Goal: Task Accomplishment & Management: Use online tool/utility

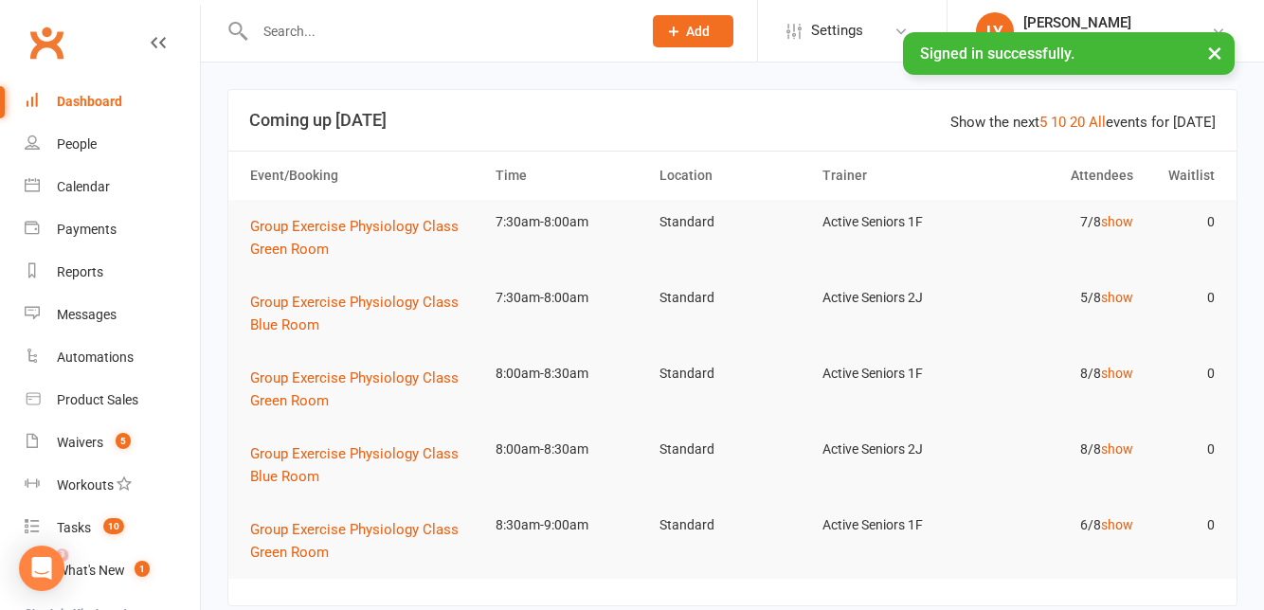
scroll to position [218, 0]
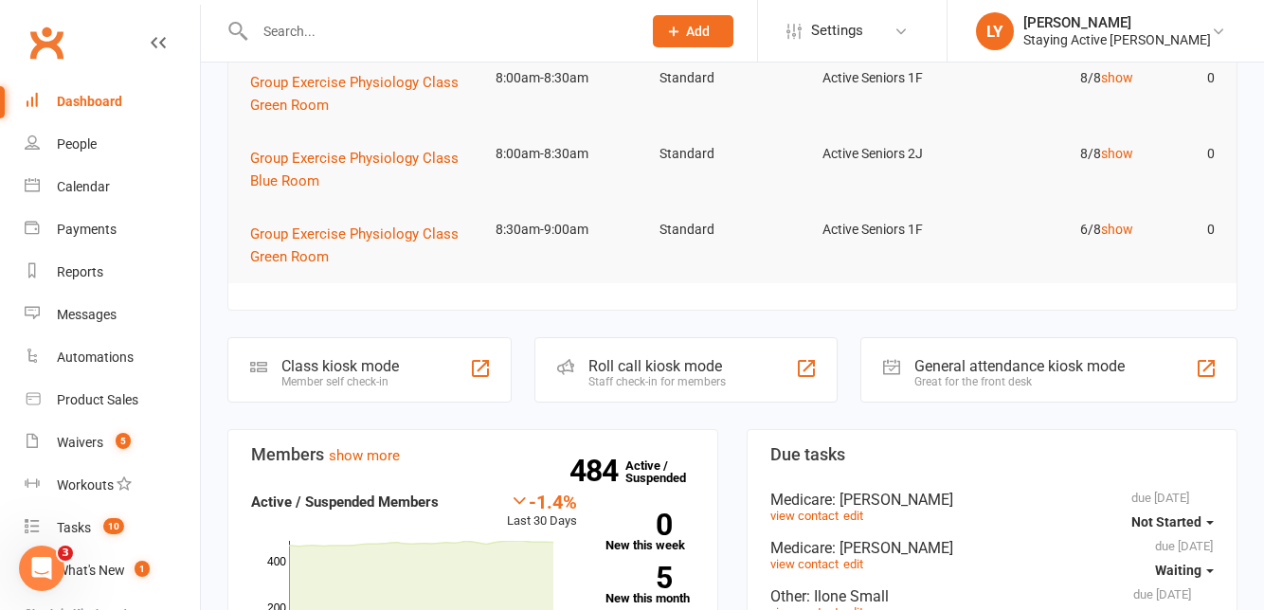
click at [690, 345] on div "Roll call kiosk mode Staff check-in for members" at bounding box center [687, 369] width 304 height 65
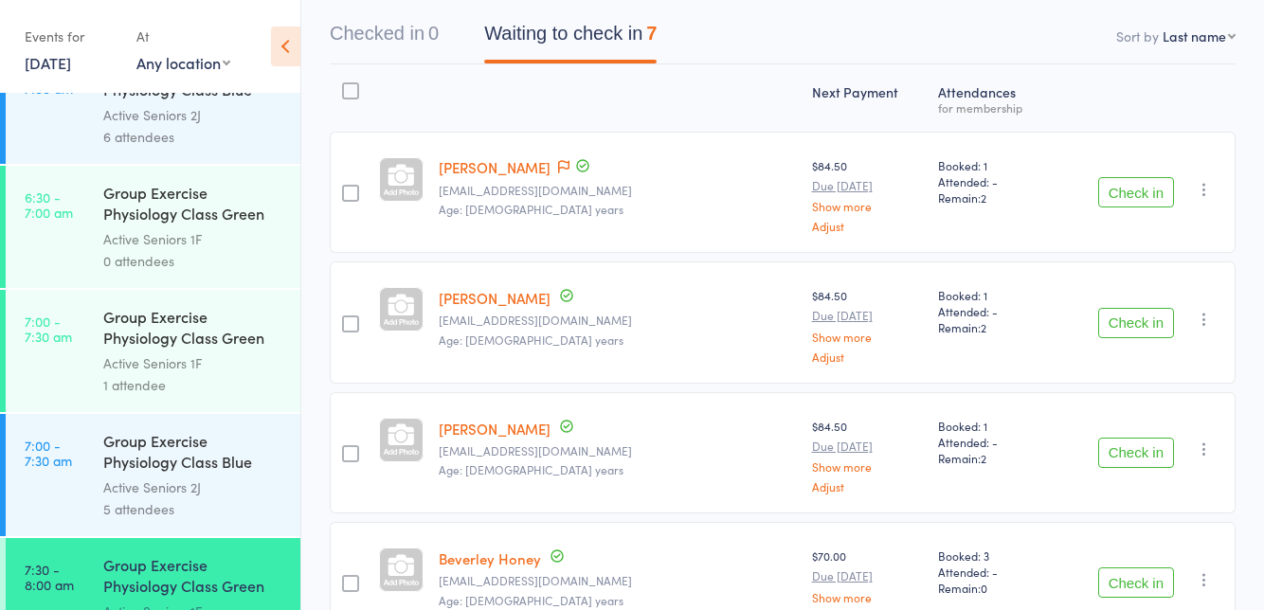
scroll to position [52, 0]
click at [71, 71] on link "15 Sep, 2025" at bounding box center [48, 62] width 46 height 21
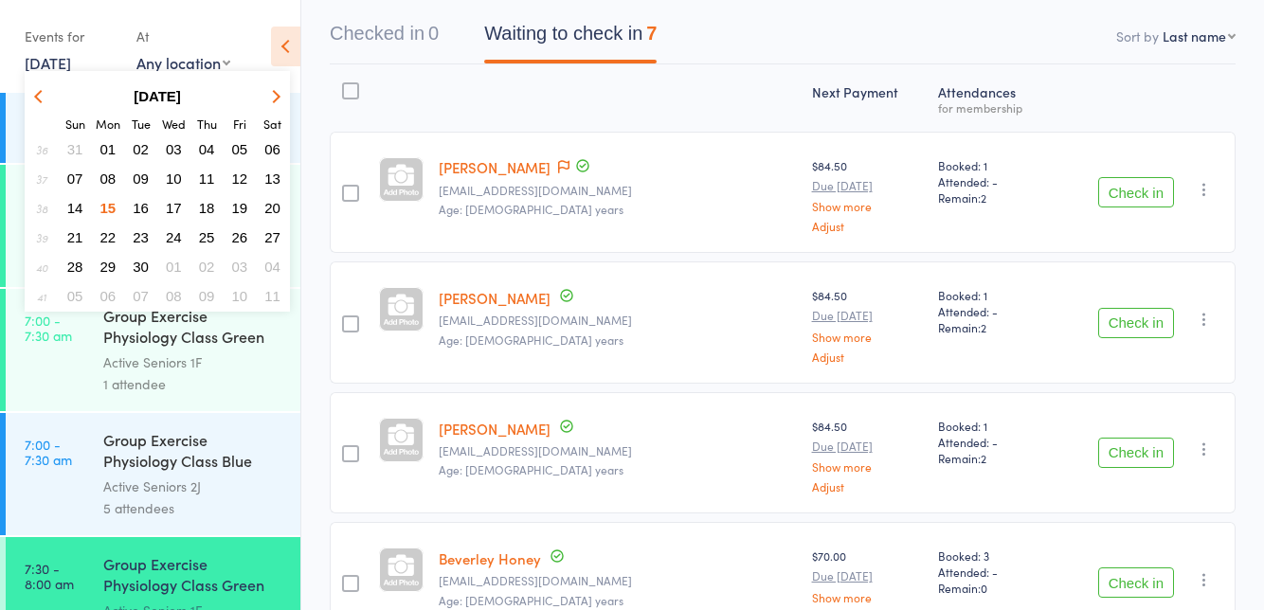
click at [104, 204] on span "15" at bounding box center [108, 208] width 16 height 16
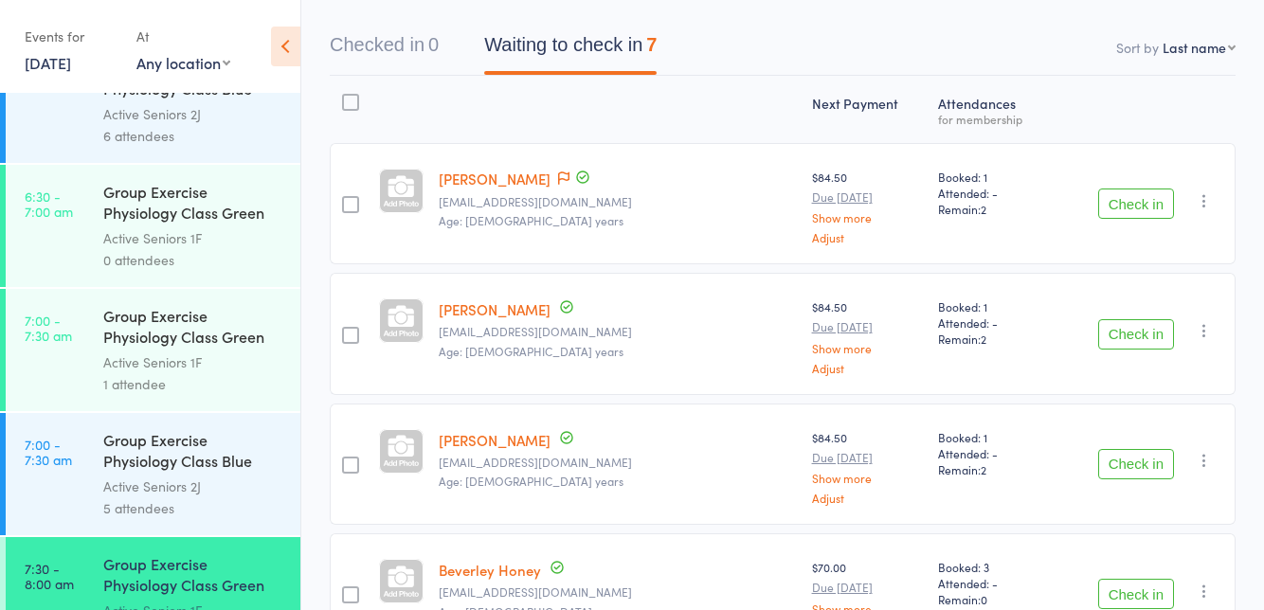
scroll to position [171, 0]
click at [570, 177] on icon at bounding box center [563, 178] width 11 height 13
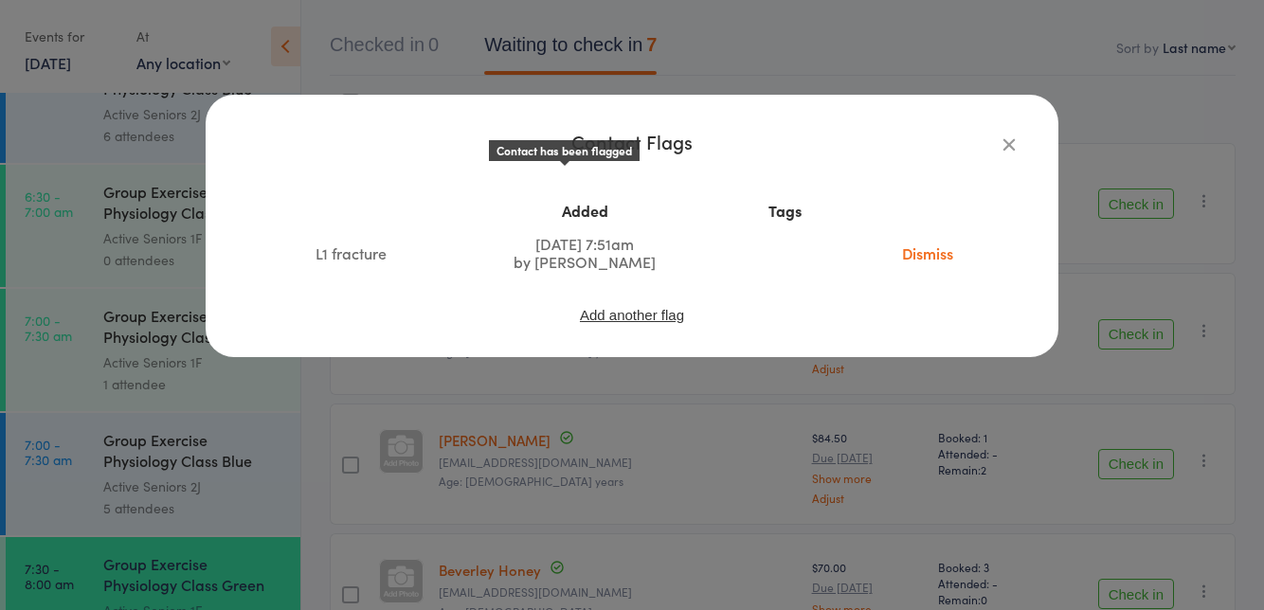
click at [998, 139] on button "button" at bounding box center [1009, 144] width 23 height 23
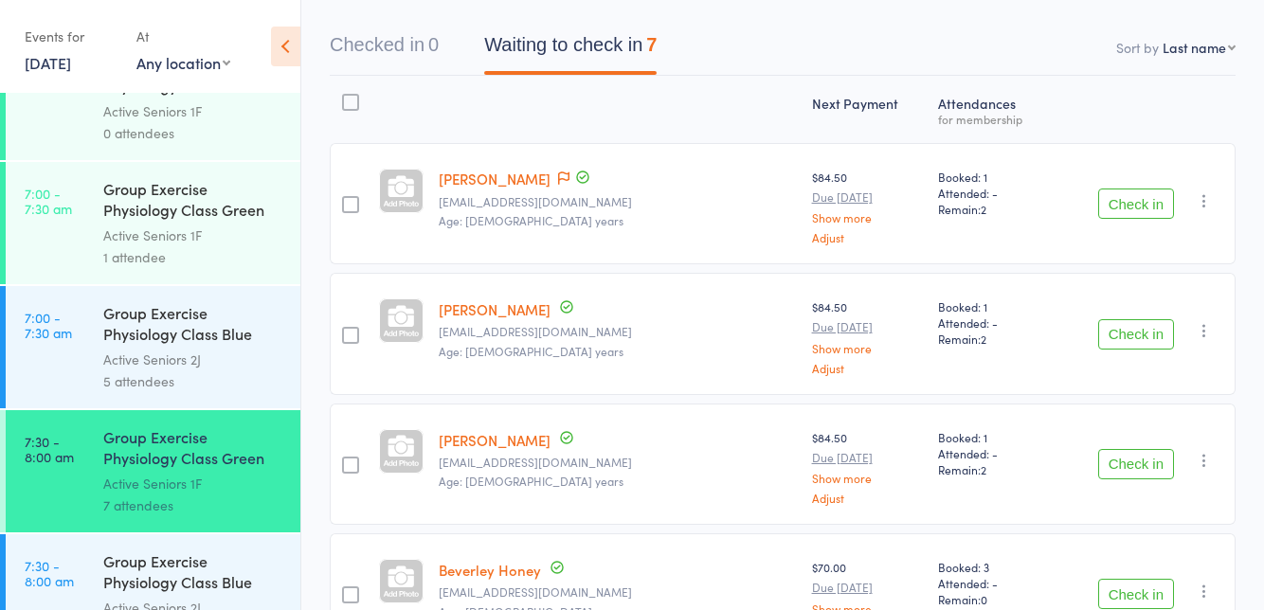
scroll to position [285, 0]
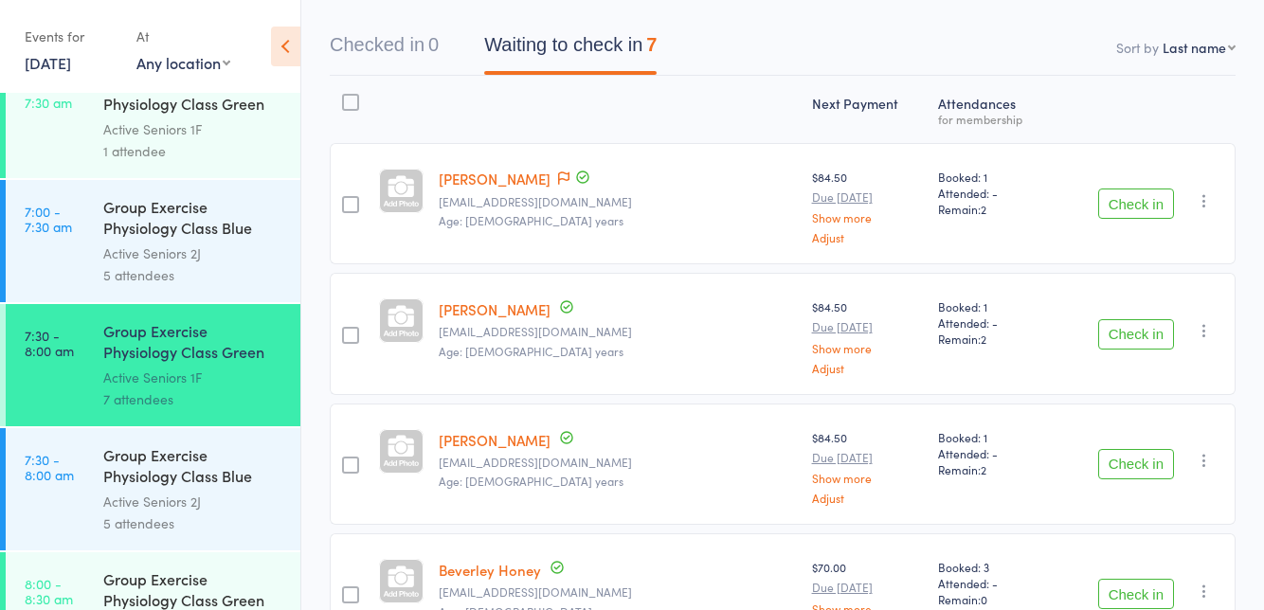
click at [1152, 330] on button "Check in" at bounding box center [1137, 334] width 76 height 30
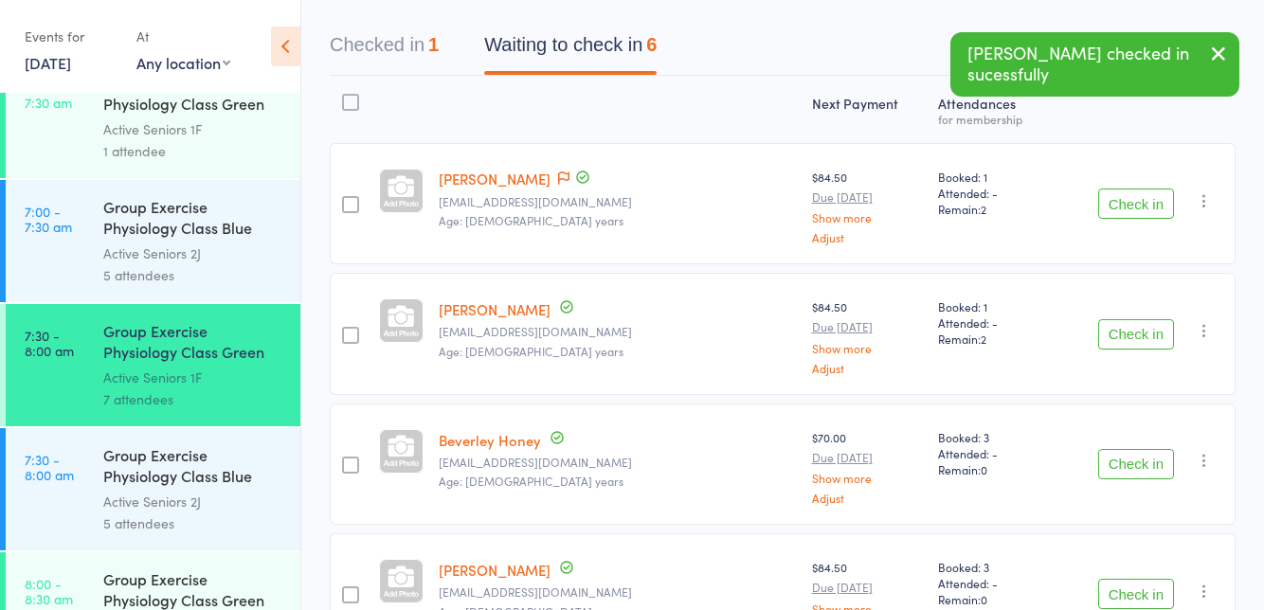
click at [1143, 340] on button "Check in" at bounding box center [1137, 334] width 76 height 30
click at [1143, 337] on button "Check in" at bounding box center [1137, 334] width 76 height 30
click at [1146, 337] on button "Check in" at bounding box center [1137, 334] width 76 height 30
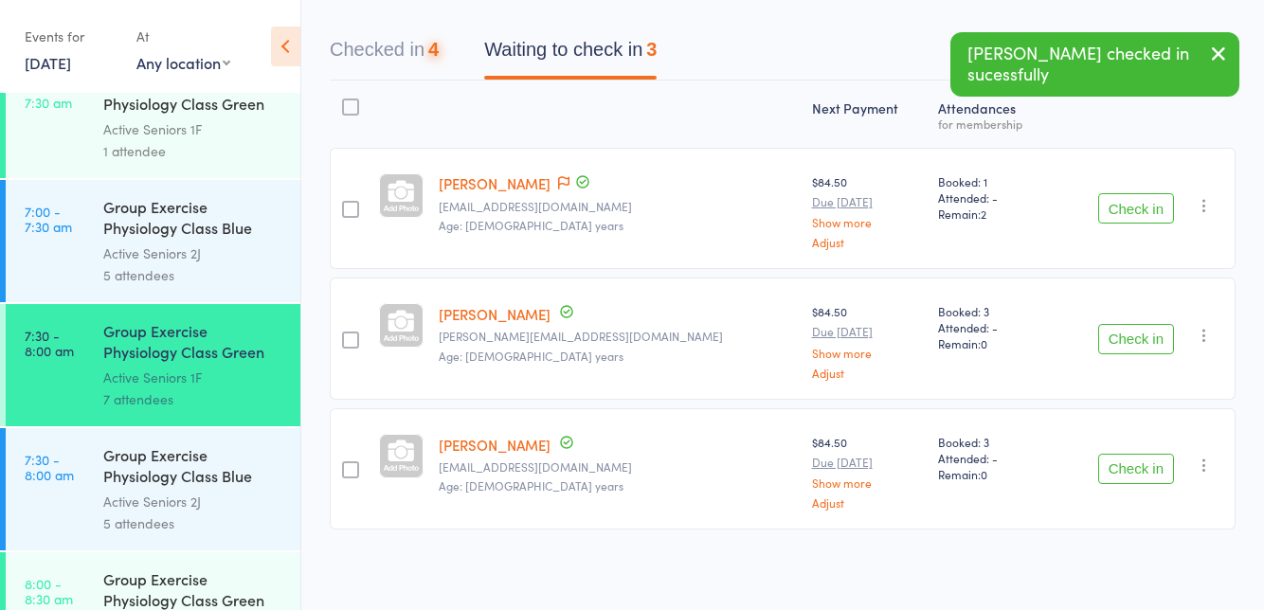
click at [1150, 342] on button "Check in" at bounding box center [1137, 339] width 76 height 30
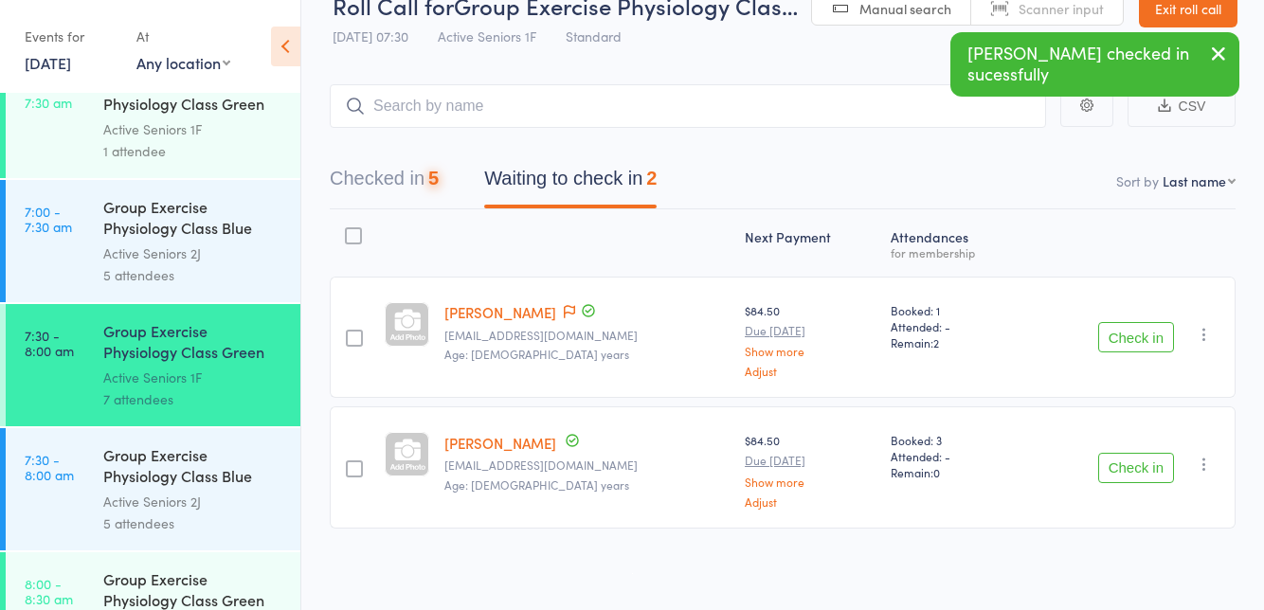
click at [1136, 350] on button "Check in" at bounding box center [1137, 337] width 76 height 30
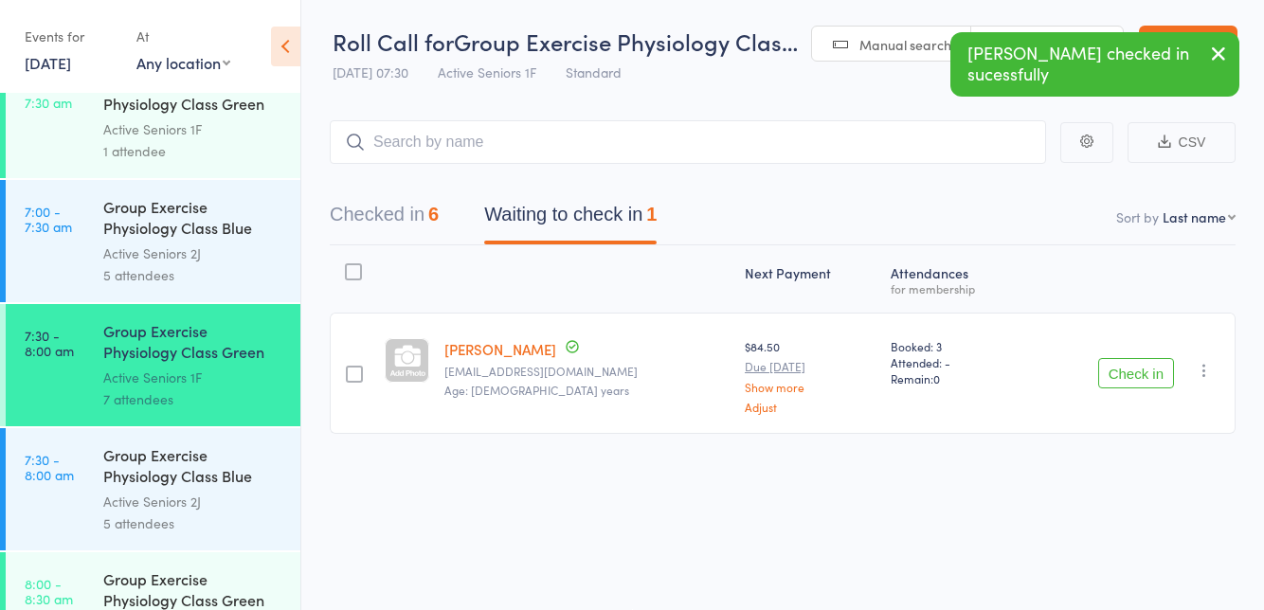
click at [1145, 373] on button "Check in" at bounding box center [1137, 373] width 76 height 30
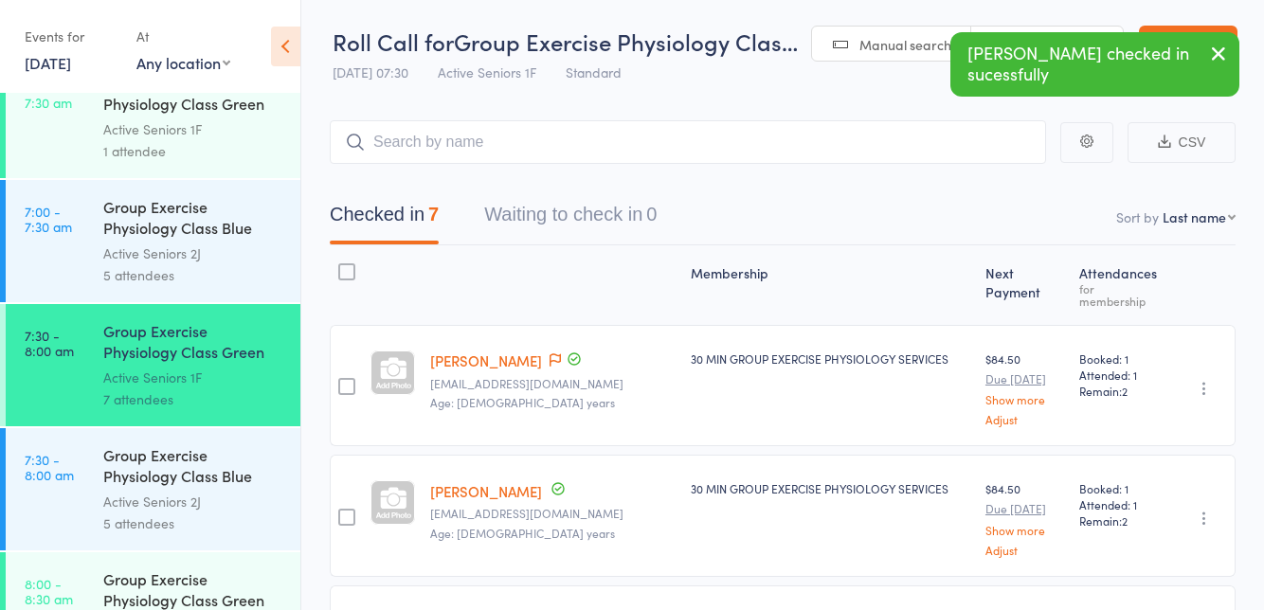
click at [1204, 379] on icon "button" at bounding box center [1204, 388] width 19 height 19
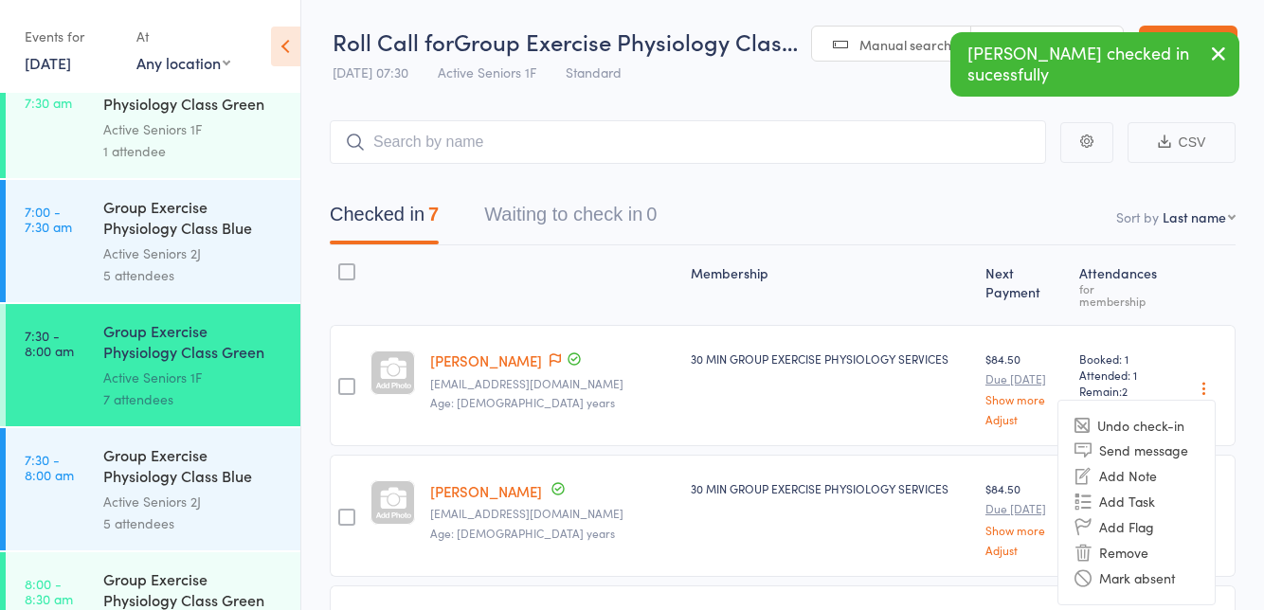
click at [1170, 414] on li "Undo check-in" at bounding box center [1137, 426] width 156 height 24
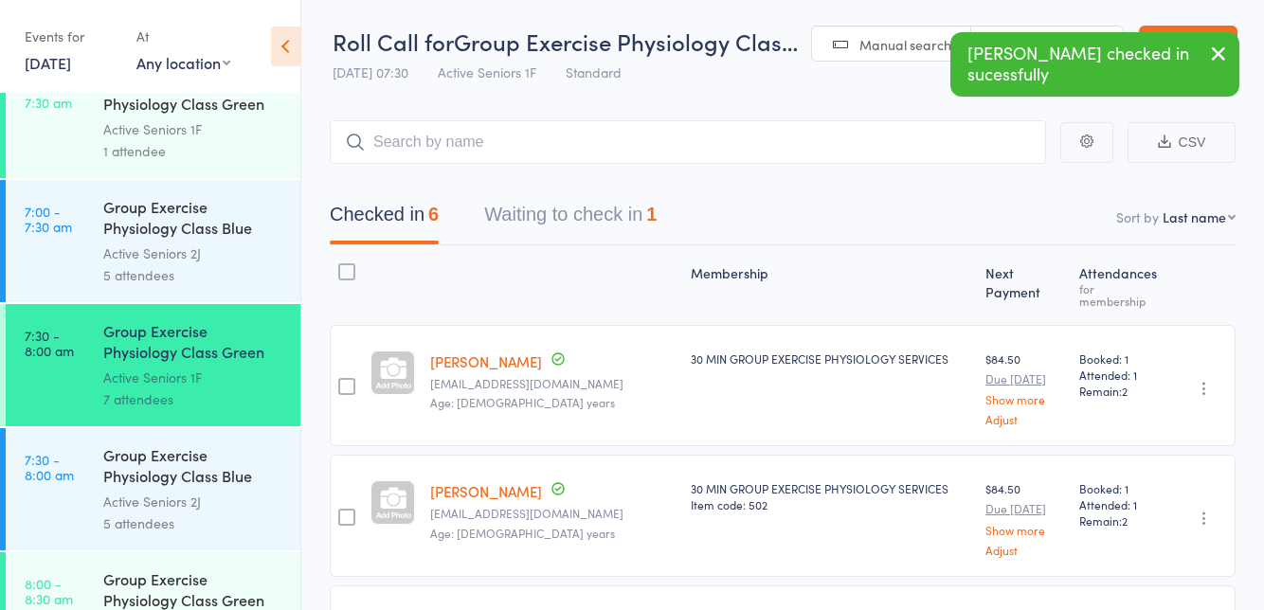
click at [1200, 381] on icon "button" at bounding box center [1204, 388] width 19 height 19
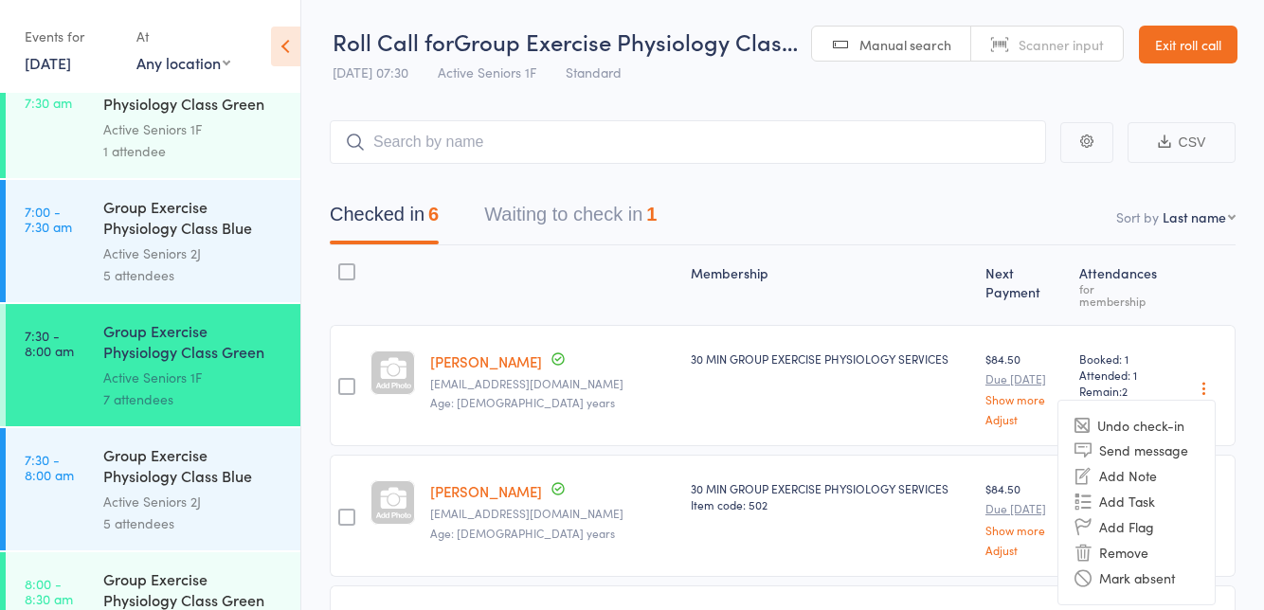
click at [1162, 414] on li "Undo check-in" at bounding box center [1137, 426] width 156 height 24
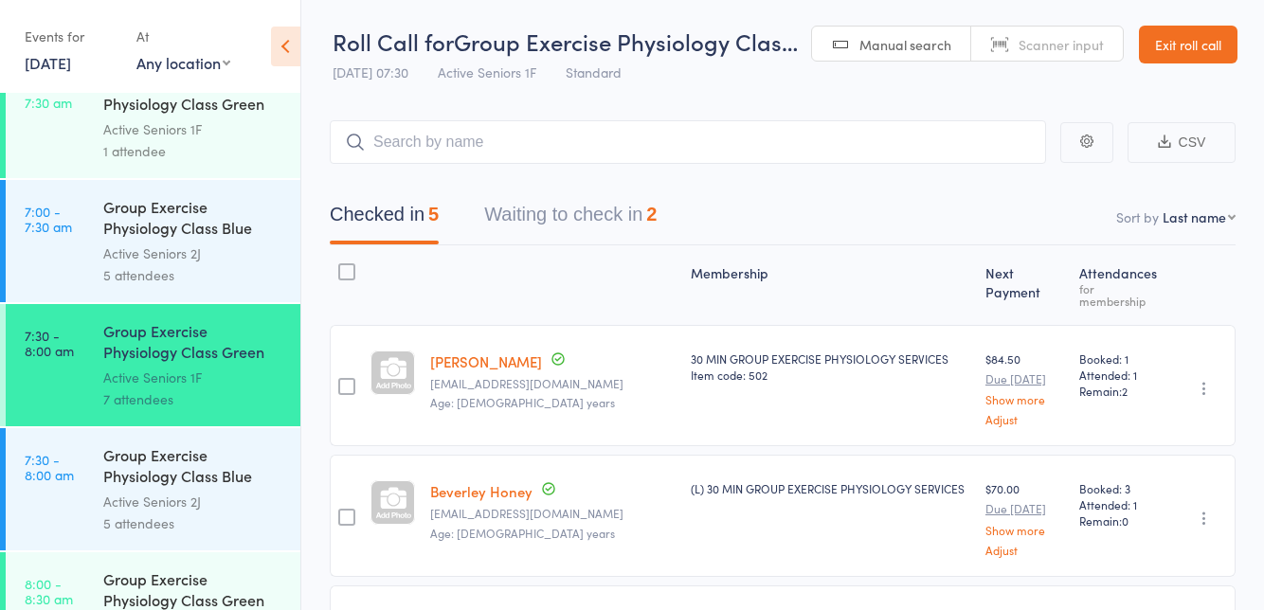
click at [632, 224] on button "Waiting to check in 2" at bounding box center [570, 219] width 173 height 50
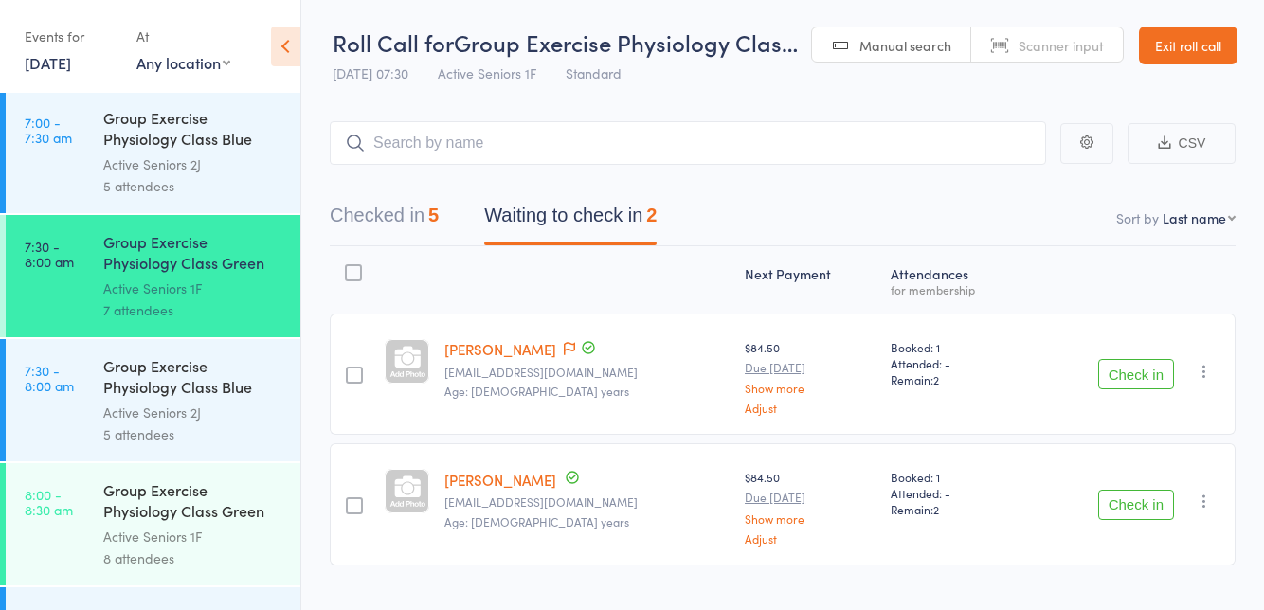
scroll to position [416, 0]
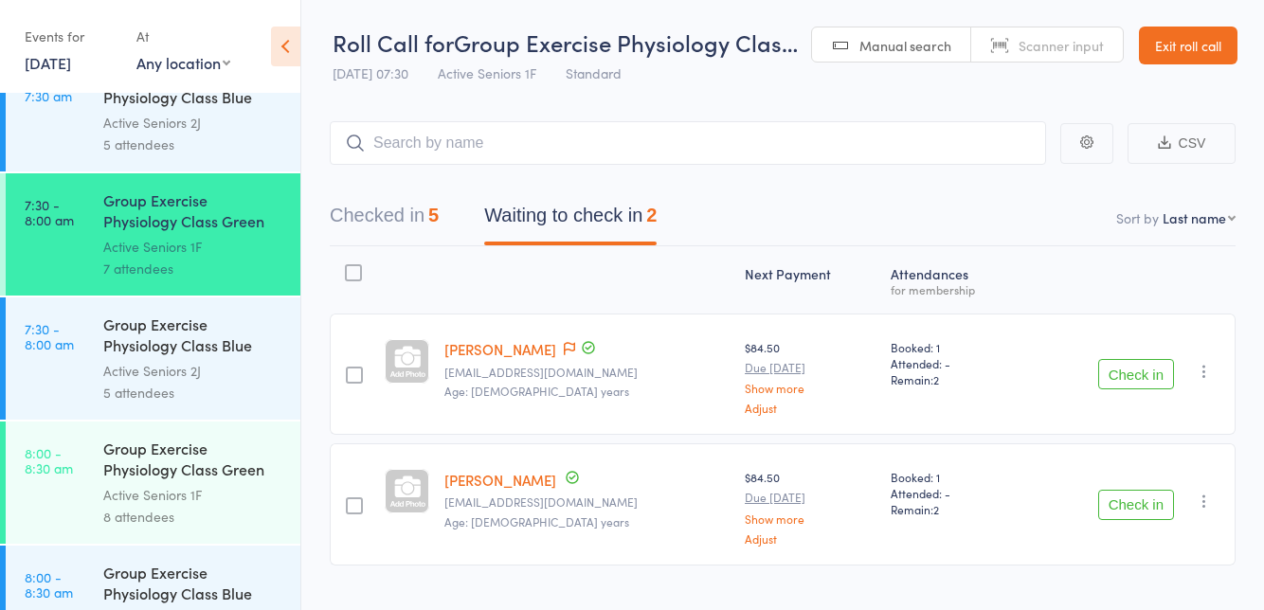
click at [421, 216] on button "Checked in 5" at bounding box center [384, 220] width 109 height 50
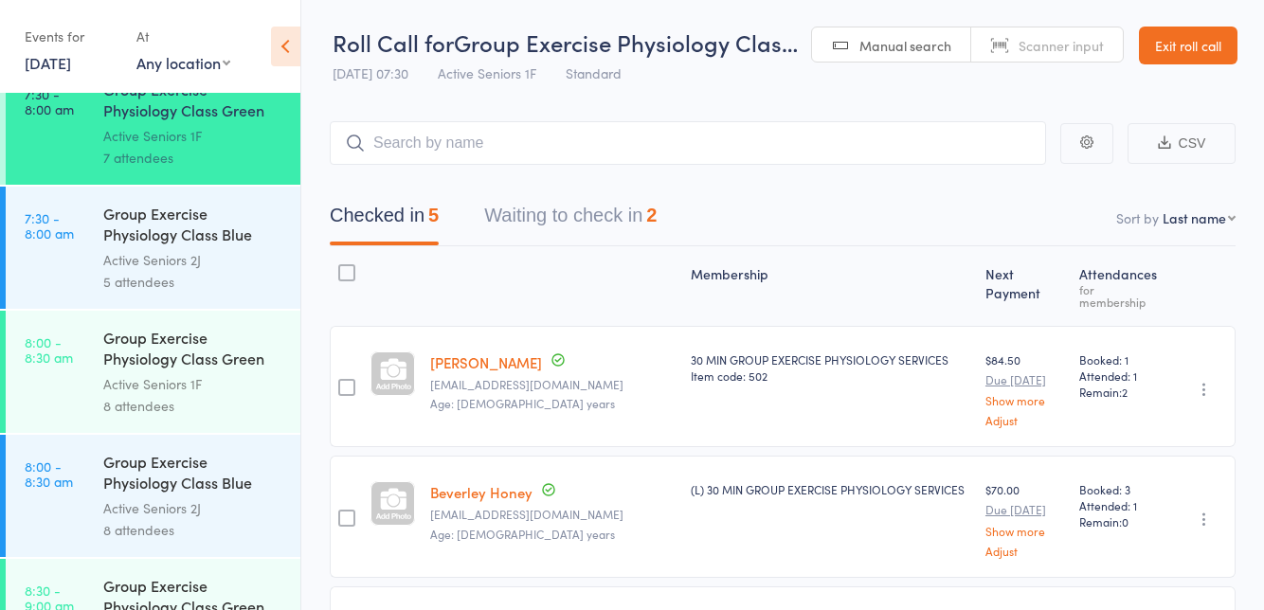
scroll to position [544, 0]
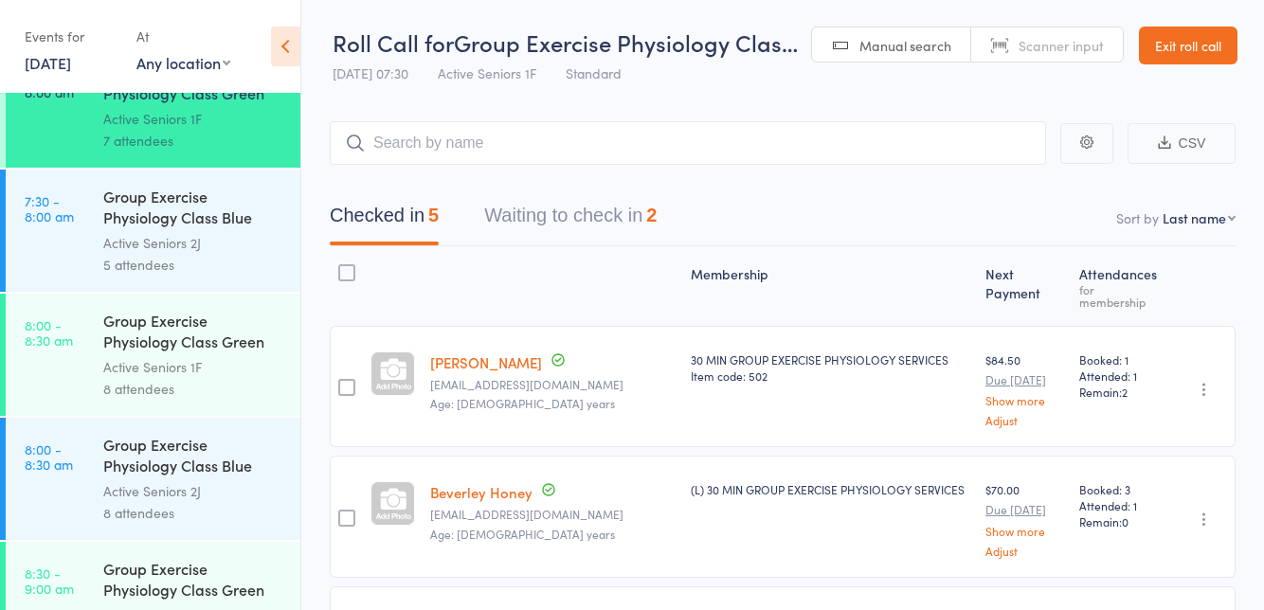
click at [222, 360] on div "Active Seniors 1F" at bounding box center [193, 367] width 181 height 22
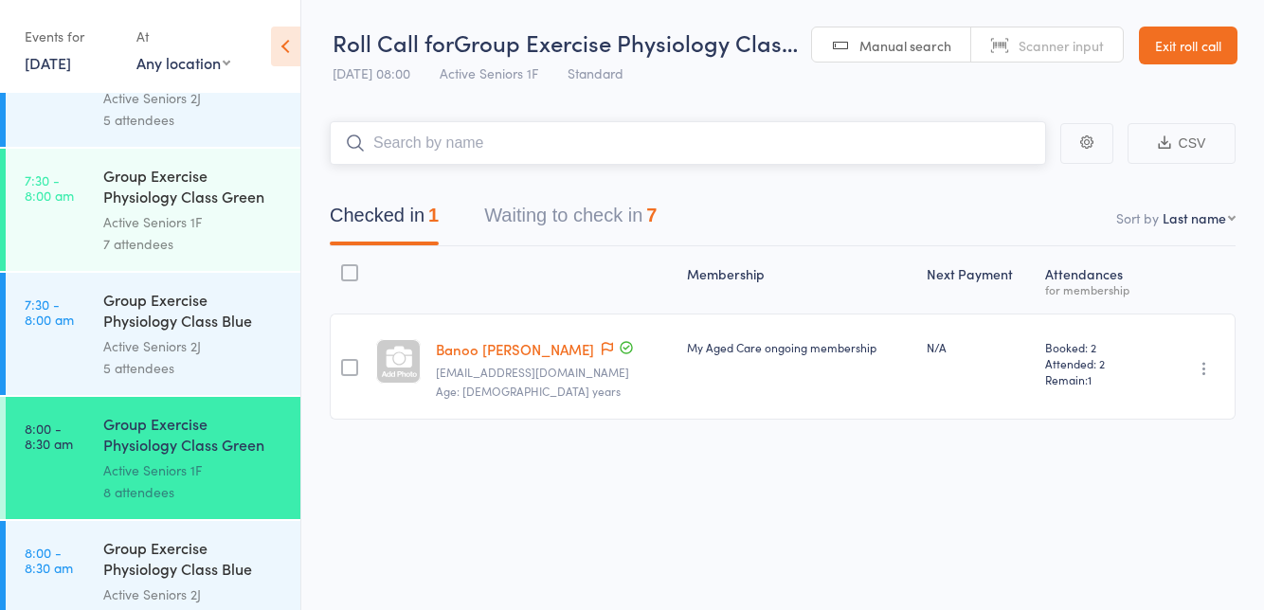
scroll to position [442, 0]
click at [535, 226] on button "Waiting to check in 7" at bounding box center [570, 220] width 173 height 50
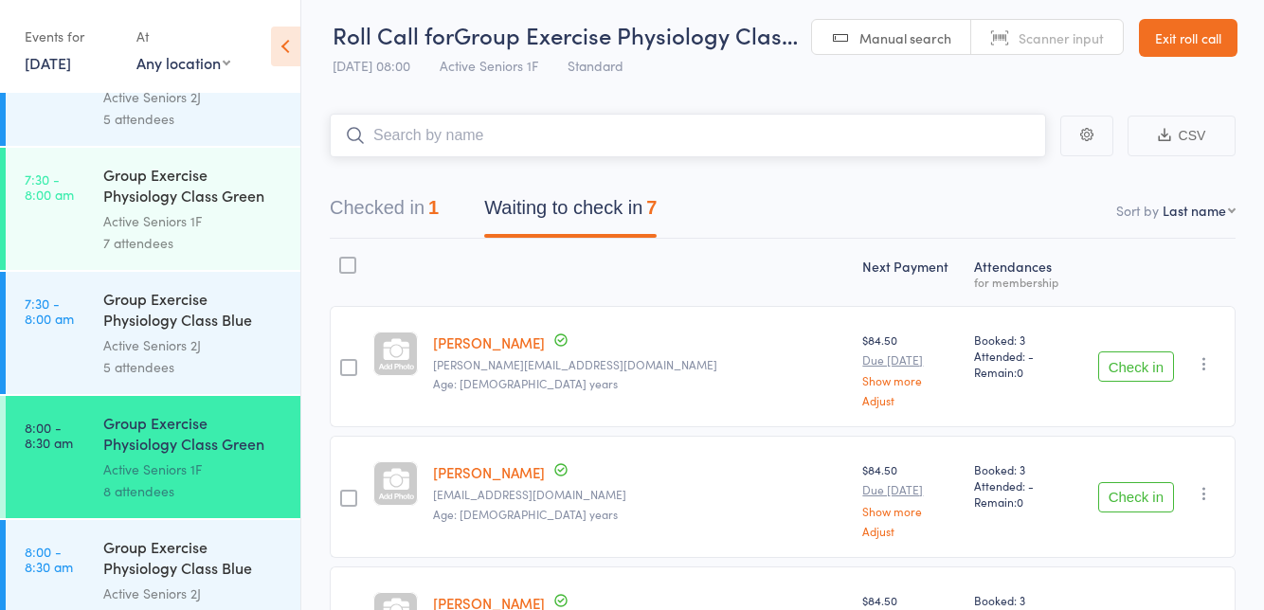
scroll to position [9, 0]
click at [1139, 360] on button "Check in" at bounding box center [1137, 366] width 76 height 30
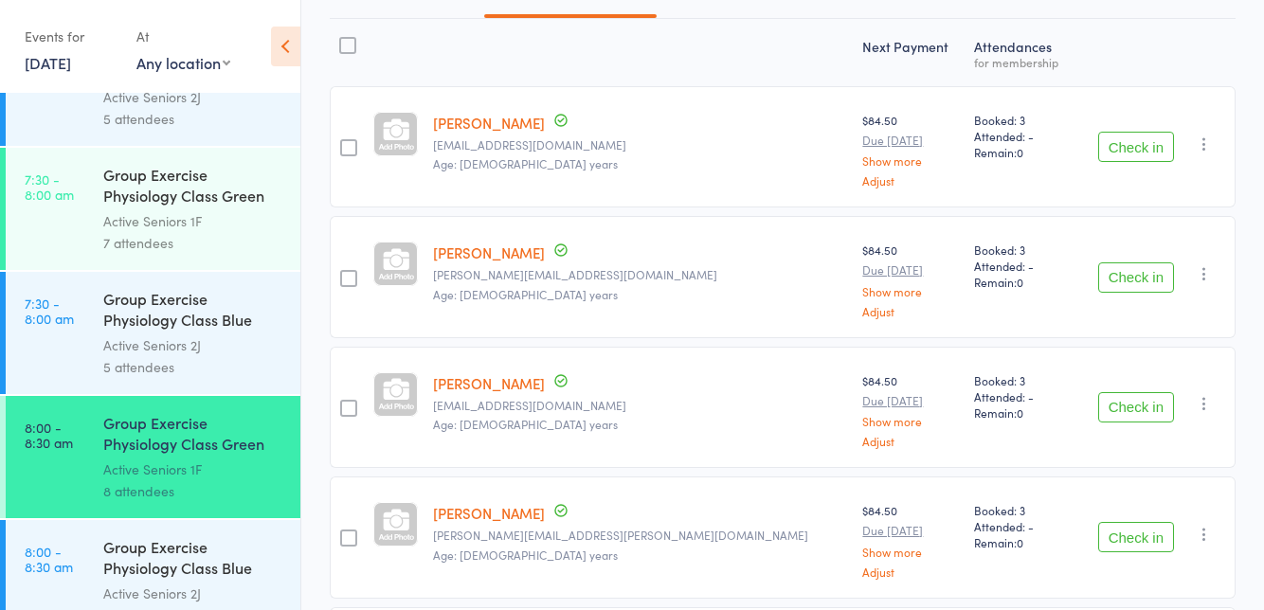
scroll to position [201, 0]
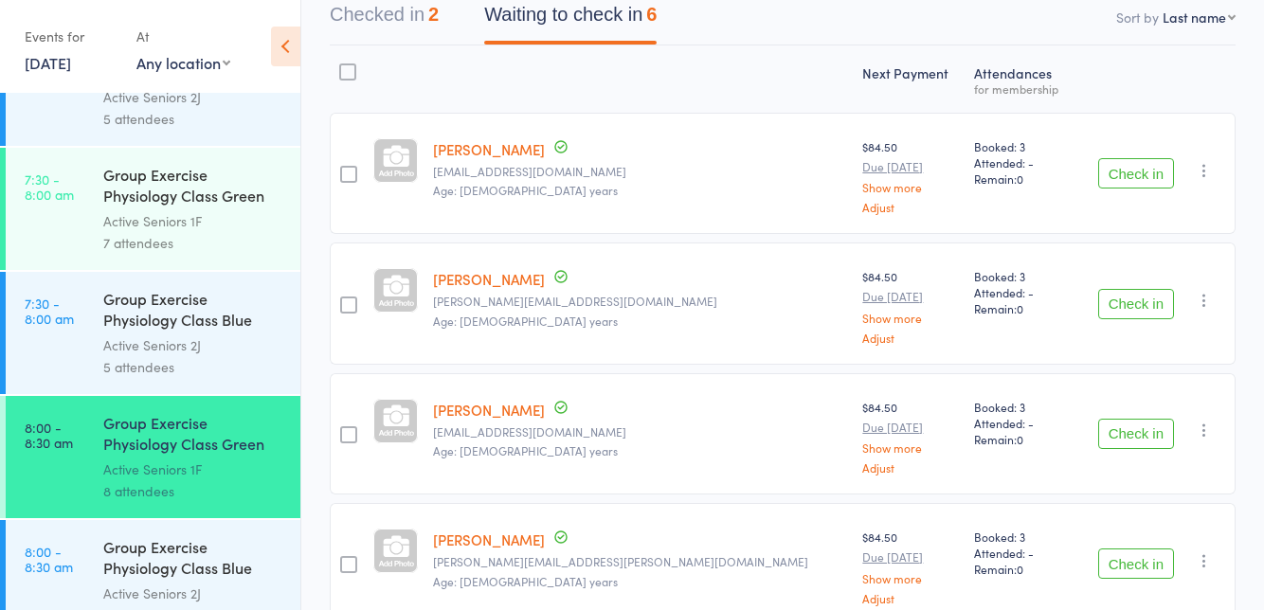
click at [1146, 176] on button "Check in" at bounding box center [1137, 173] width 76 height 30
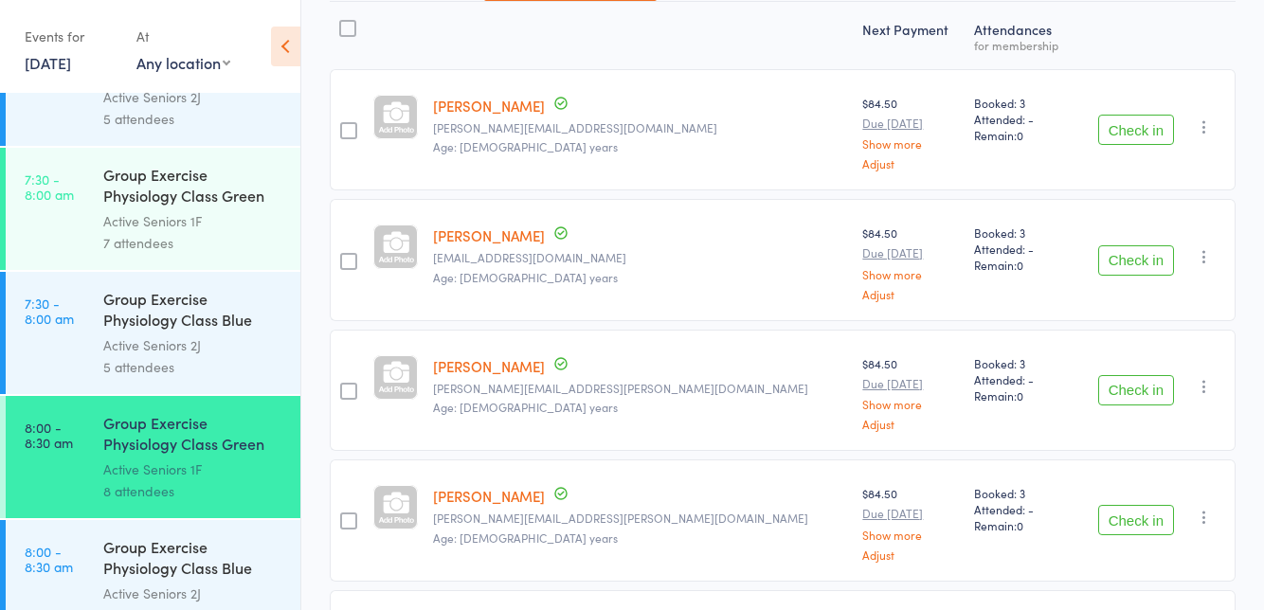
scroll to position [244, 0]
click at [1126, 136] on button "Check in" at bounding box center [1137, 131] width 76 height 30
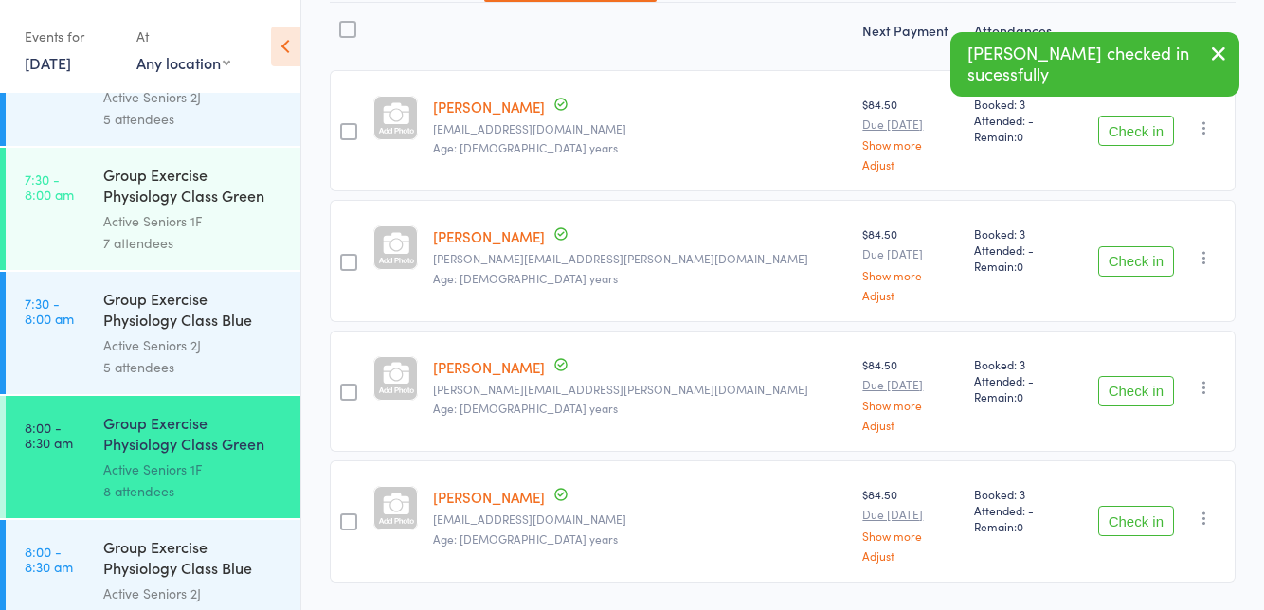
click at [1132, 131] on button "Check in" at bounding box center [1137, 131] width 76 height 30
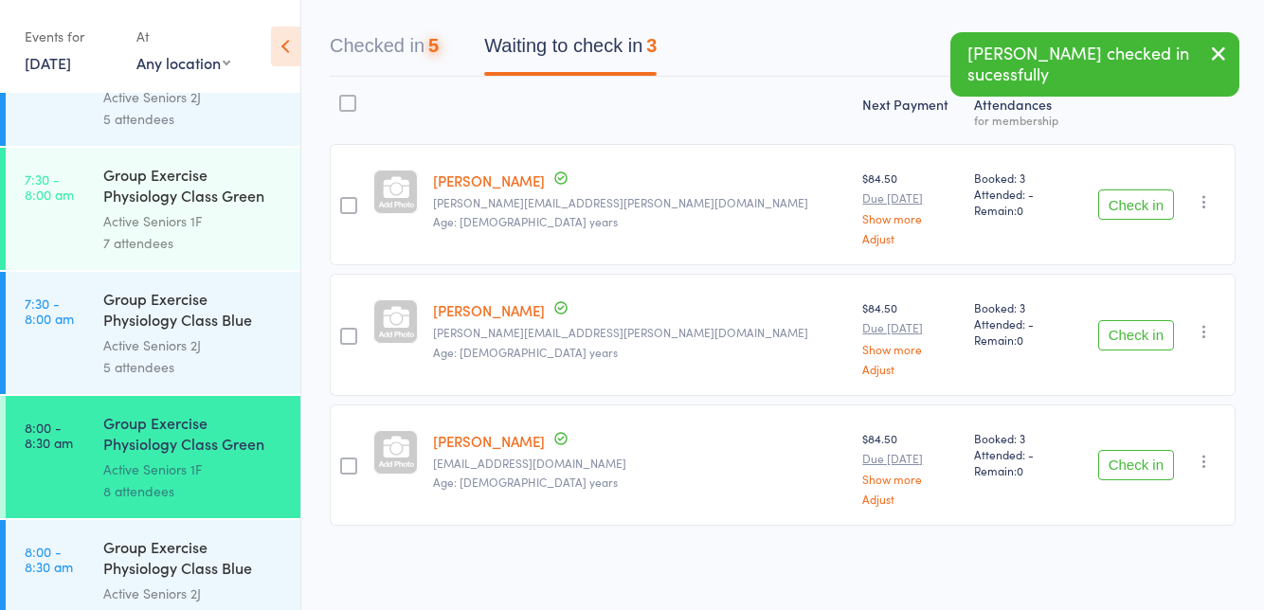
scroll to position [166, 0]
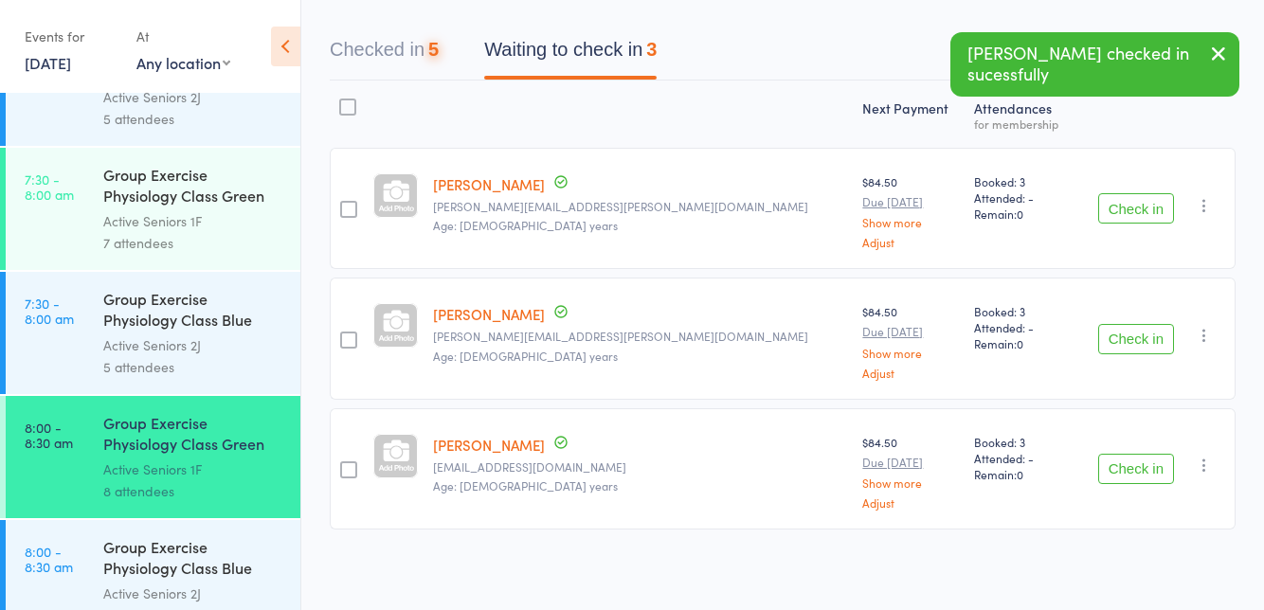
click at [1126, 203] on button "Check in" at bounding box center [1137, 208] width 76 height 30
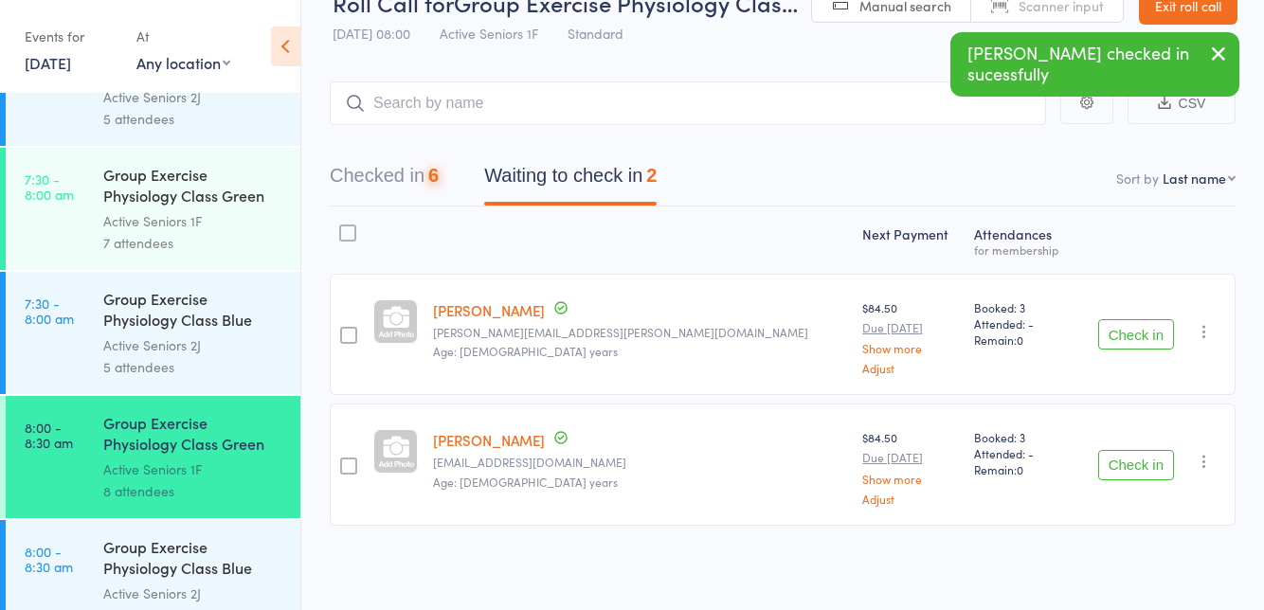
scroll to position [37, 0]
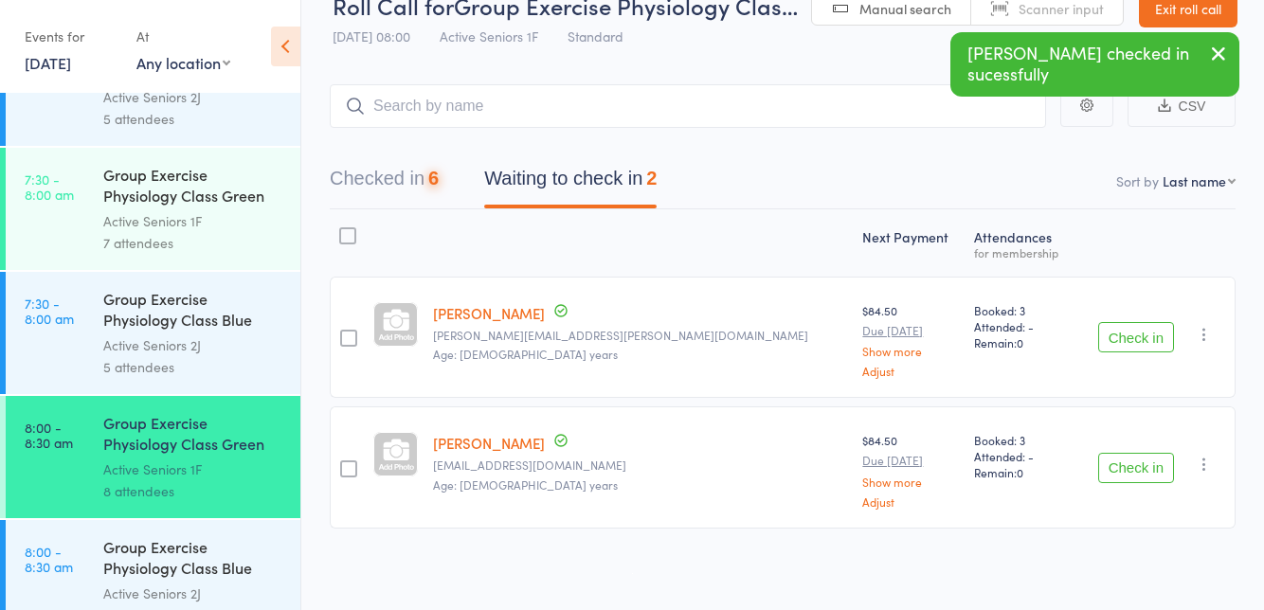
click at [1136, 331] on button "Check in" at bounding box center [1137, 337] width 76 height 30
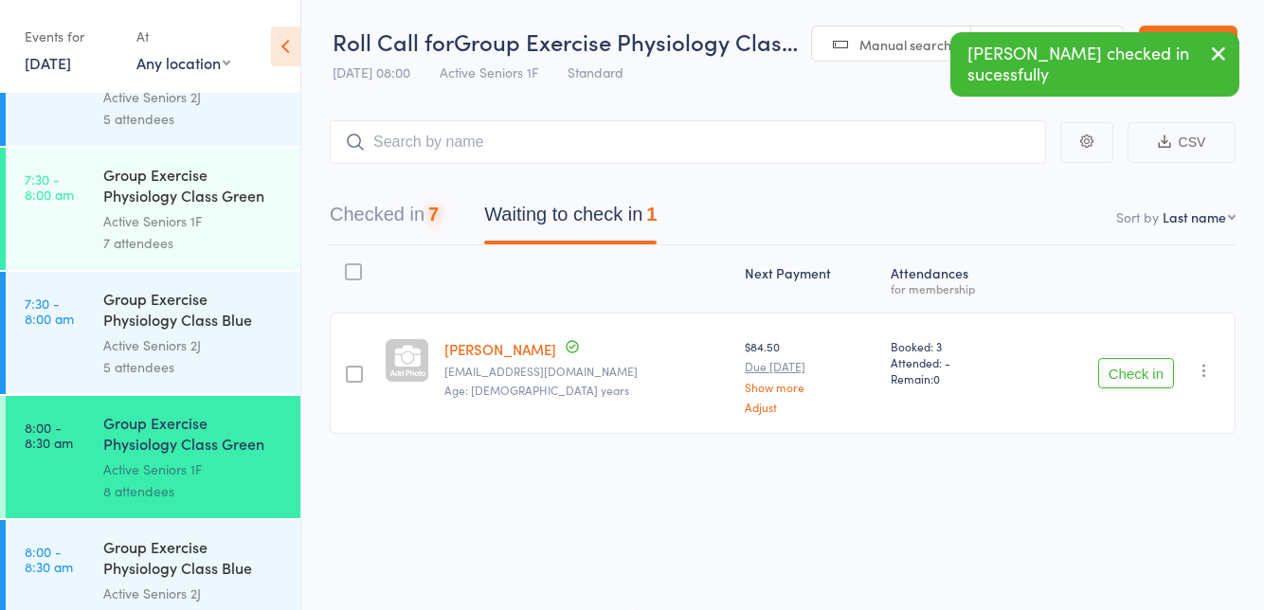
scroll to position [1, 0]
click at [1134, 371] on button "Check in" at bounding box center [1137, 373] width 76 height 30
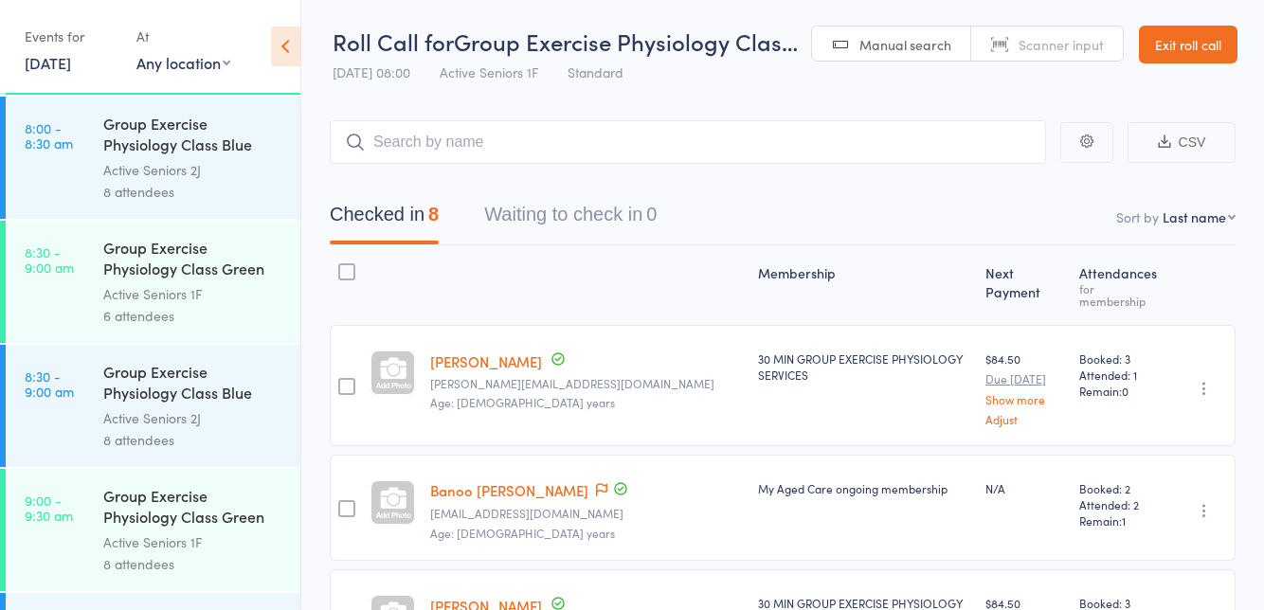
scroll to position [884, 0]
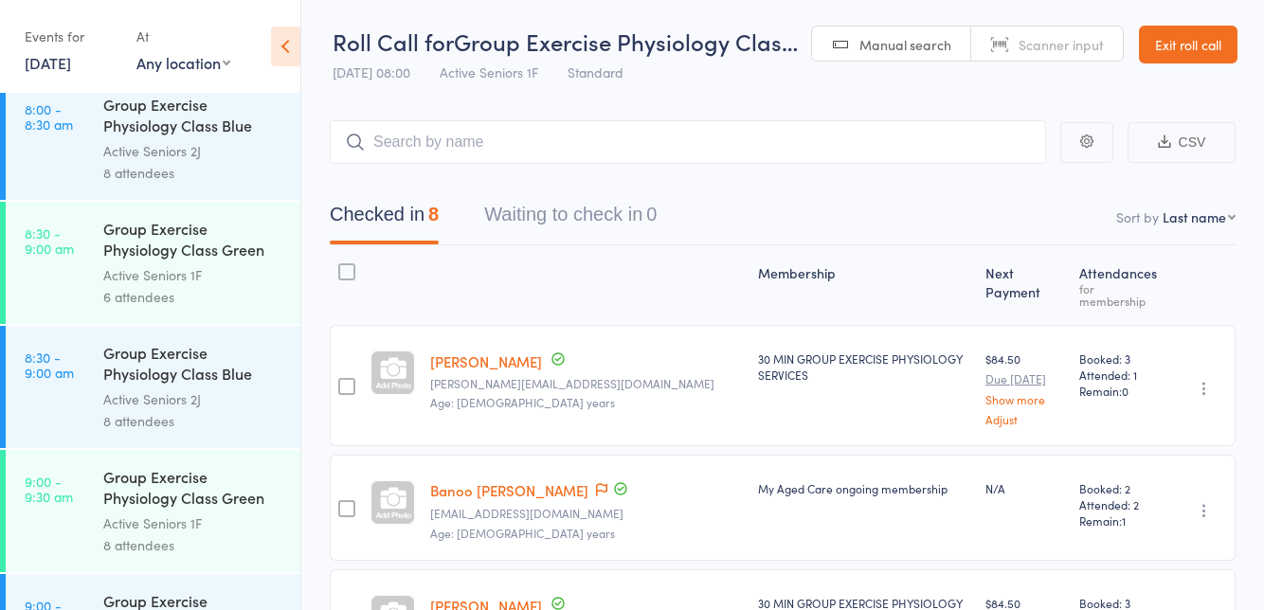
click at [120, 277] on div "Active Seniors 1F" at bounding box center [193, 275] width 181 height 22
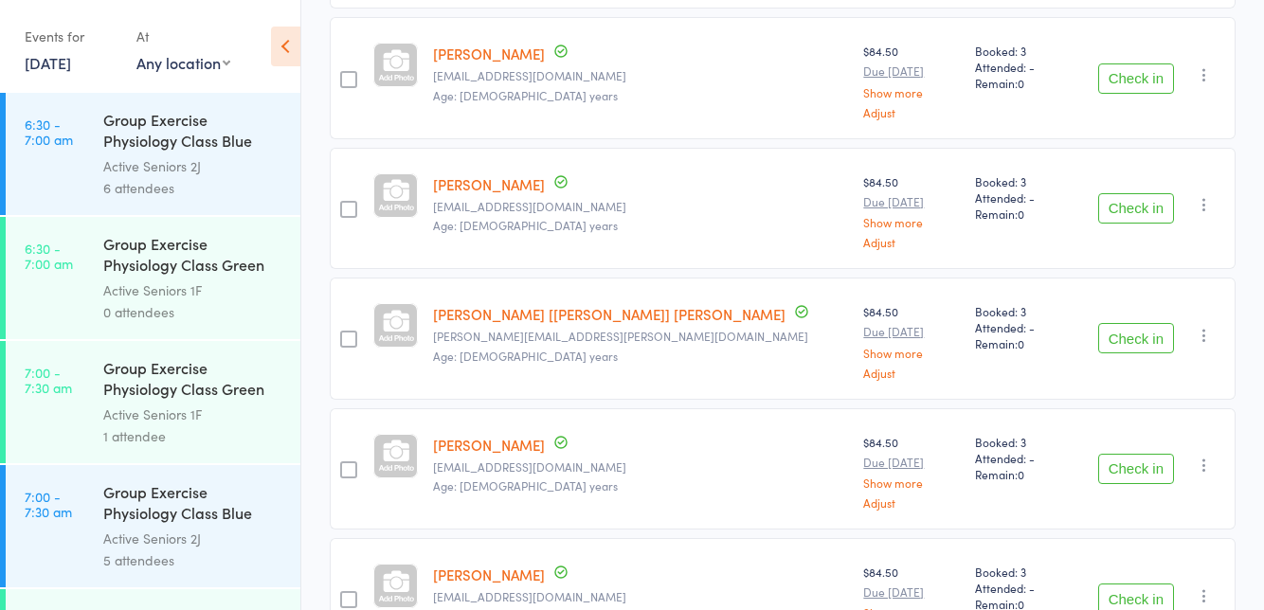
scroll to position [428, 0]
click at [1125, 337] on button "Check in" at bounding box center [1137, 336] width 76 height 30
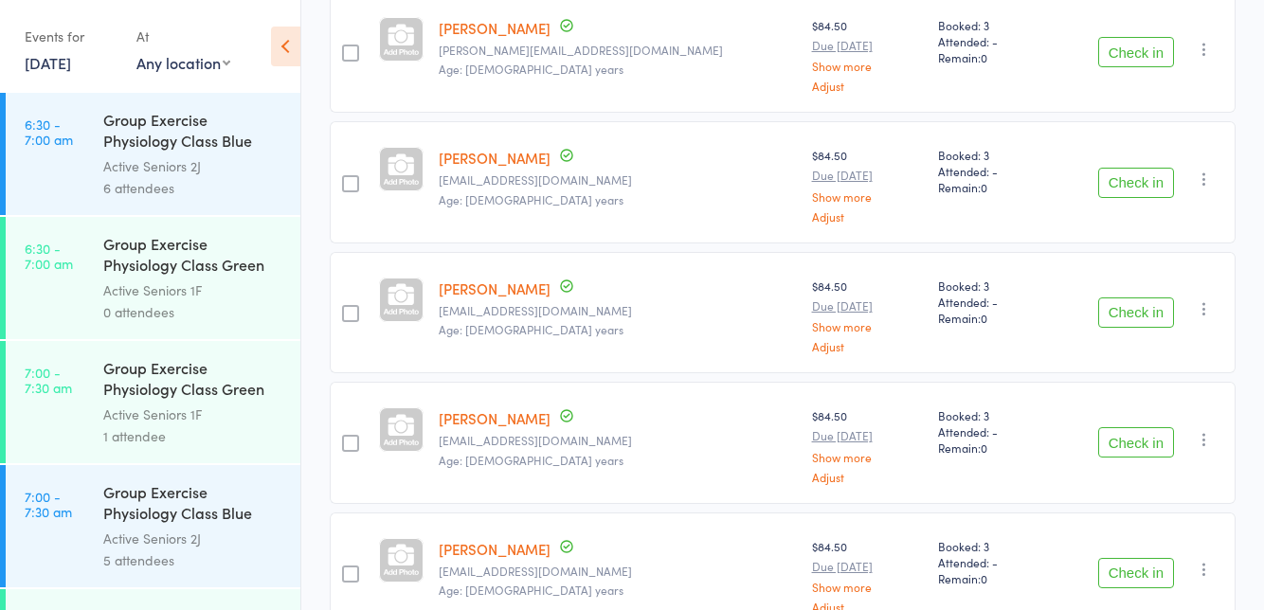
scroll to position [323, 0]
click at [1113, 573] on button "Check in" at bounding box center [1137, 572] width 76 height 30
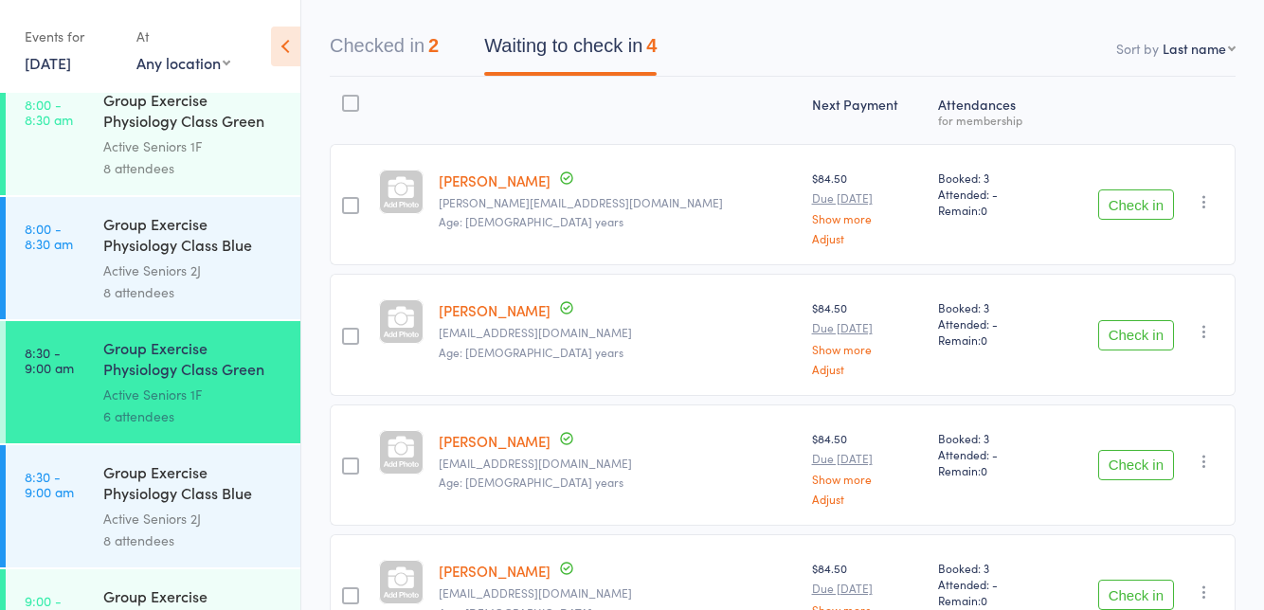
scroll to position [764, 0]
click at [110, 499] on div "Group Exercise Physiology Class Blue Room" at bounding box center [193, 486] width 181 height 46
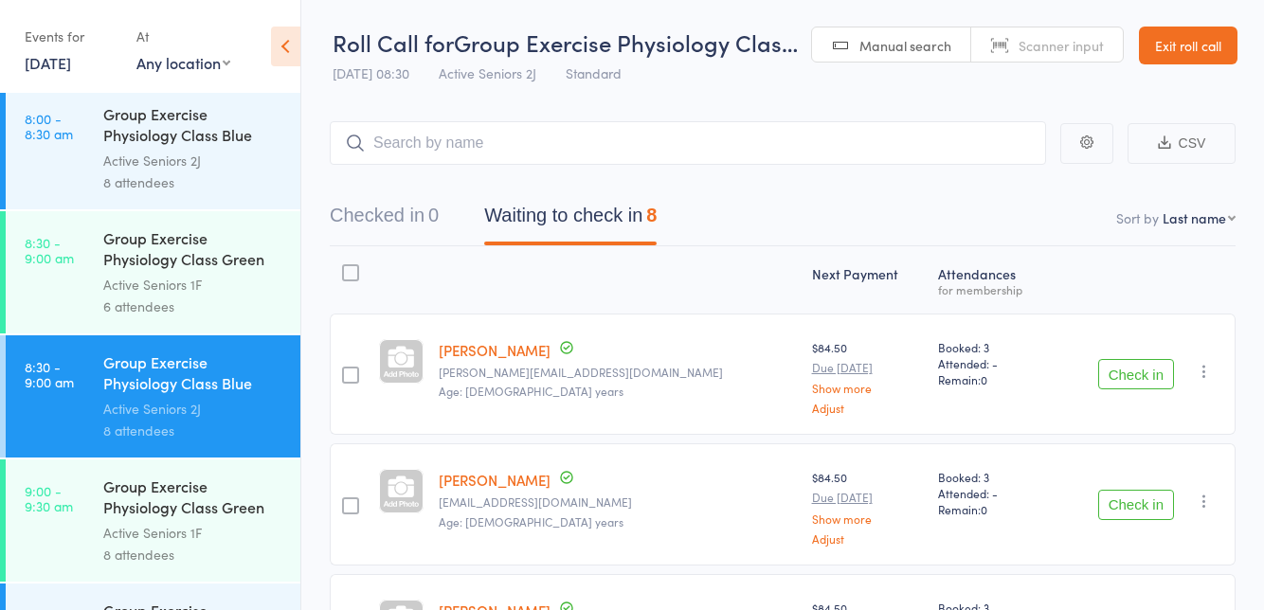
scroll to position [882, 0]
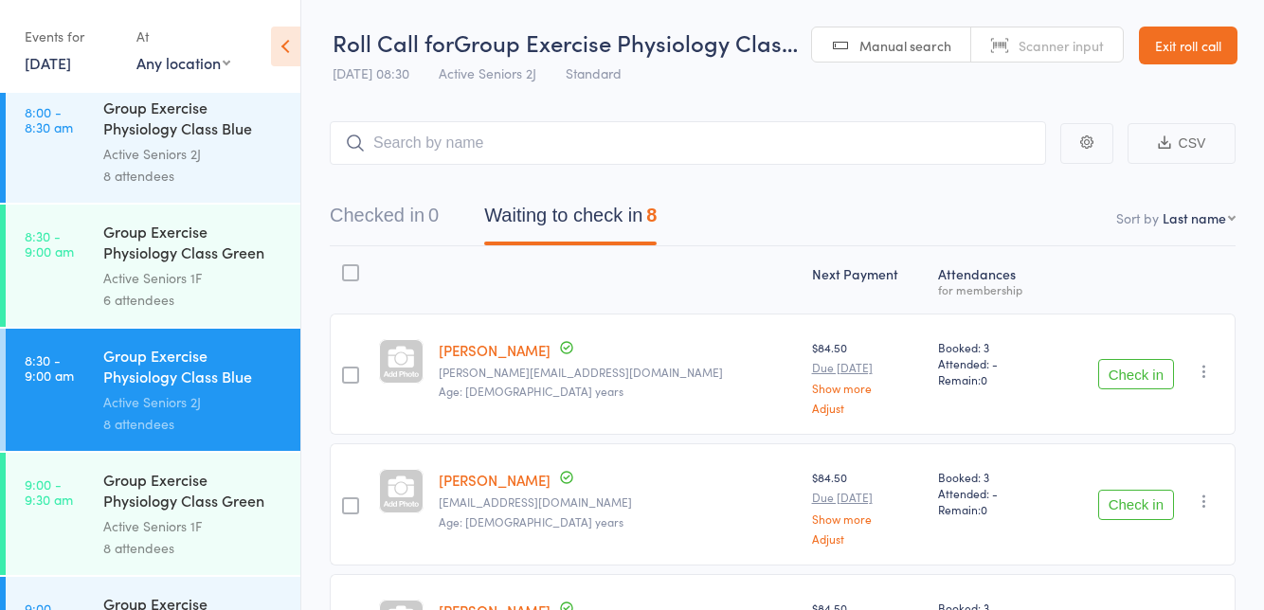
click at [89, 277] on link "8:30 - 9:00 am Group Exercise Physiology Class Green Room Active Seniors 1F 6 a…" at bounding box center [153, 266] width 295 height 122
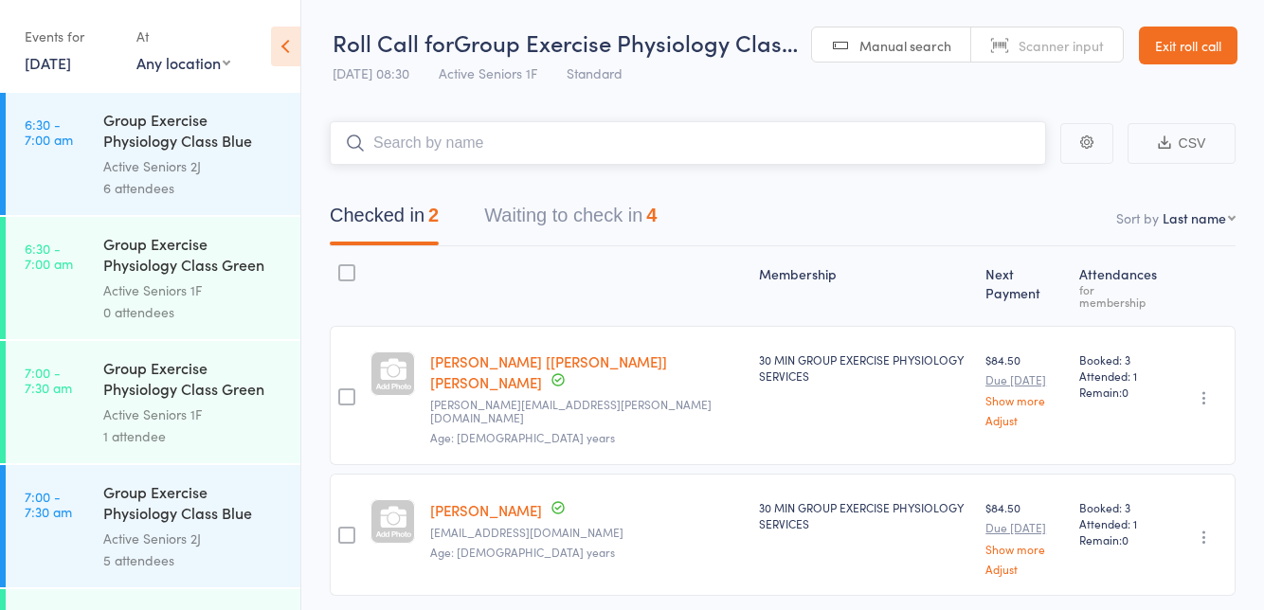
click at [559, 225] on button "Waiting to check in 4" at bounding box center [570, 220] width 173 height 50
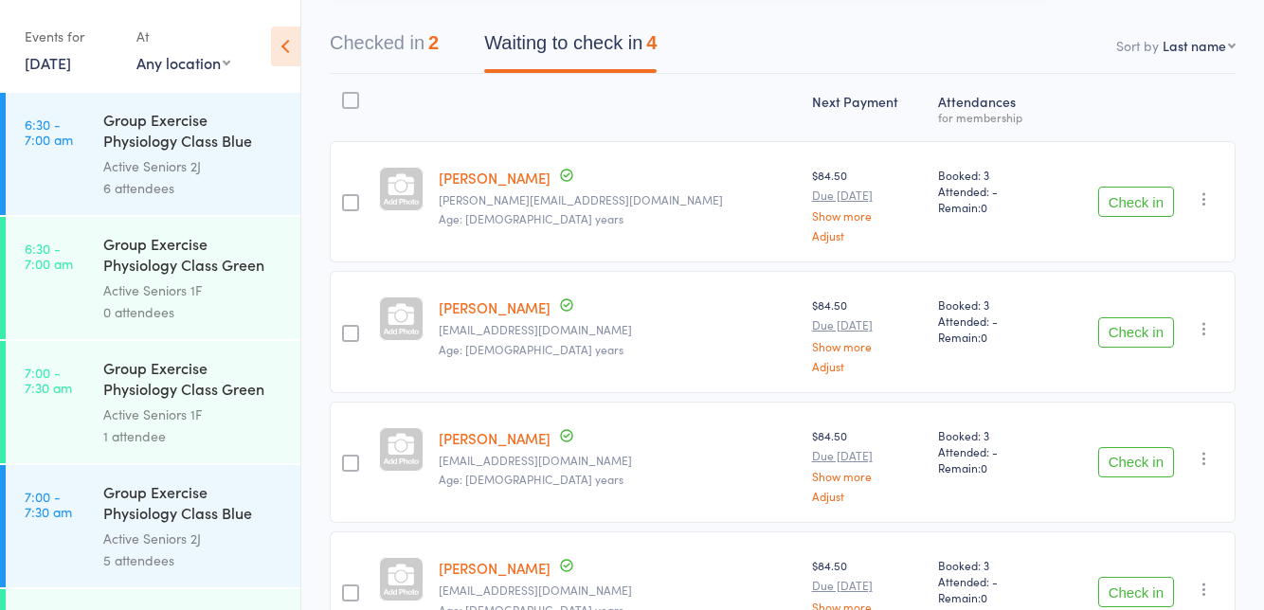
scroll to position [191, 0]
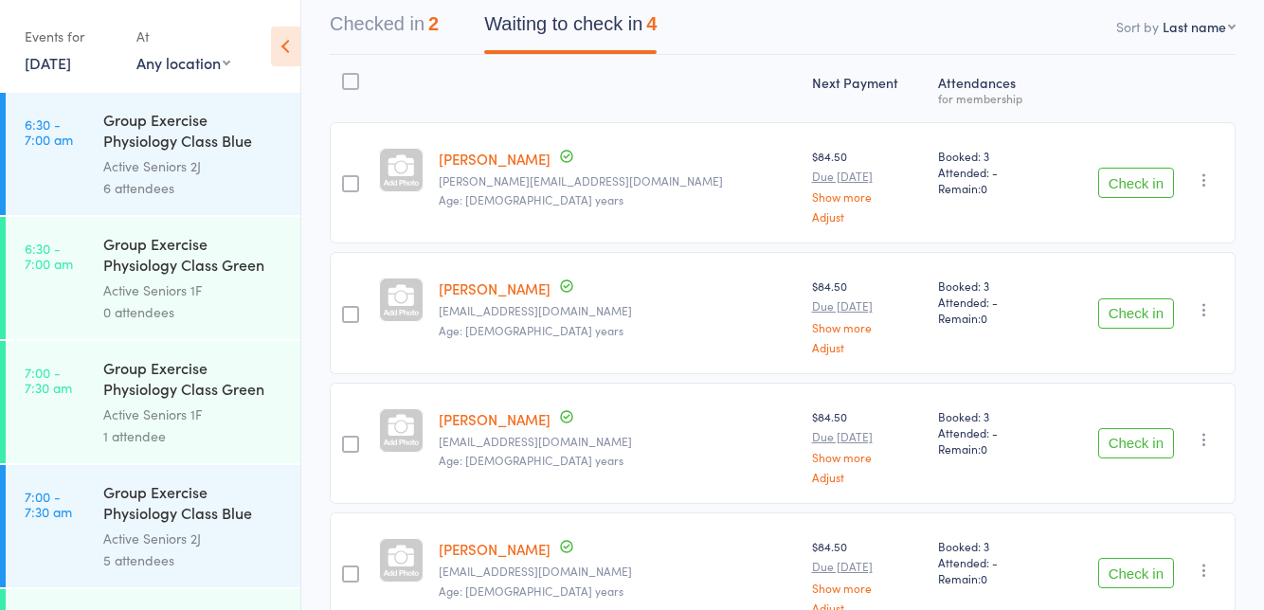
click at [1137, 574] on button "Check in" at bounding box center [1137, 573] width 76 height 30
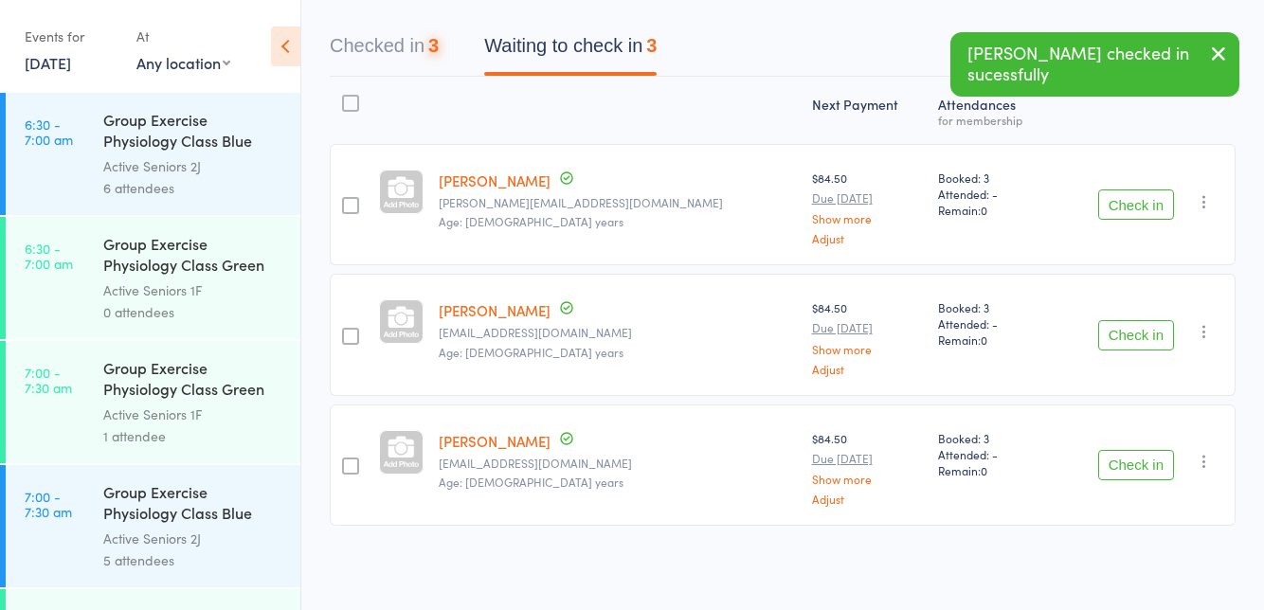
scroll to position [86, 0]
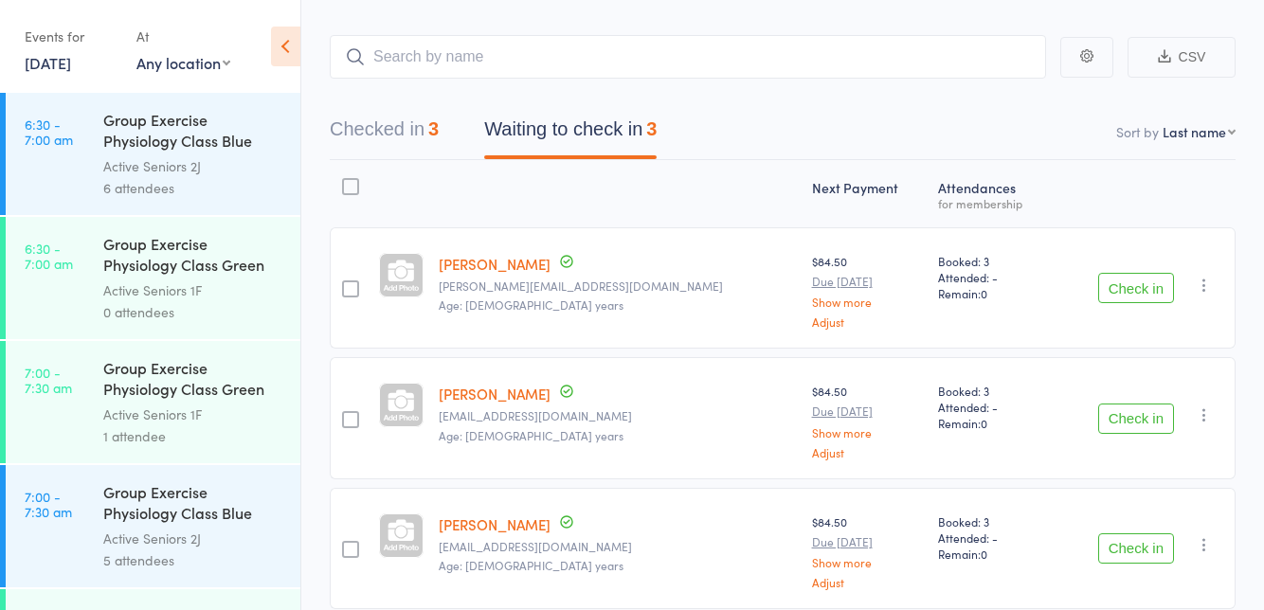
click at [1140, 292] on button "Check in" at bounding box center [1137, 288] width 76 height 30
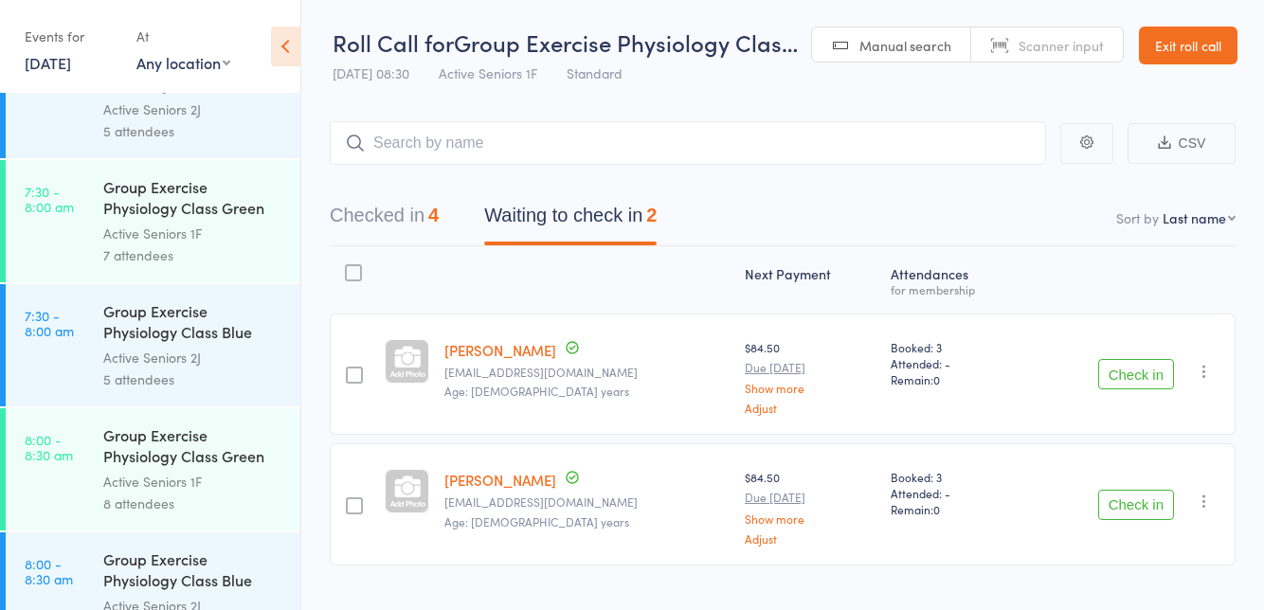
scroll to position [430, 0]
click at [401, 226] on button "Checked in 4" at bounding box center [384, 220] width 109 height 50
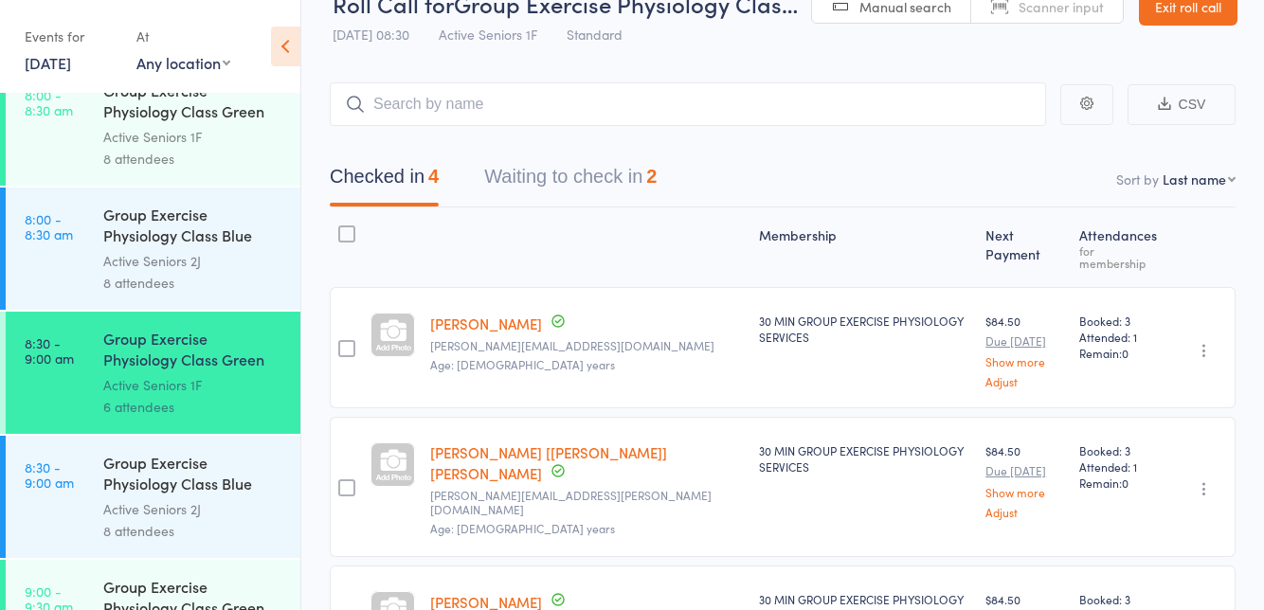
scroll to position [0, 0]
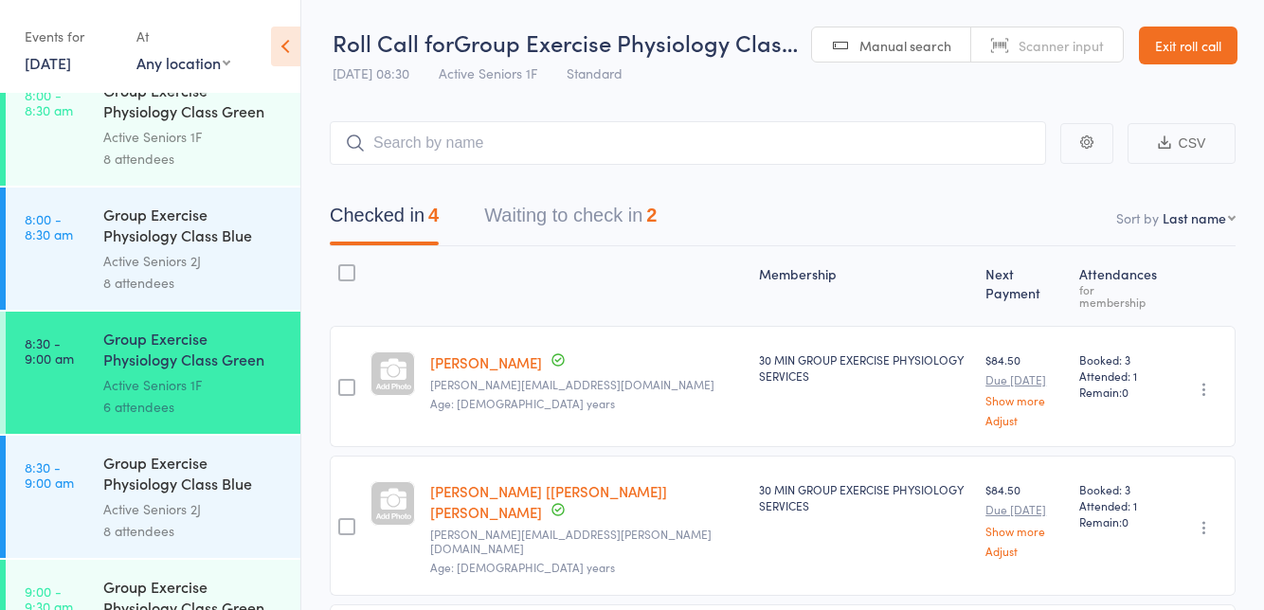
click at [585, 224] on button "Waiting to check in 2" at bounding box center [570, 220] width 173 height 50
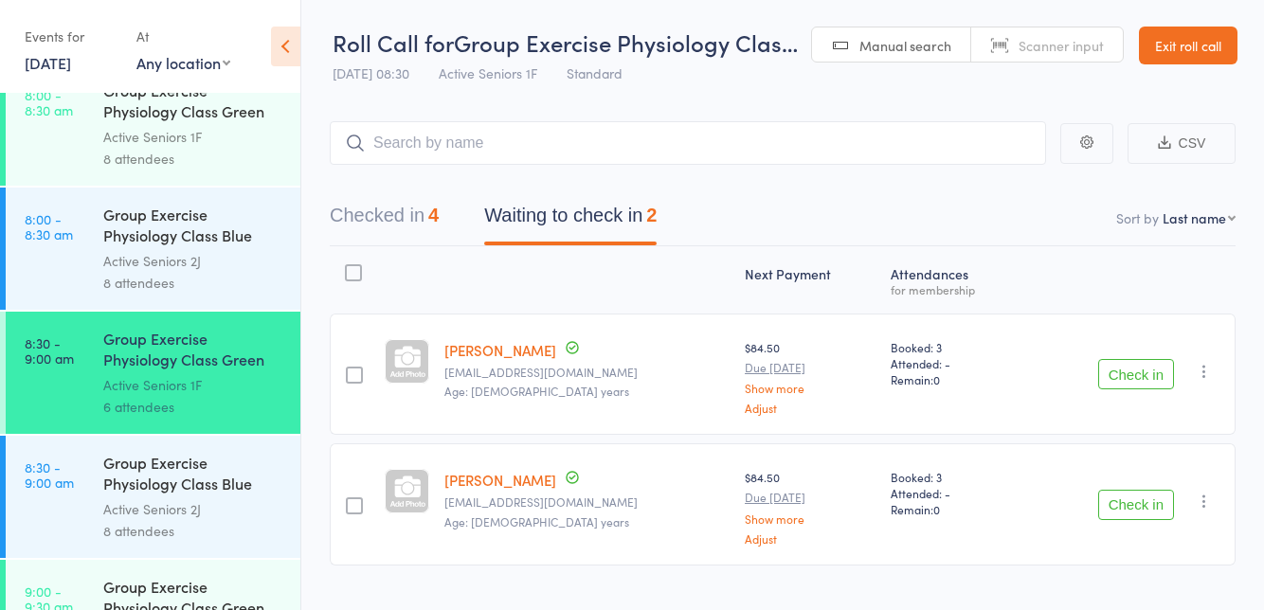
click at [1143, 381] on button "Check in" at bounding box center [1137, 374] width 76 height 30
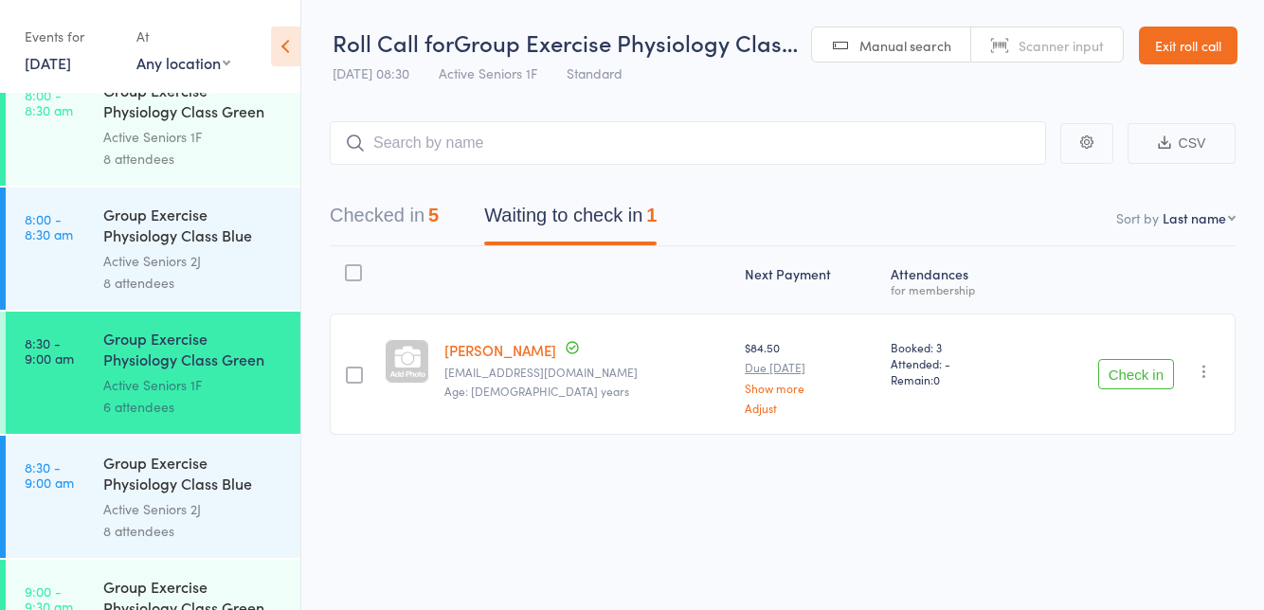
click at [1147, 376] on button "Check in" at bounding box center [1137, 374] width 76 height 30
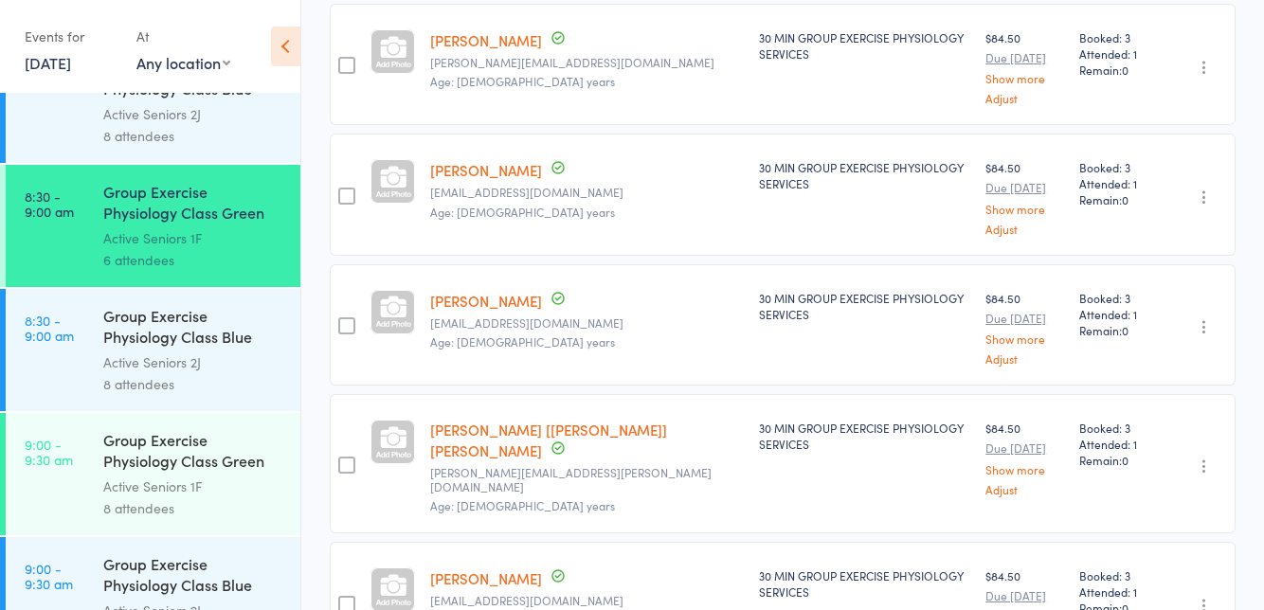
scroll to position [923, 0]
click at [205, 472] on div "Group Exercise Physiology Class Green Room" at bounding box center [193, 450] width 181 height 46
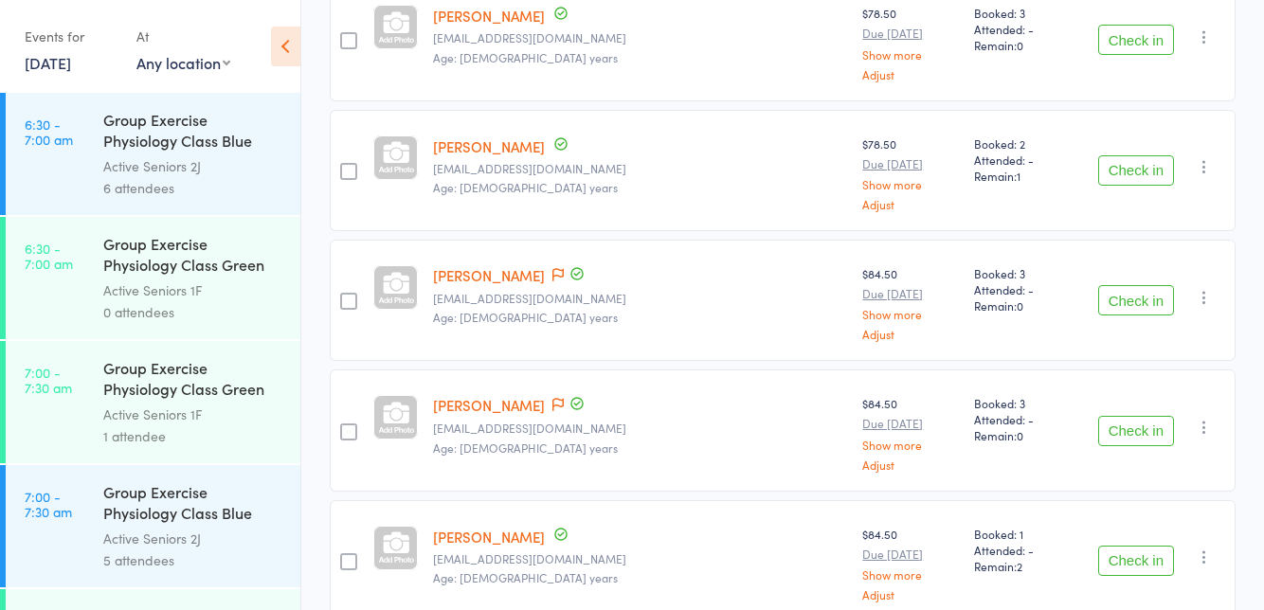
scroll to position [731, 0]
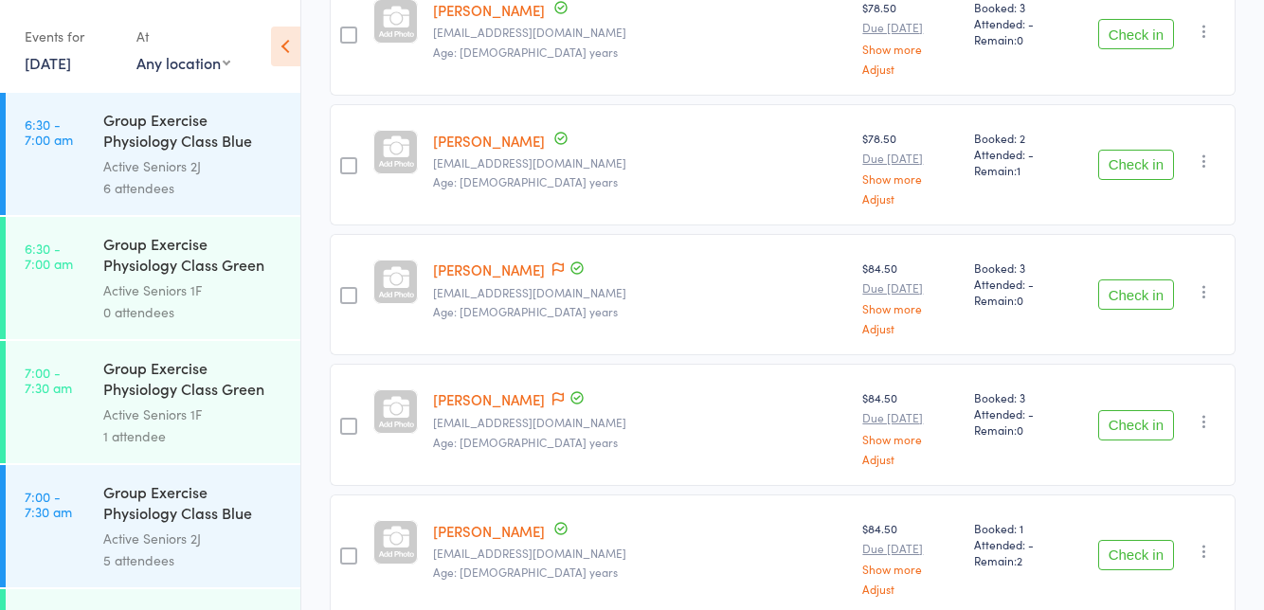
click at [1210, 412] on icon "button" at bounding box center [1204, 421] width 19 height 19
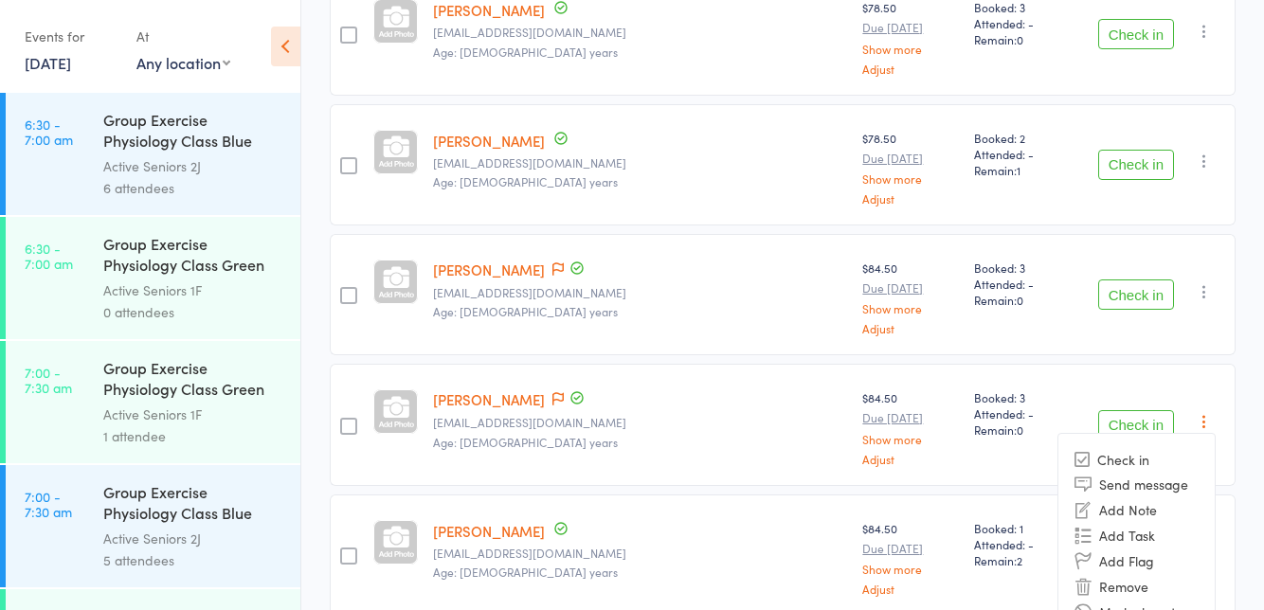
click at [1130, 581] on li "Remove" at bounding box center [1137, 586] width 156 height 26
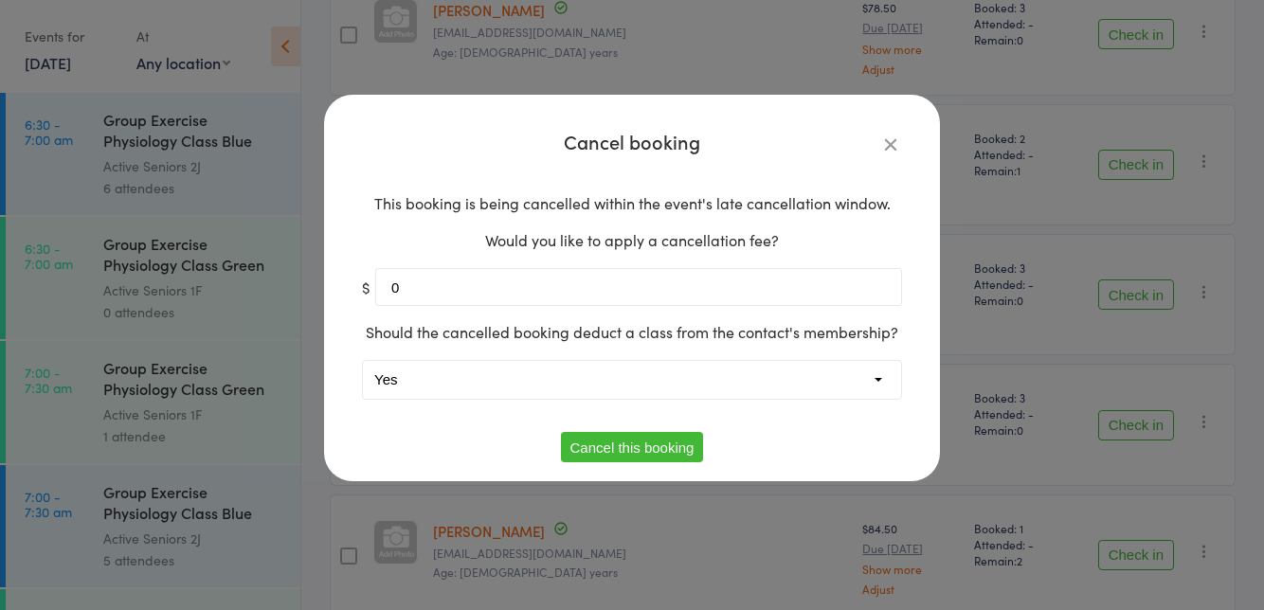
click at [902, 243] on div "Cancel booking This booking is being cancelled within the event's late cancella…" at bounding box center [632, 288] width 616 height 387
click at [664, 443] on button "Cancel this booking" at bounding box center [632, 447] width 143 height 30
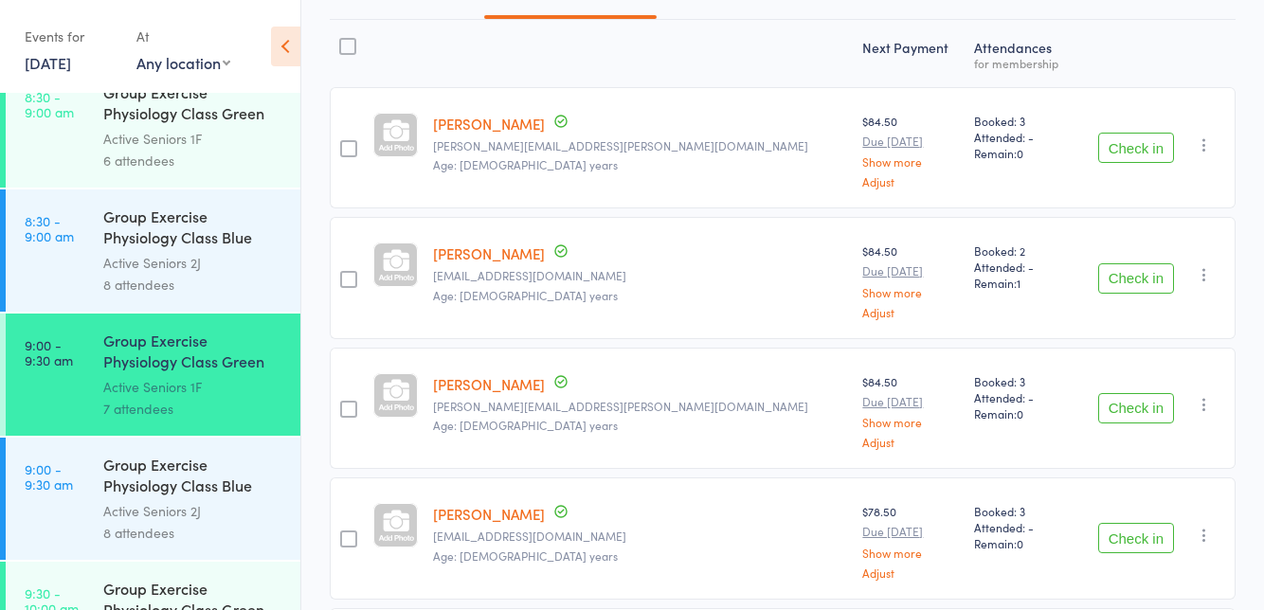
scroll to position [878, 0]
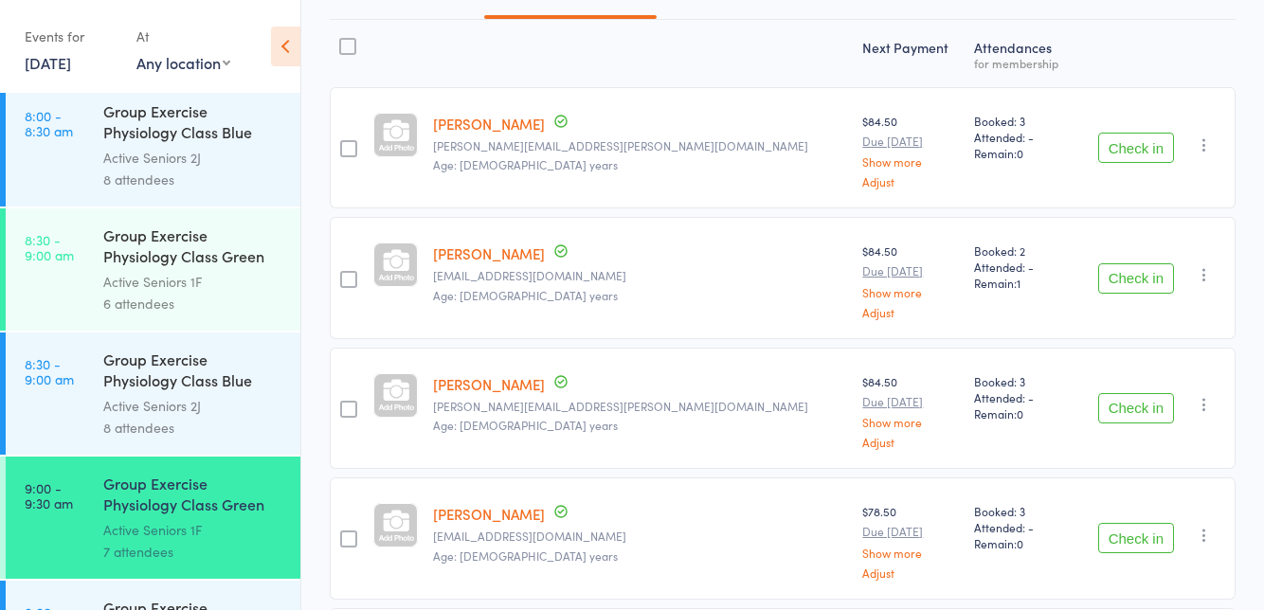
click at [119, 291] on div "Active Seniors 1F" at bounding box center [193, 282] width 181 height 22
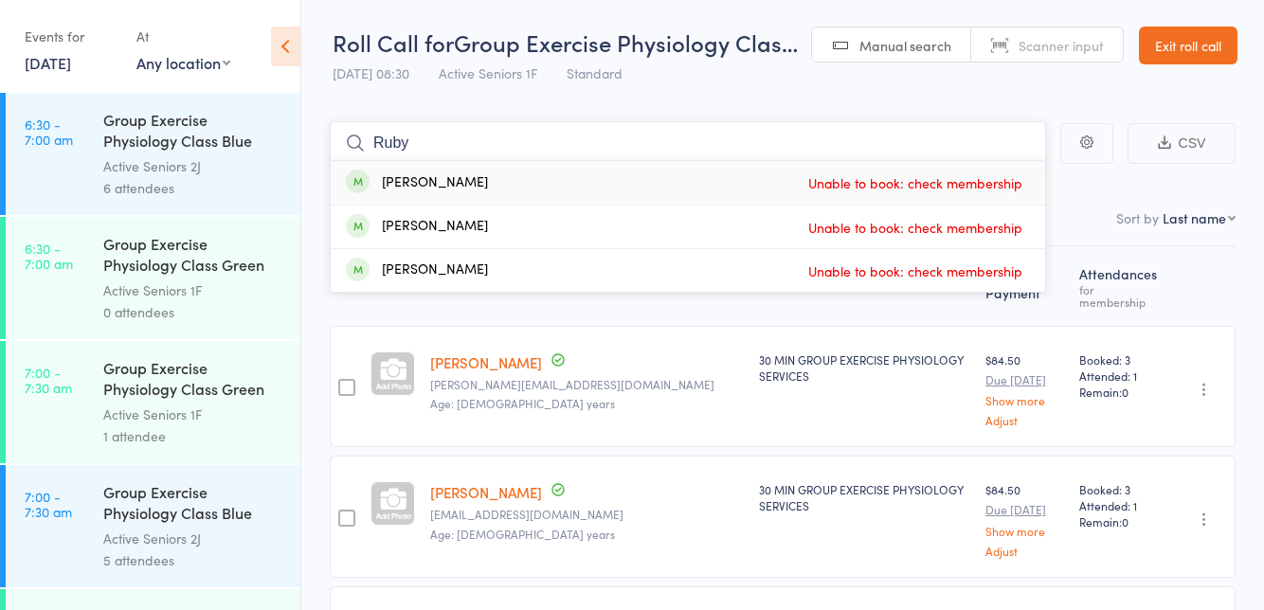
type input "Ruby"
click at [693, 197] on div "Ruby Sokwala Unable to book: check membership" at bounding box center [688, 183] width 715 height 44
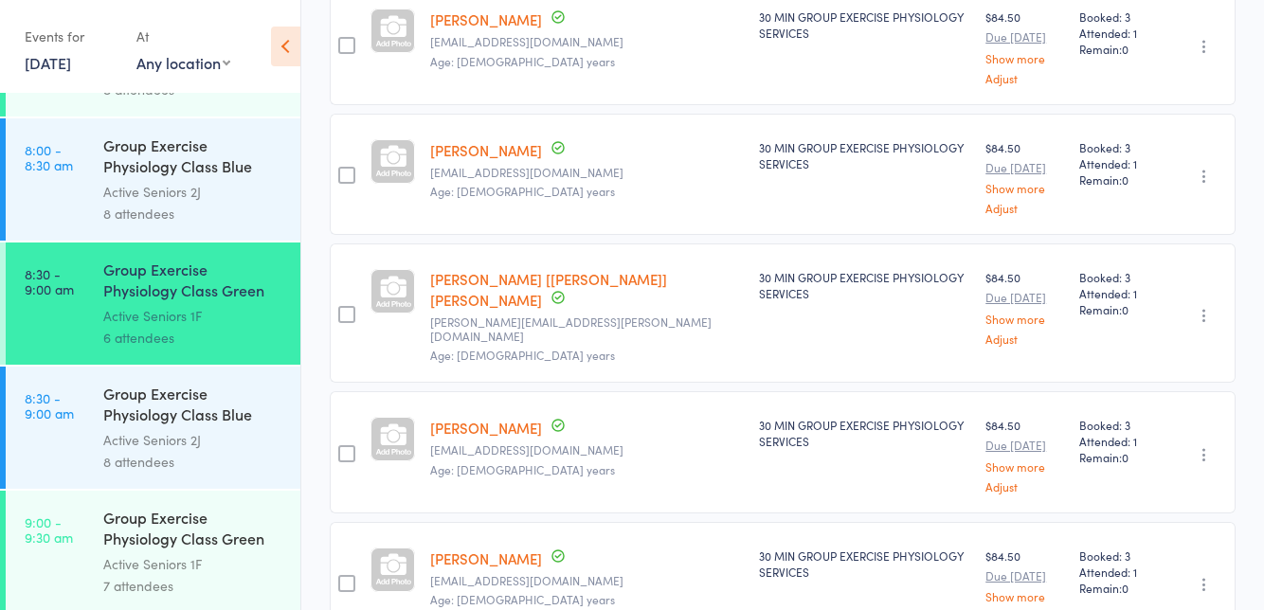
scroll to position [845, 0]
click at [119, 559] on div "Active Seniors 1F" at bounding box center [193, 563] width 181 height 22
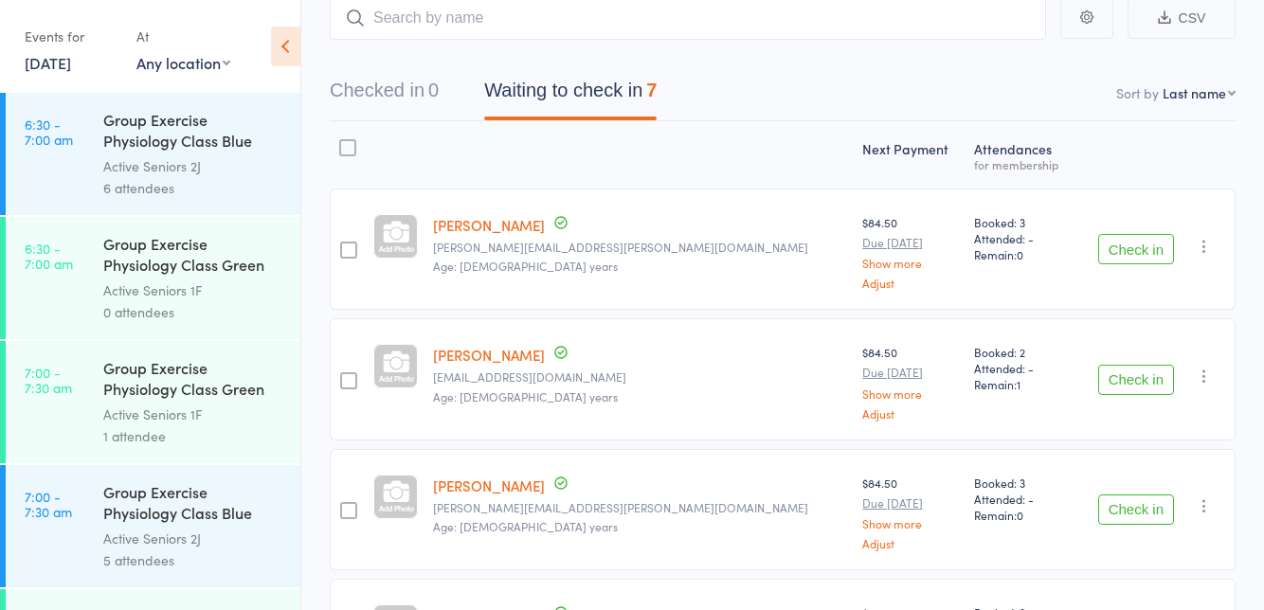
scroll to position [131, 0]
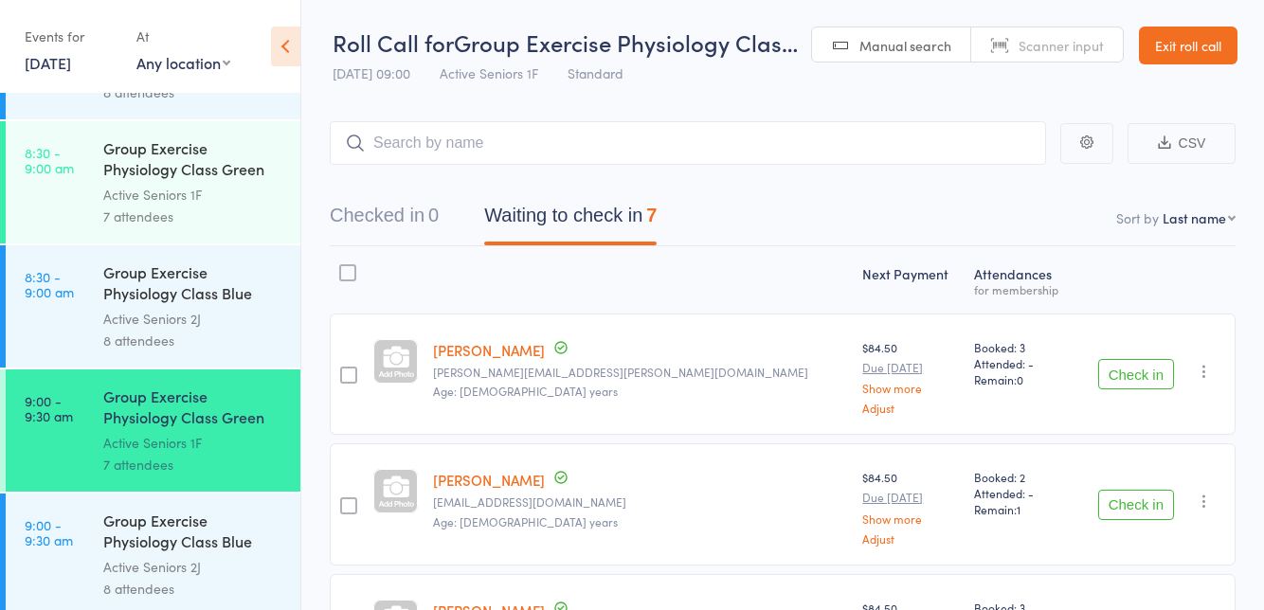
scroll to position [935, 0]
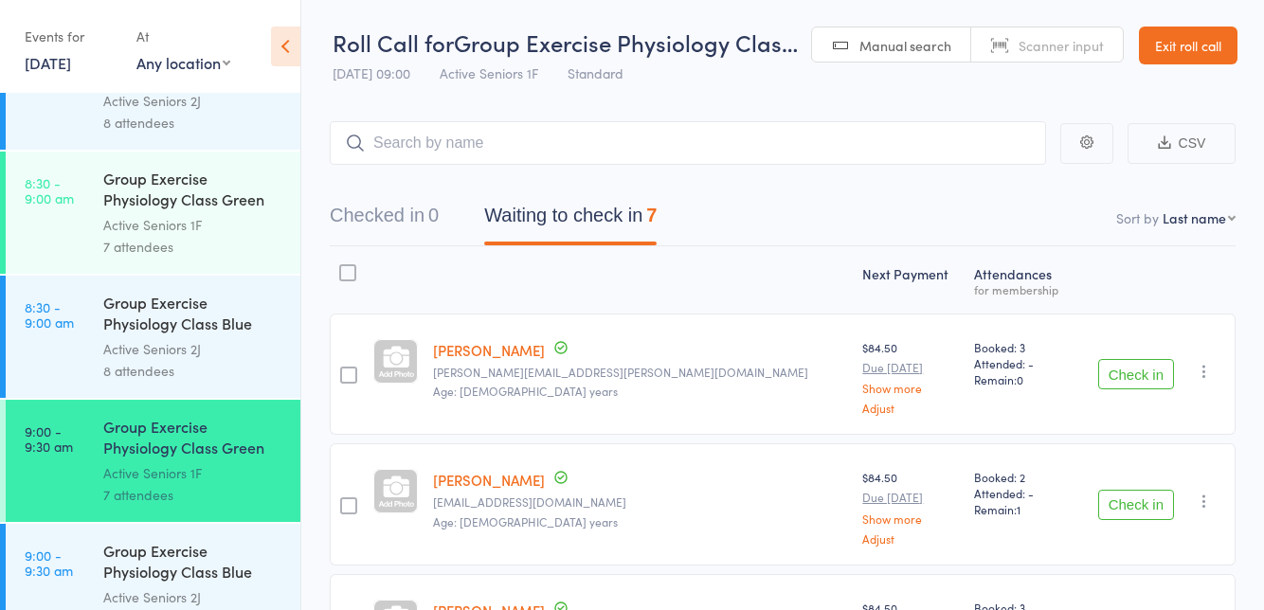
click at [82, 224] on link "8:30 - 9:00 am Group Exercise Physiology Class Green Room Active Seniors 1F 7 a…" at bounding box center [153, 213] width 295 height 122
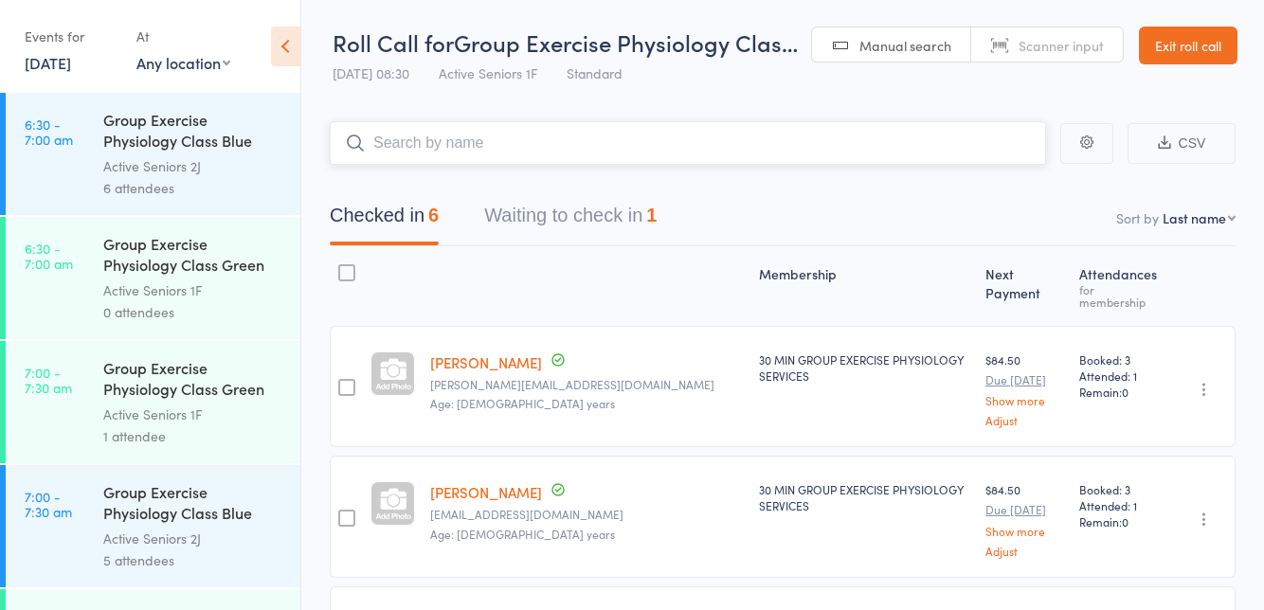
click at [645, 226] on button "Waiting to check in 1" at bounding box center [570, 220] width 173 height 50
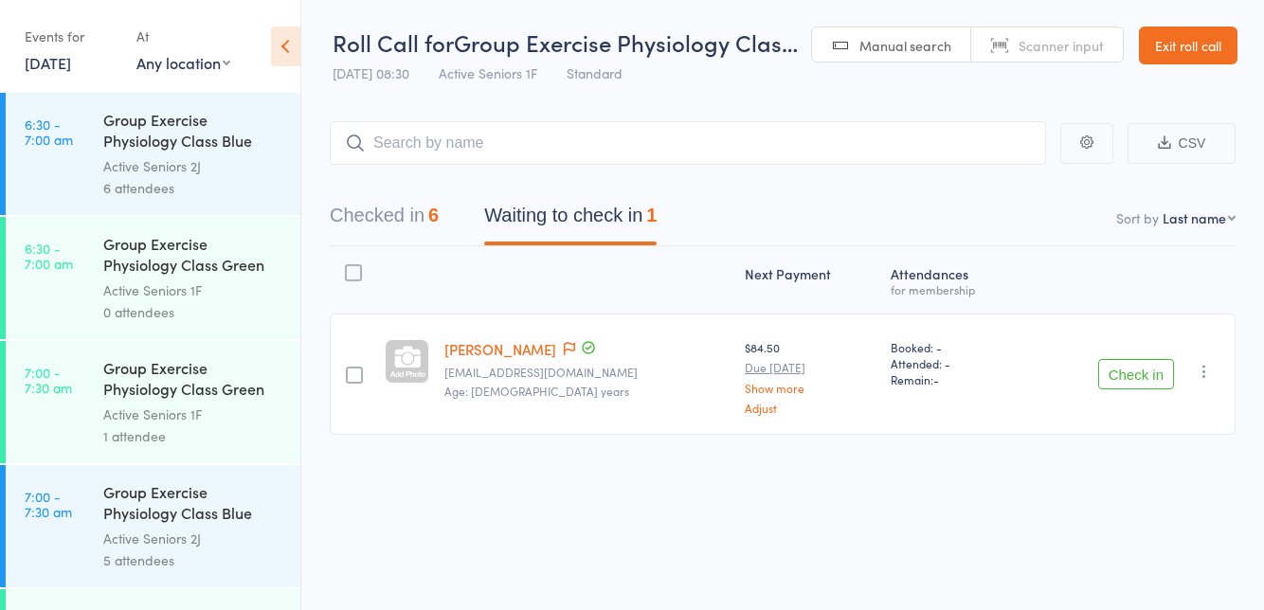
click at [1133, 368] on button "Check in" at bounding box center [1137, 374] width 76 height 30
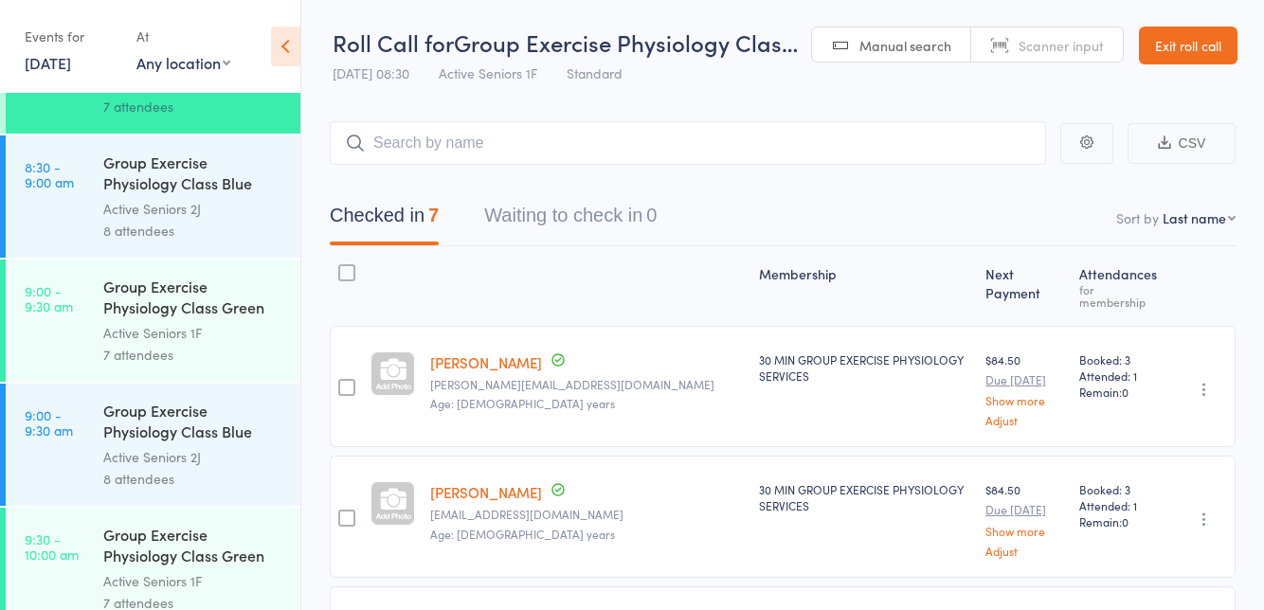
scroll to position [1078, 0]
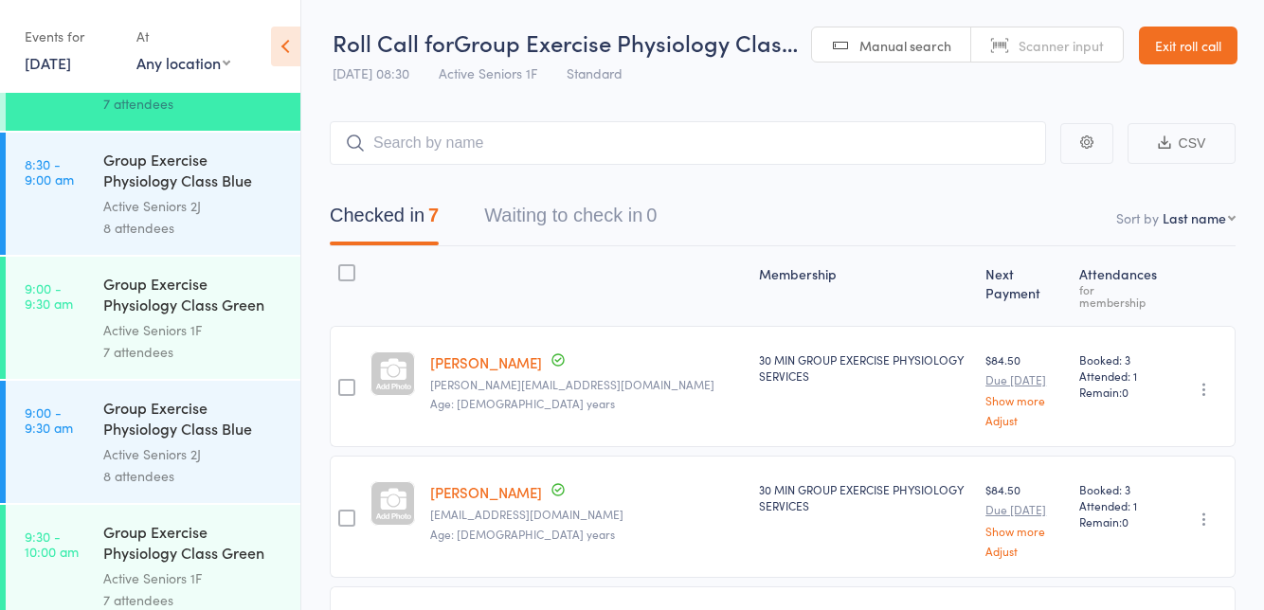
click at [127, 332] on div "Active Seniors 1F" at bounding box center [193, 330] width 181 height 22
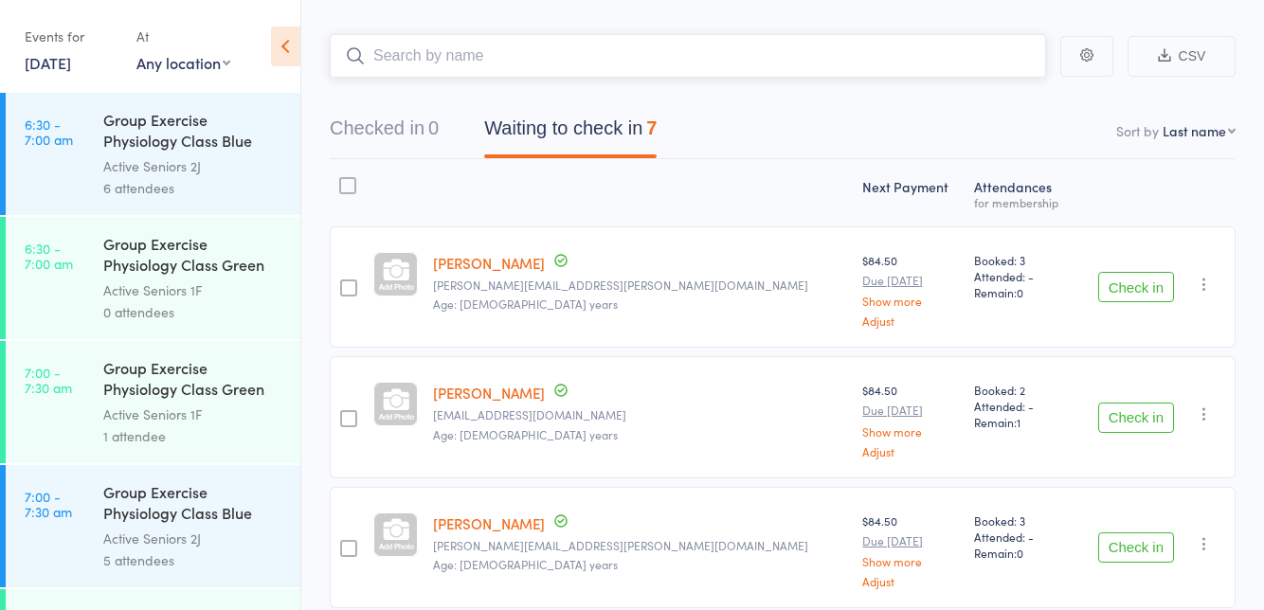
scroll to position [86, 0]
click at [1130, 292] on button "Check in" at bounding box center [1137, 288] width 76 height 30
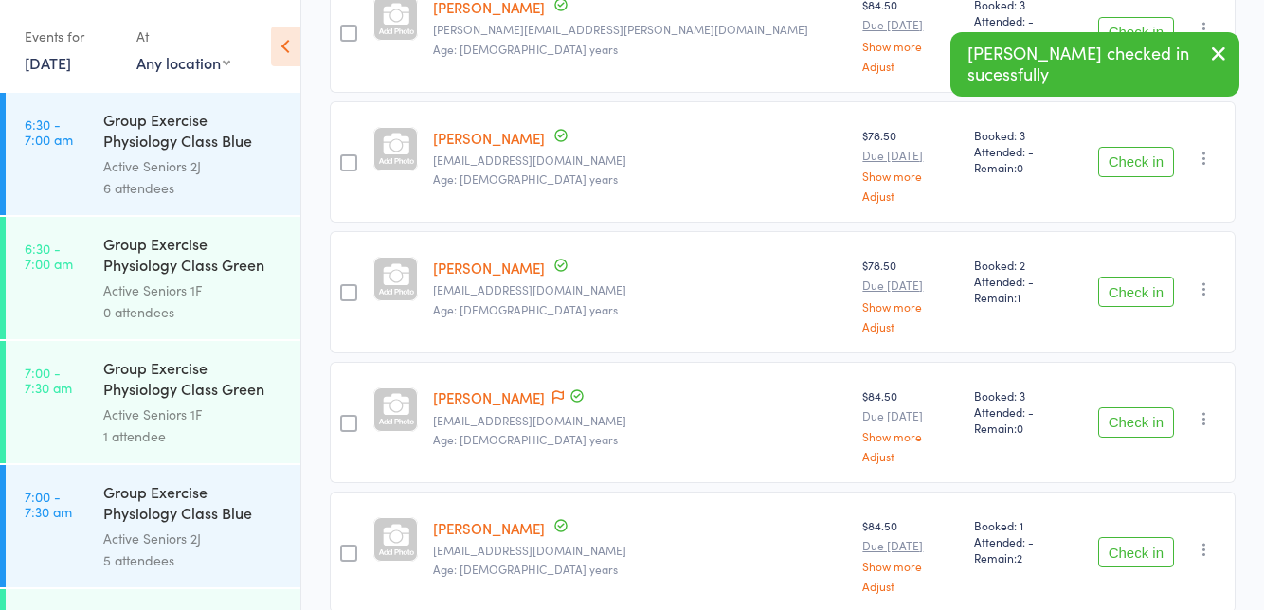
click at [1134, 292] on button "Check in" at bounding box center [1137, 292] width 76 height 30
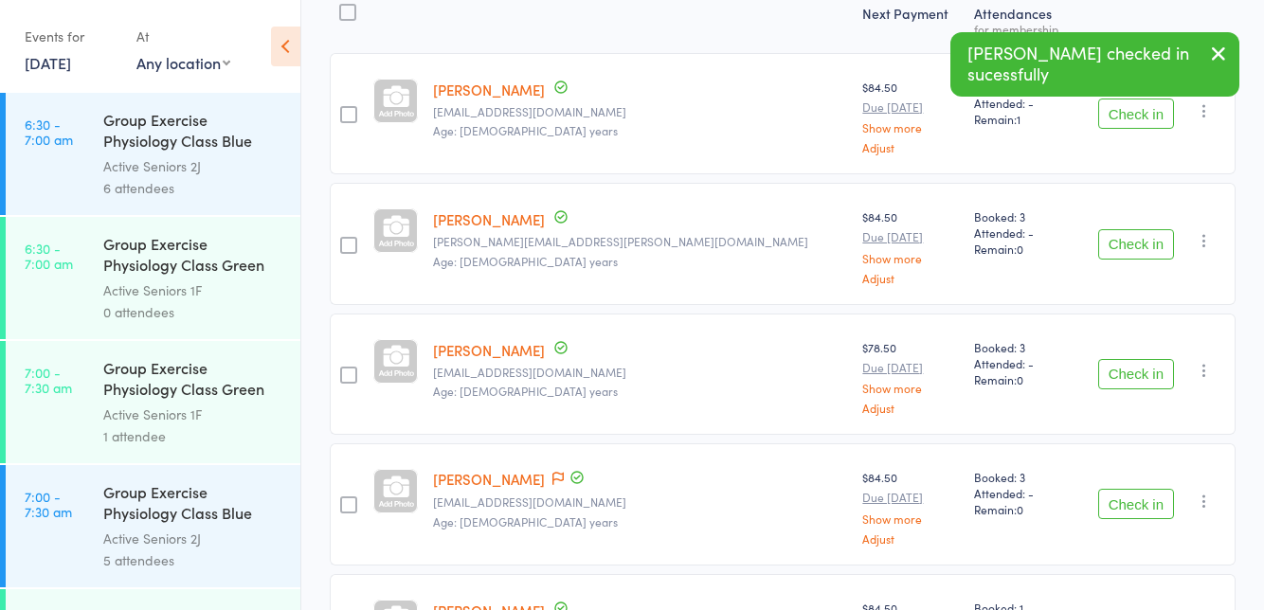
scroll to position [264, 0]
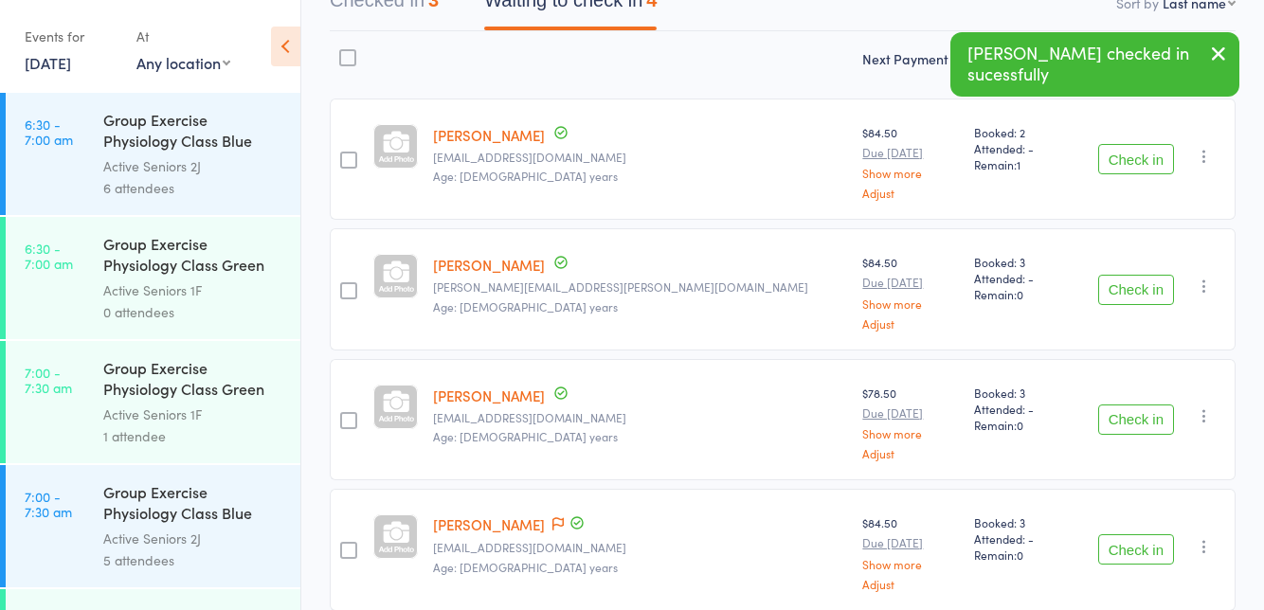
click at [1140, 414] on button "Check in" at bounding box center [1137, 420] width 76 height 30
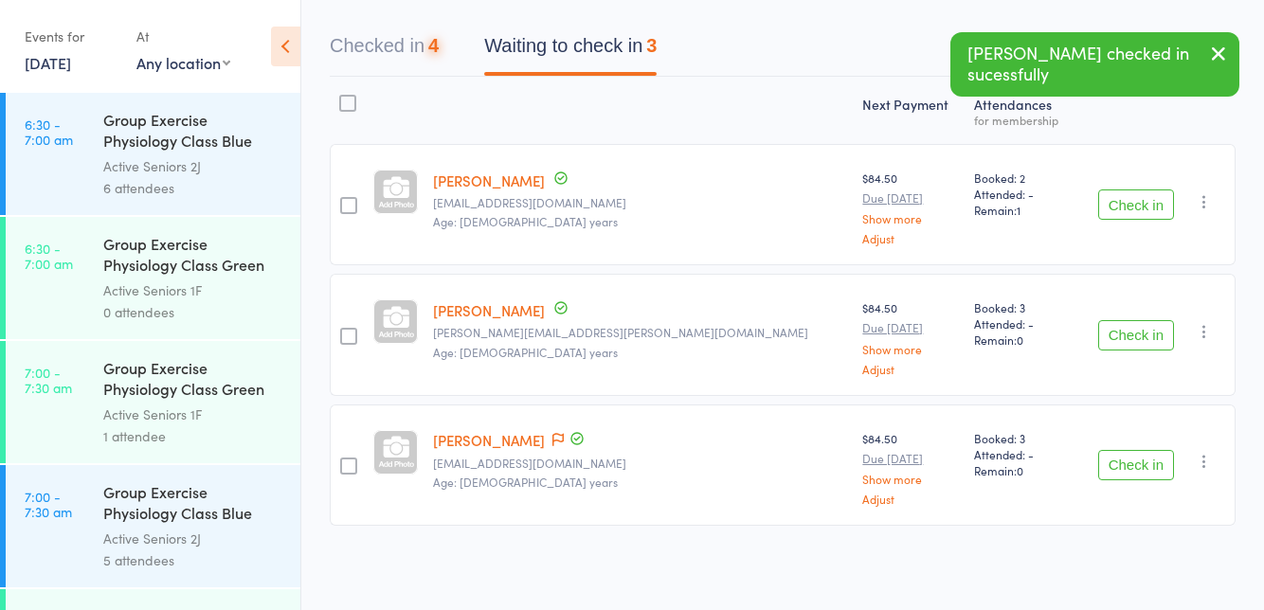
scroll to position [86, 0]
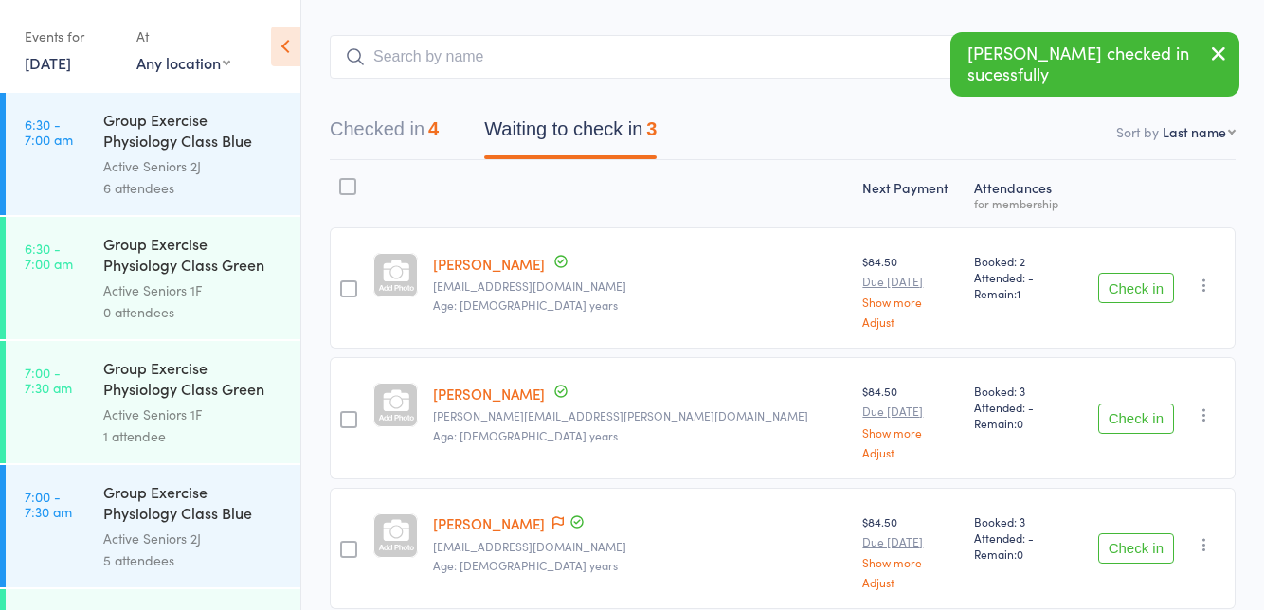
click at [1128, 289] on button "Check in" at bounding box center [1137, 288] width 76 height 30
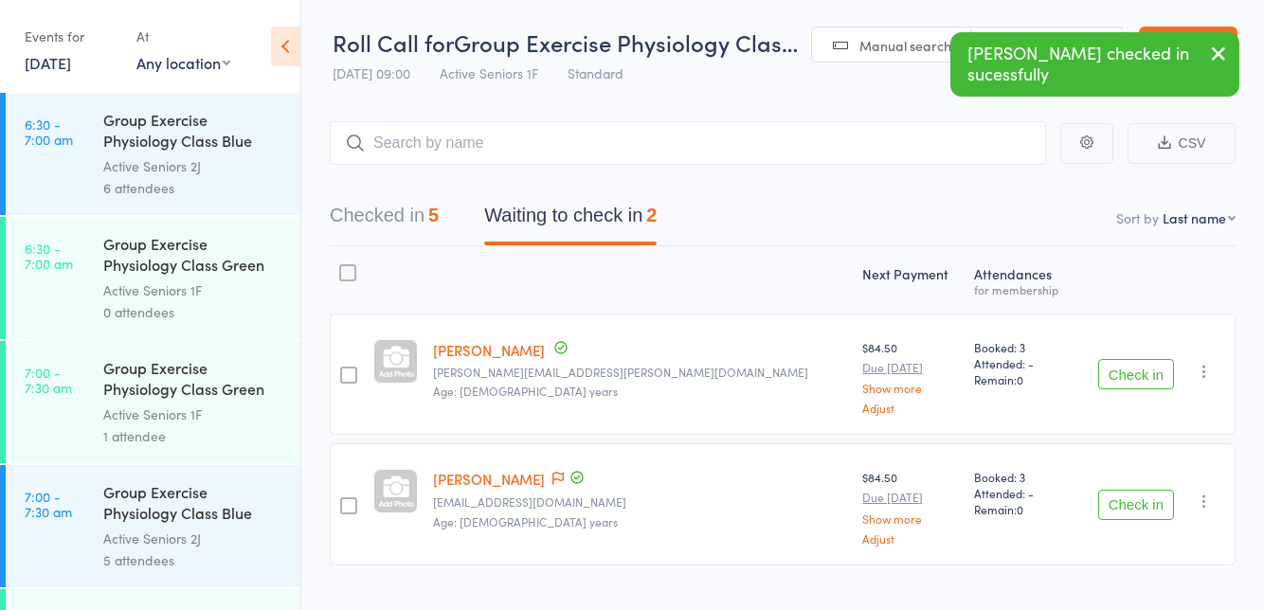
click at [539, 356] on link "[PERSON_NAME]" at bounding box center [489, 350] width 112 height 20
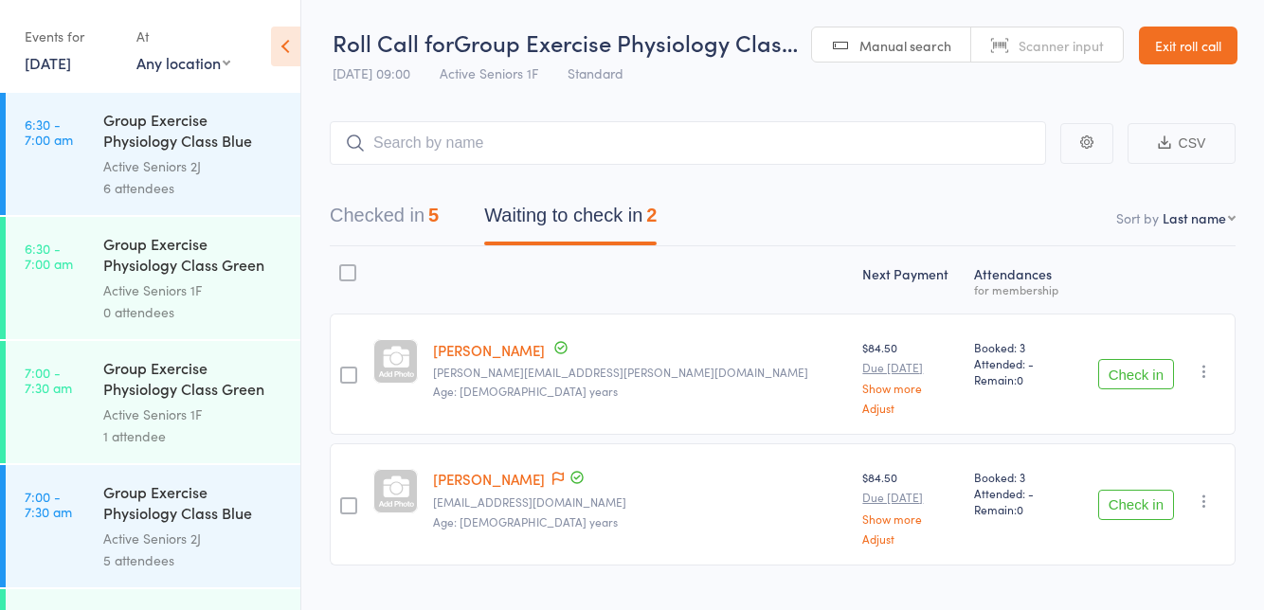
click at [545, 485] on link "NICHOLAS Sideroudakis" at bounding box center [489, 479] width 112 height 20
click at [1139, 509] on button "Check in" at bounding box center [1137, 505] width 76 height 30
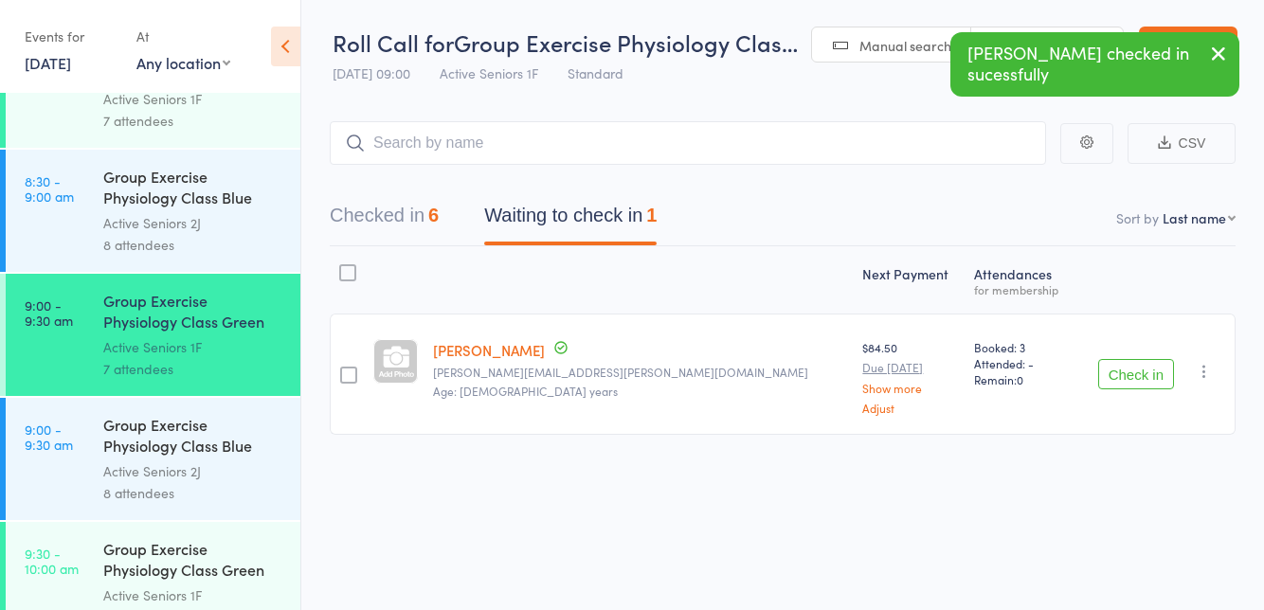
scroll to position [1062, 0]
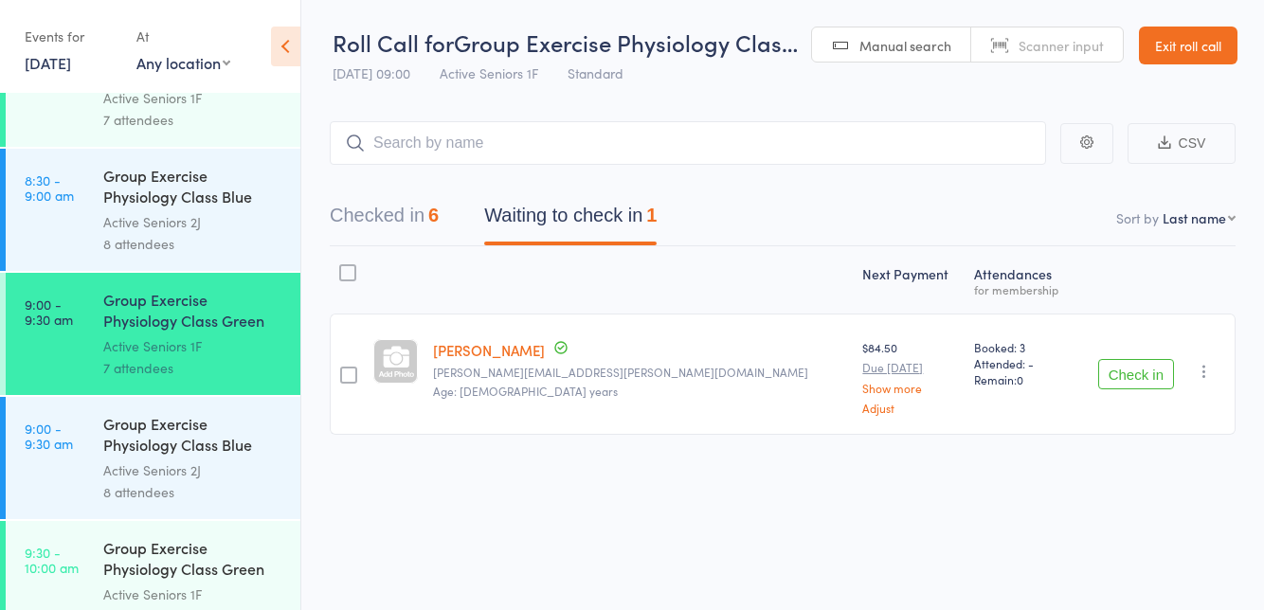
click at [83, 466] on link "9:00 - 9:30 am Group Exercise Physiology Class Blue Room Active Seniors 2J 8 at…" at bounding box center [153, 458] width 295 height 122
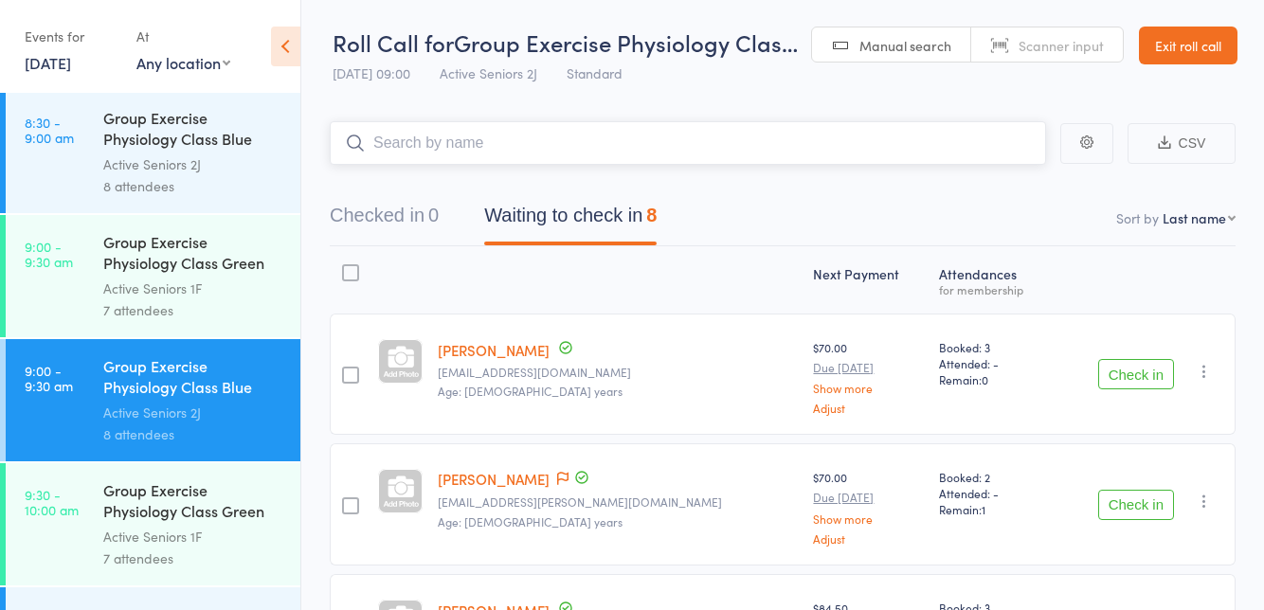
scroll to position [1121, 0]
click at [103, 287] on div "Active Seniors 1F" at bounding box center [193, 287] width 181 height 22
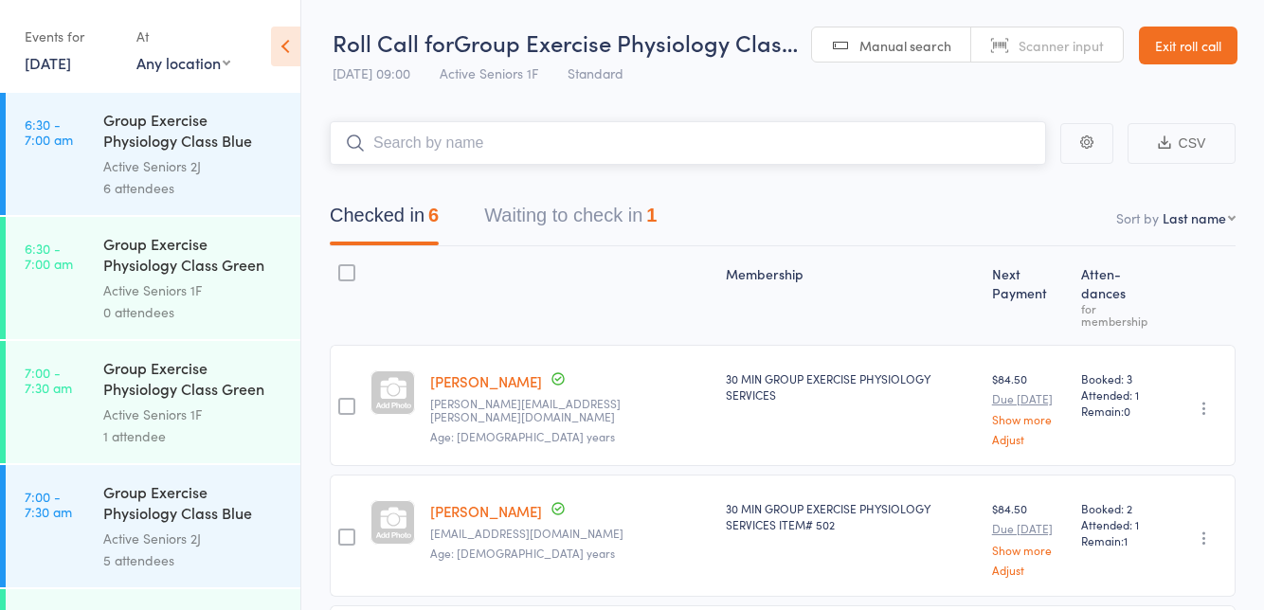
click at [523, 245] on button "Waiting to check in 1" at bounding box center [570, 220] width 173 height 50
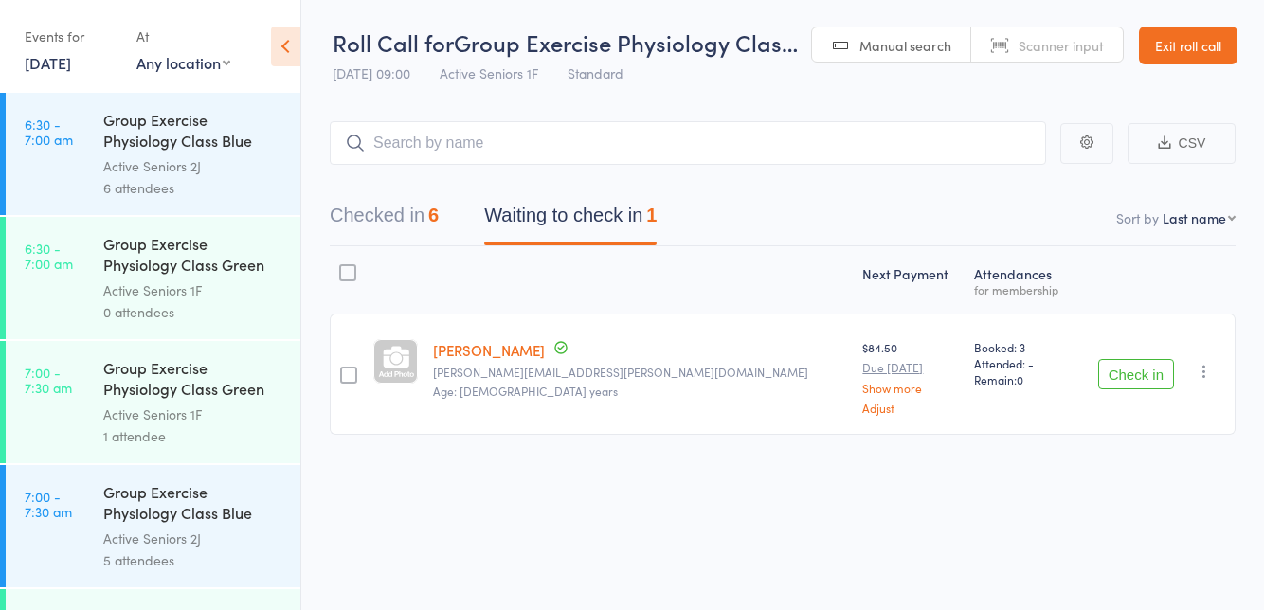
click at [1135, 368] on button "Check in" at bounding box center [1137, 374] width 76 height 30
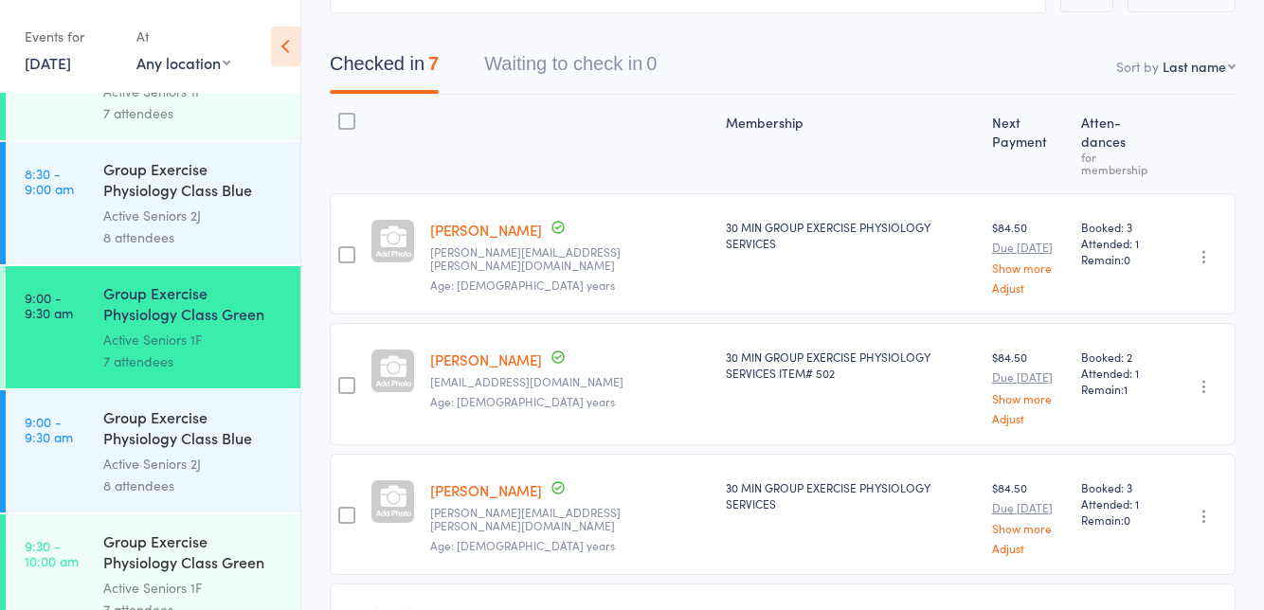
scroll to position [1070, 0]
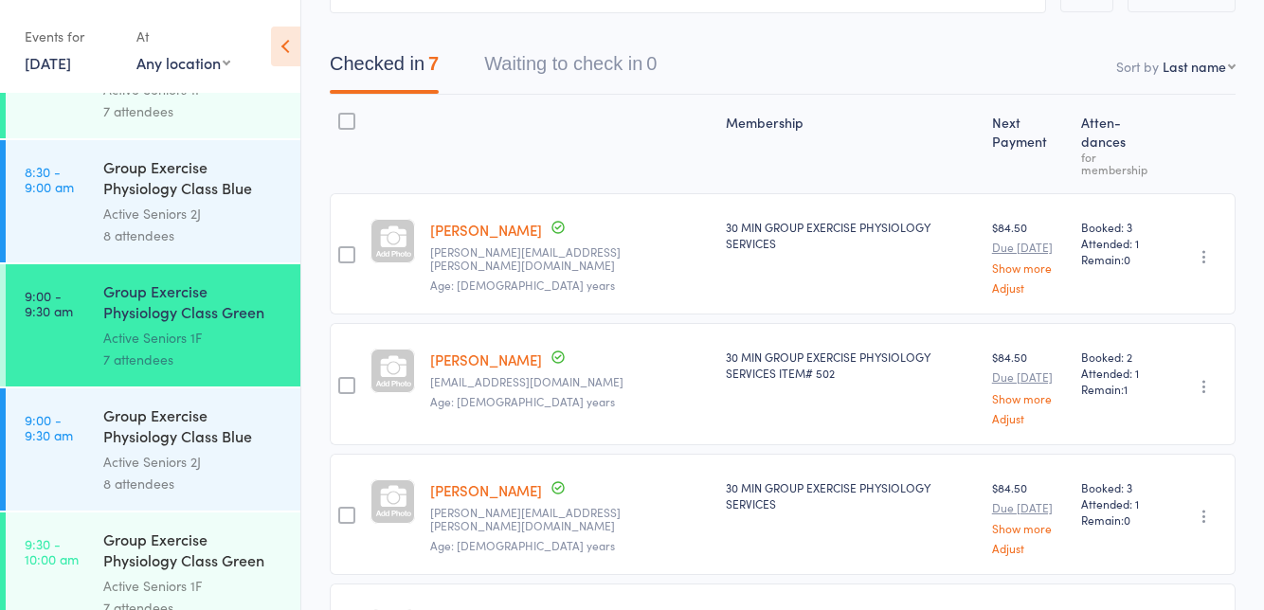
click at [191, 601] on div "7 attendees" at bounding box center [193, 608] width 181 height 22
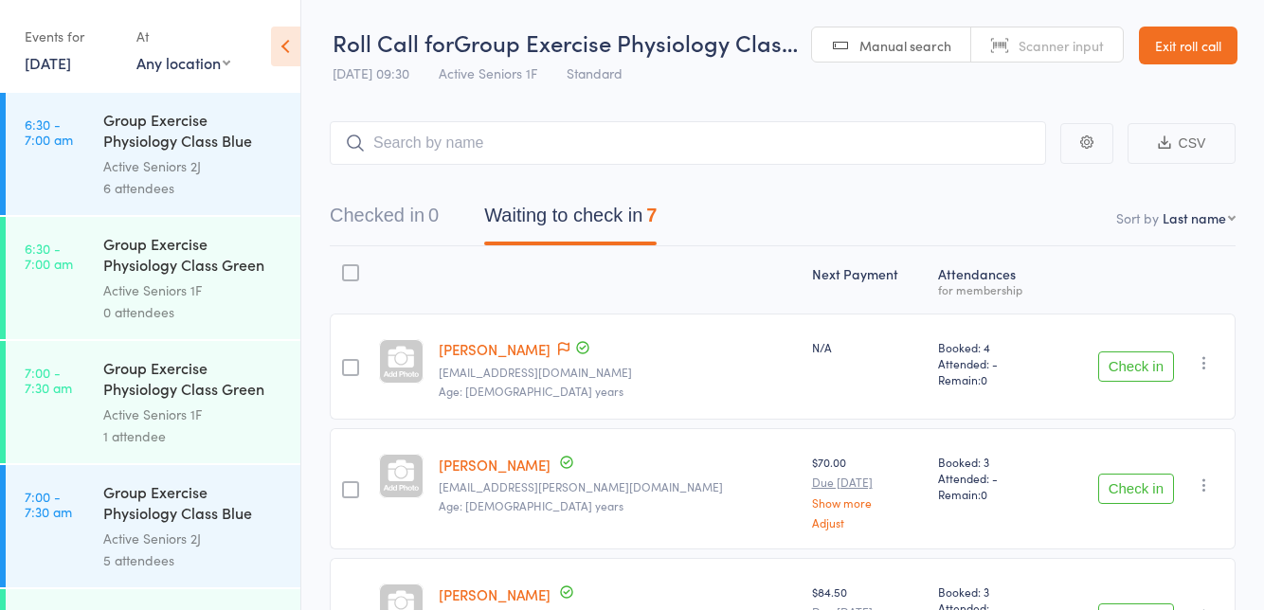
click at [1132, 378] on button "Check in" at bounding box center [1137, 367] width 76 height 30
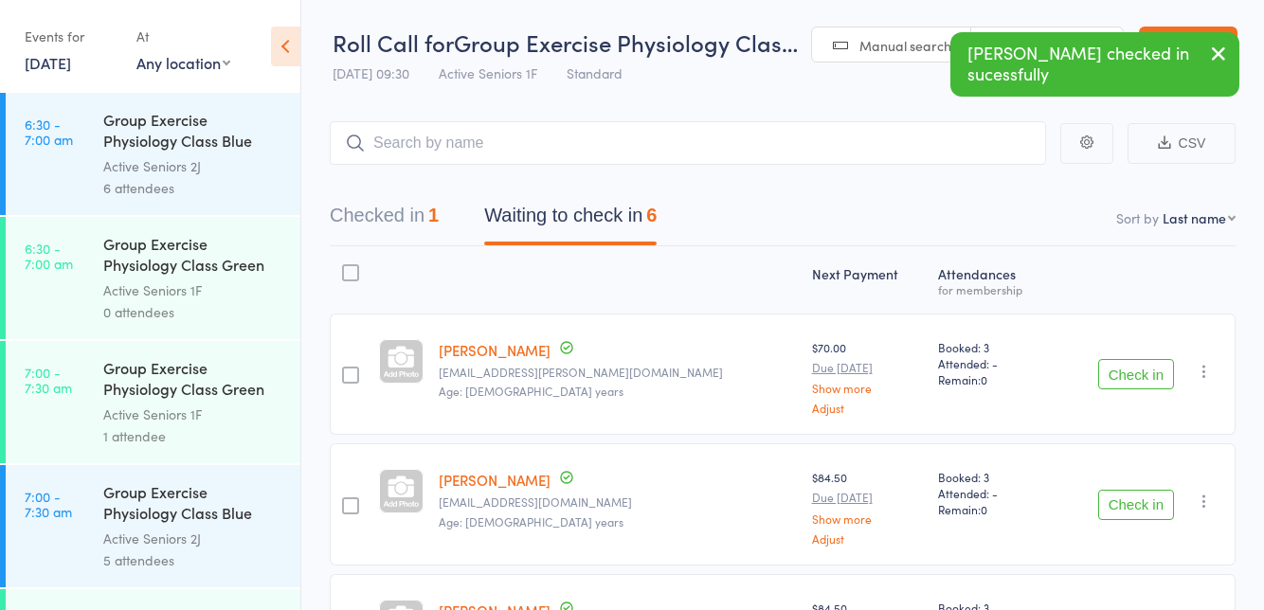
click at [1136, 373] on button "Check in" at bounding box center [1137, 374] width 76 height 30
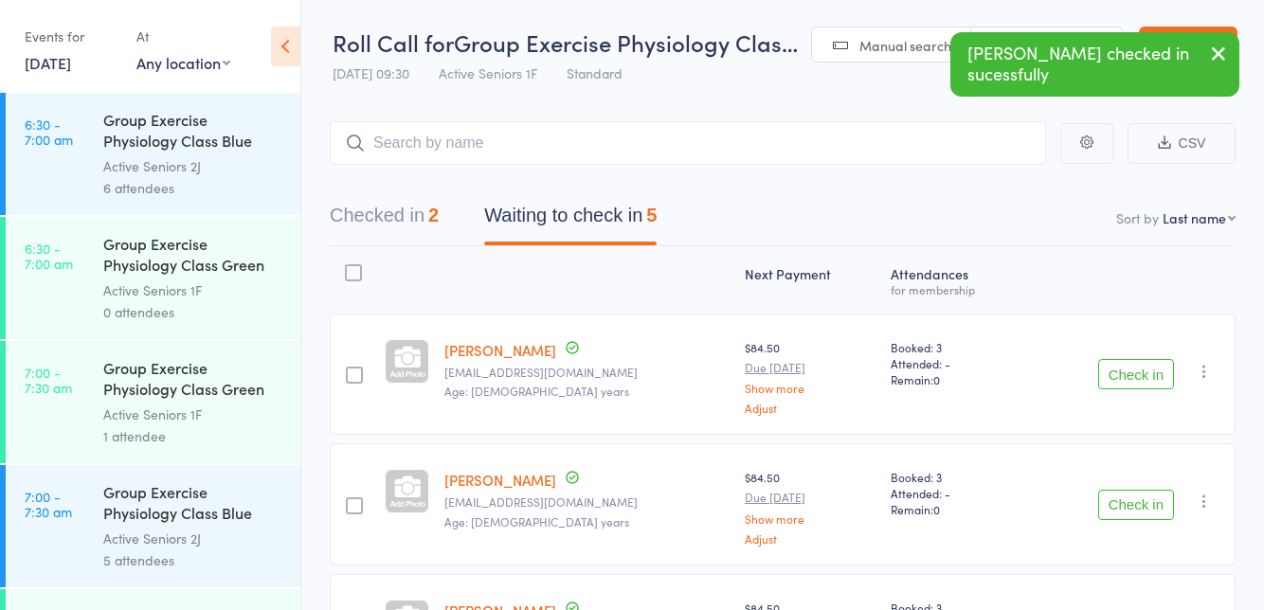
click at [1116, 379] on button "Check in" at bounding box center [1137, 374] width 76 height 30
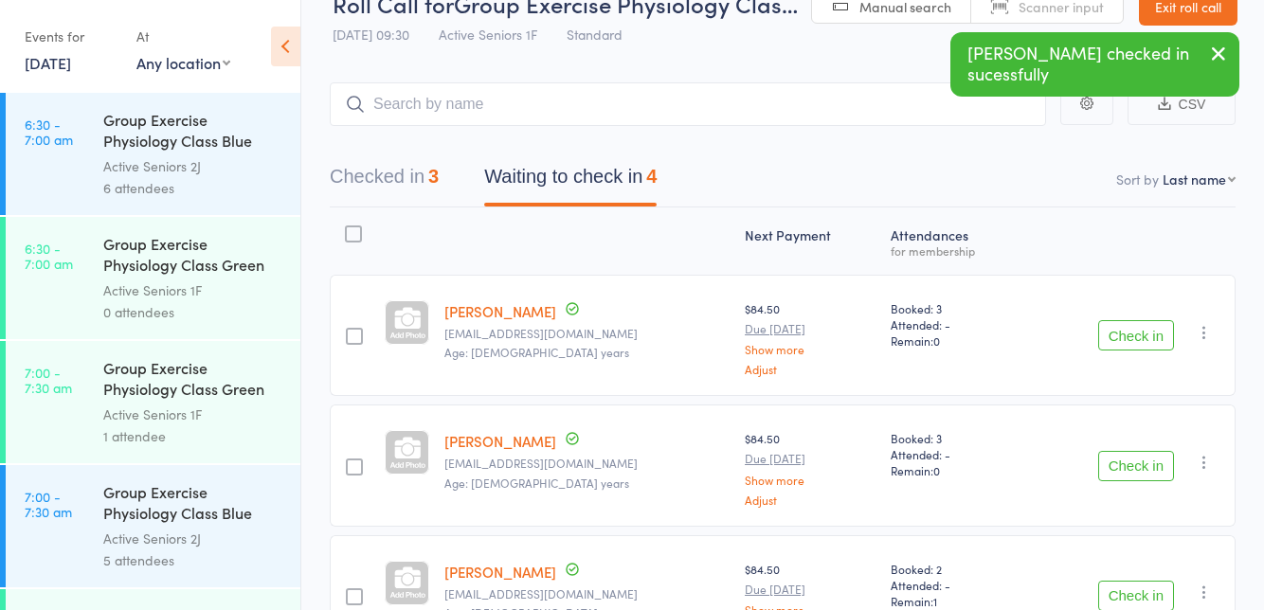
scroll to position [40, 0]
click at [1125, 468] on button "Check in" at bounding box center [1137, 465] width 76 height 30
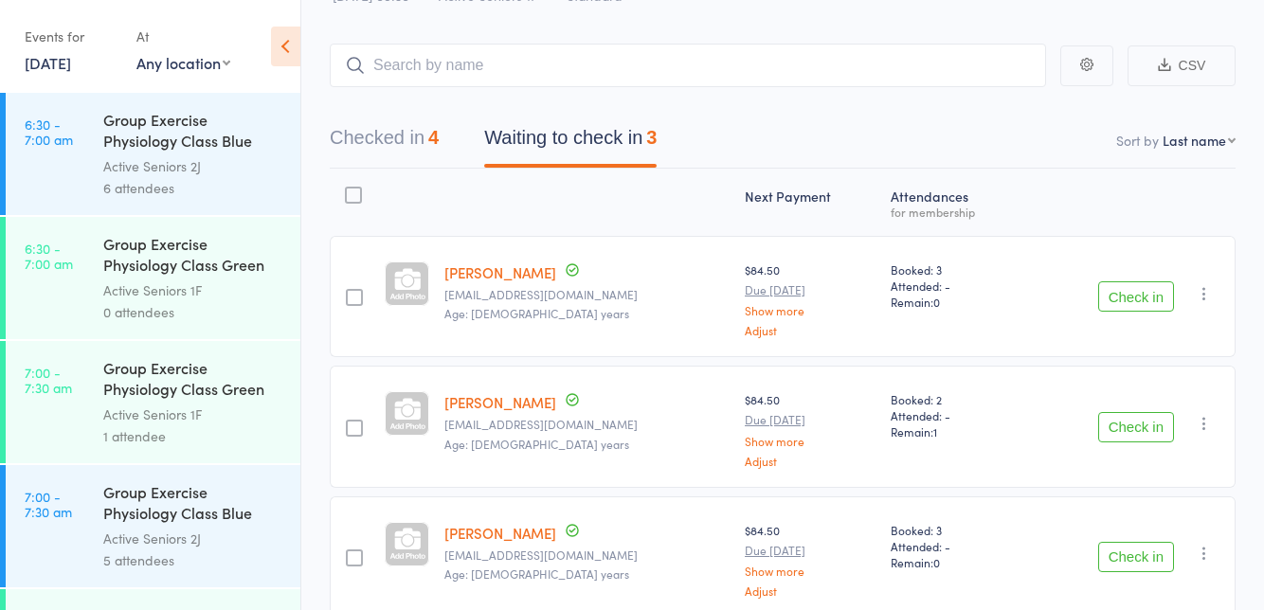
scroll to position [86, 0]
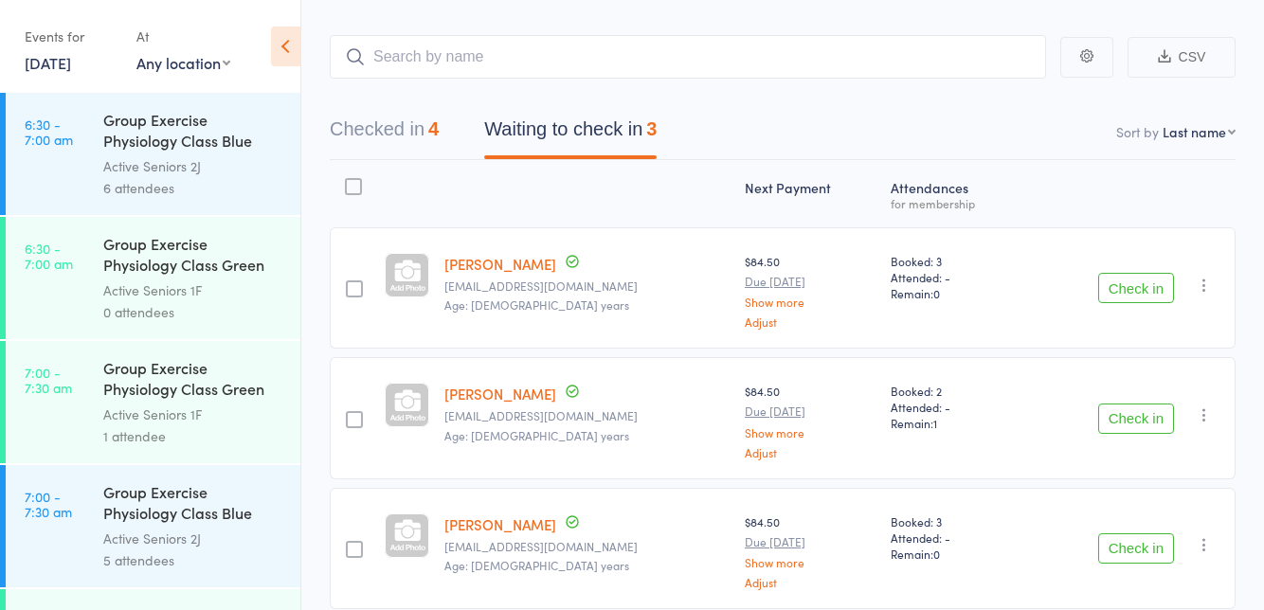
click at [1125, 546] on button "Check in" at bounding box center [1137, 549] width 76 height 30
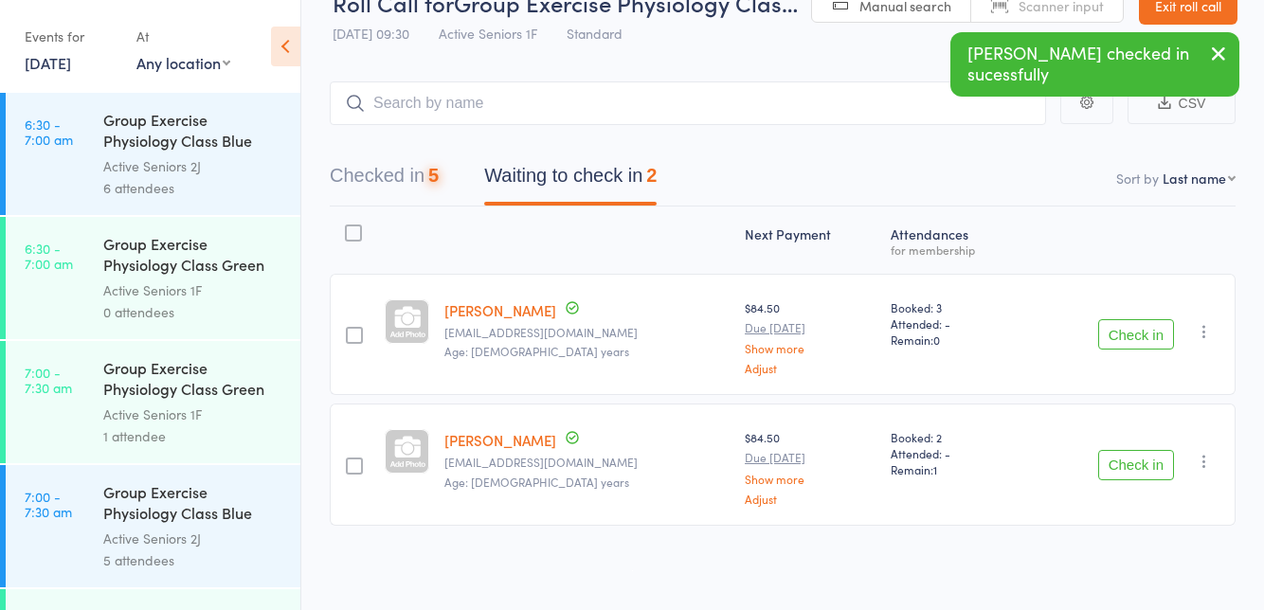
scroll to position [0, 0]
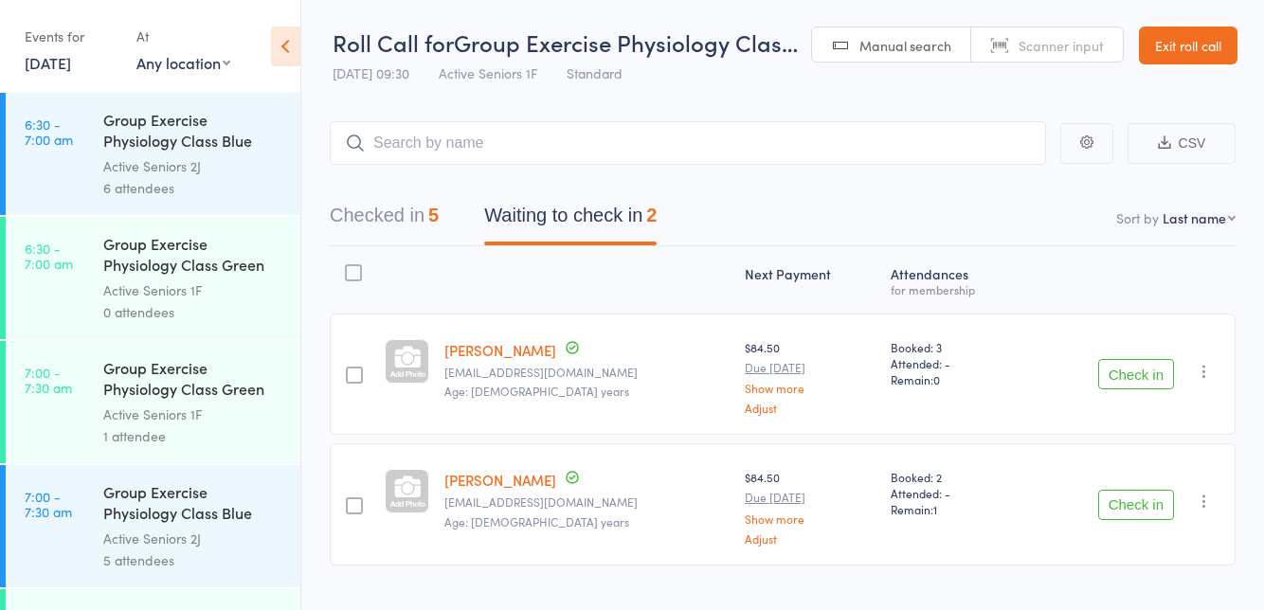
click at [1128, 501] on button "Check in" at bounding box center [1137, 505] width 76 height 30
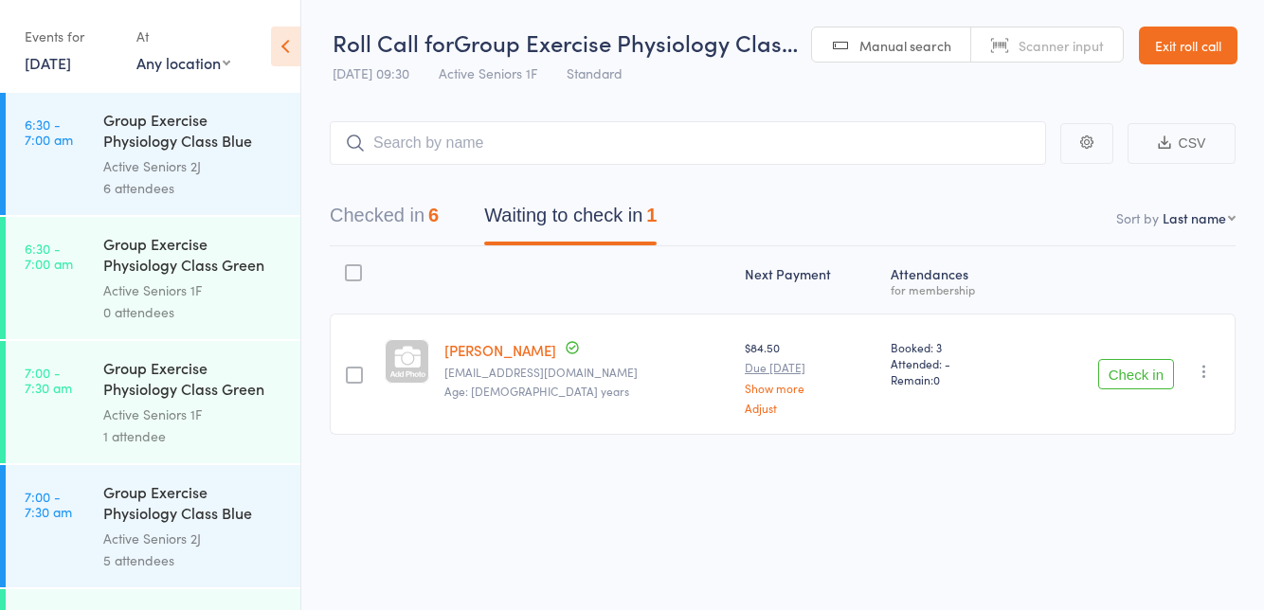
click at [1130, 372] on button "Check in" at bounding box center [1137, 374] width 76 height 30
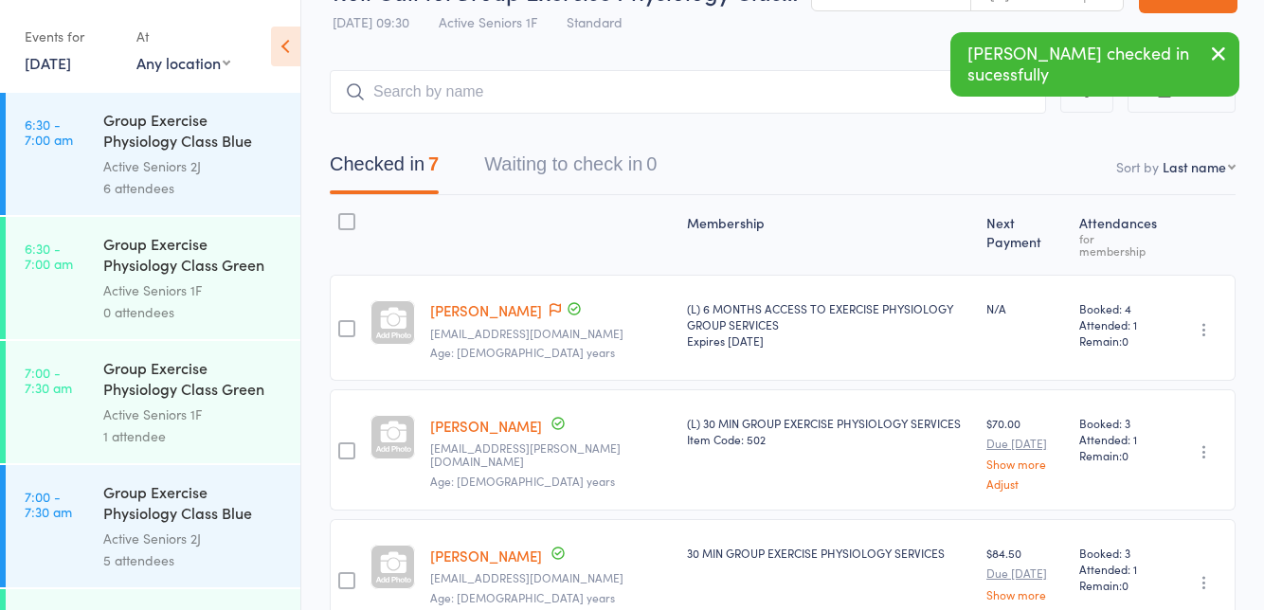
scroll to position [53, 0]
